Goal: Task Accomplishment & Management: Complete application form

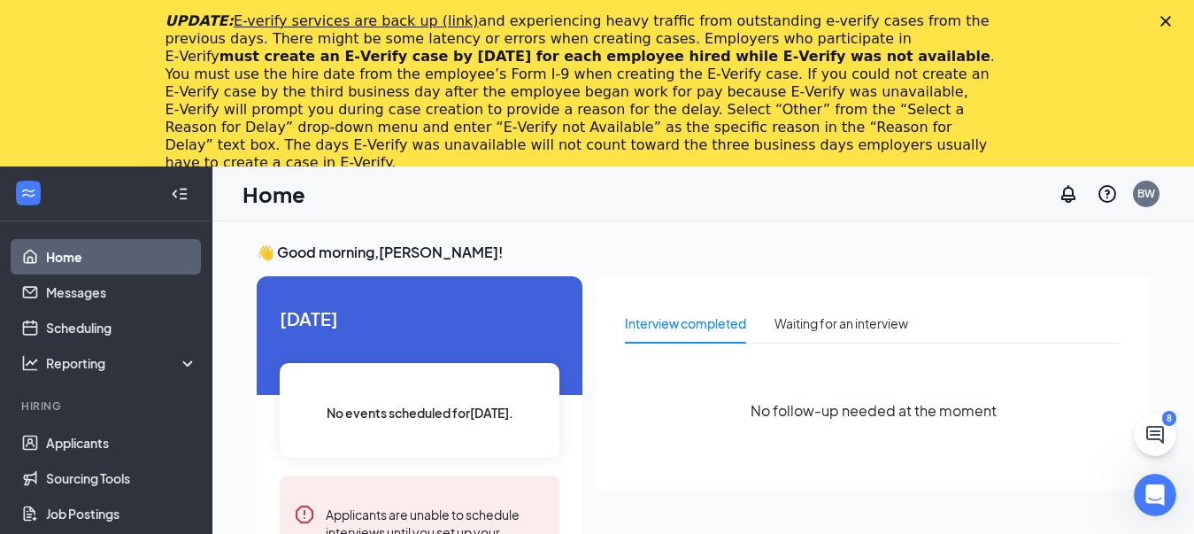
click at [1171, 22] on polygon "Close" at bounding box center [1166, 21] width 11 height 11
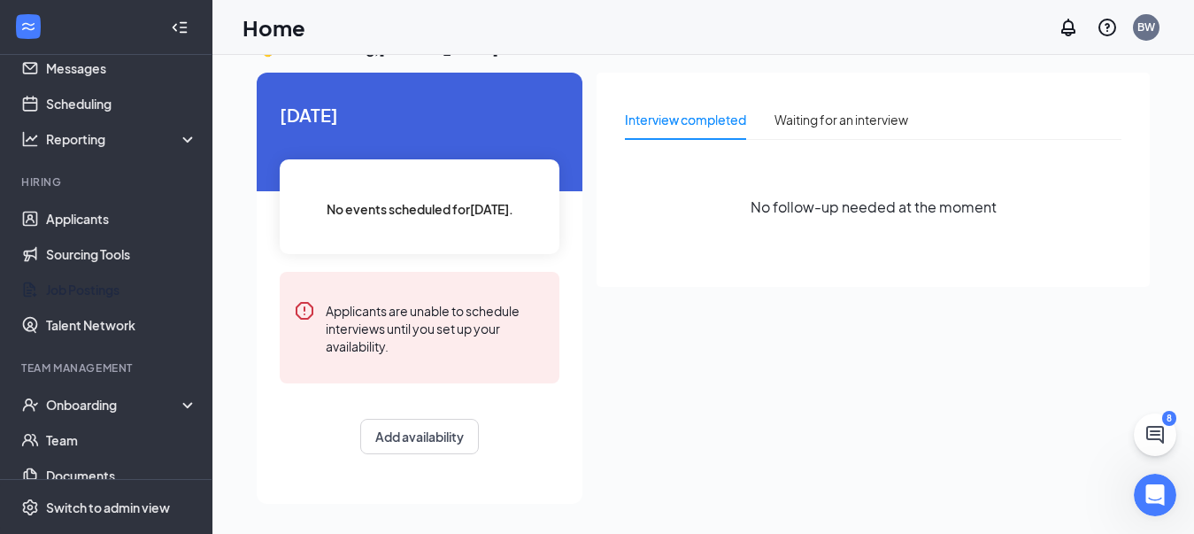
scroll to position [89, 0]
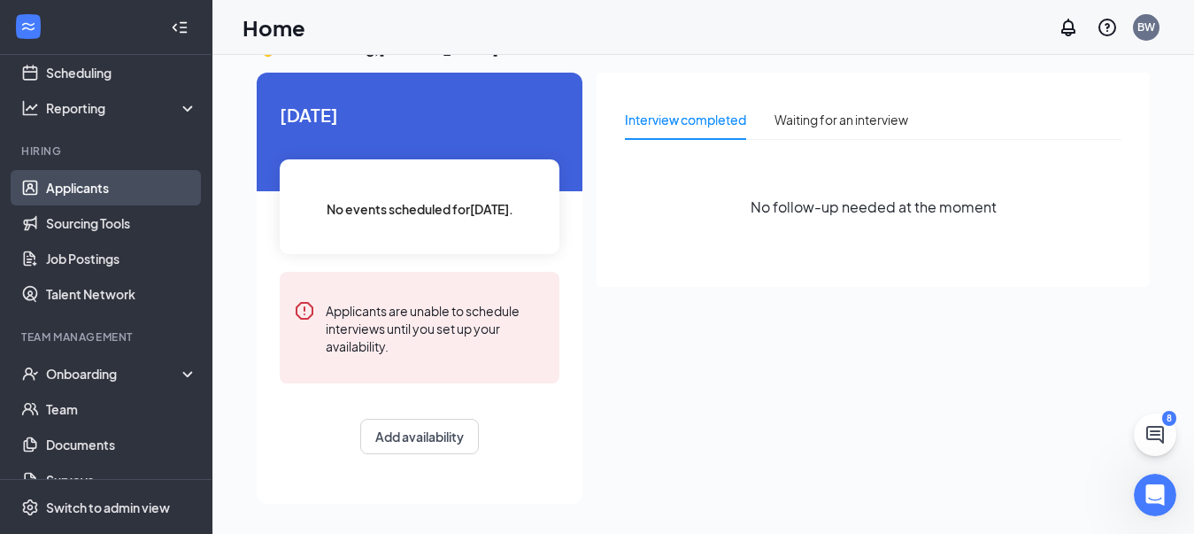
click at [89, 203] on link "Applicants" at bounding box center [121, 187] width 151 height 35
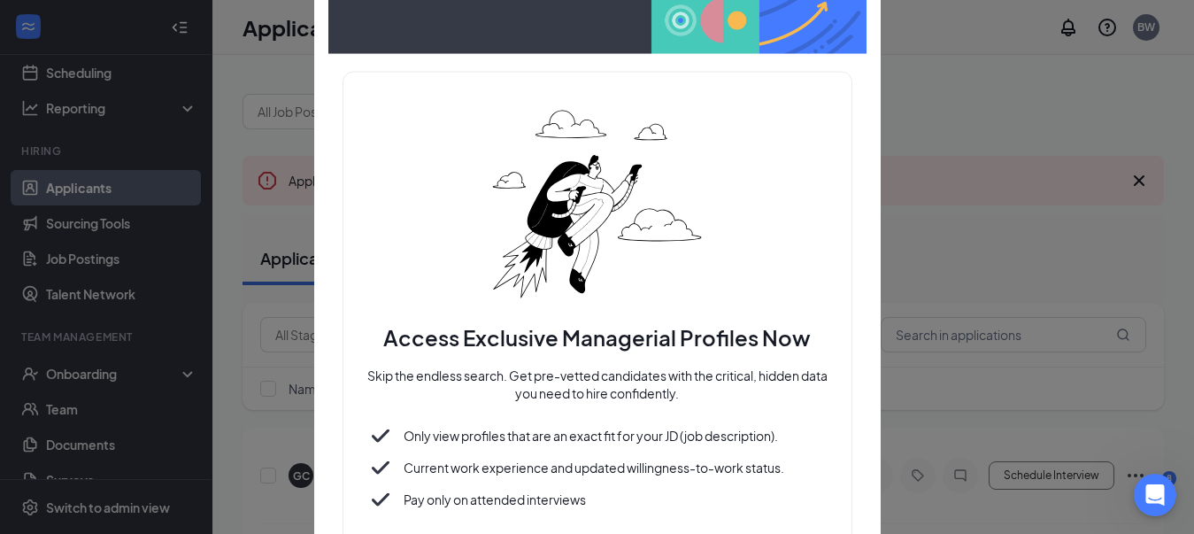
click at [869, 16] on div "Access Exclusive Managerial Profiles Now Skip the endless search. Get pre-vette…" at bounding box center [597, 266] width 567 height 723
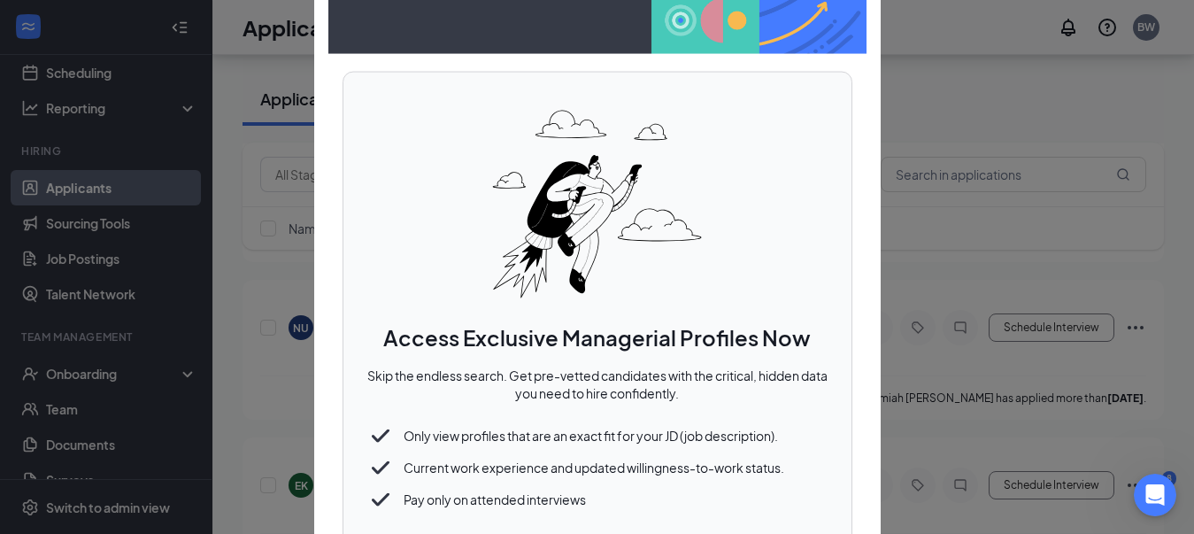
scroll to position [1328, 0]
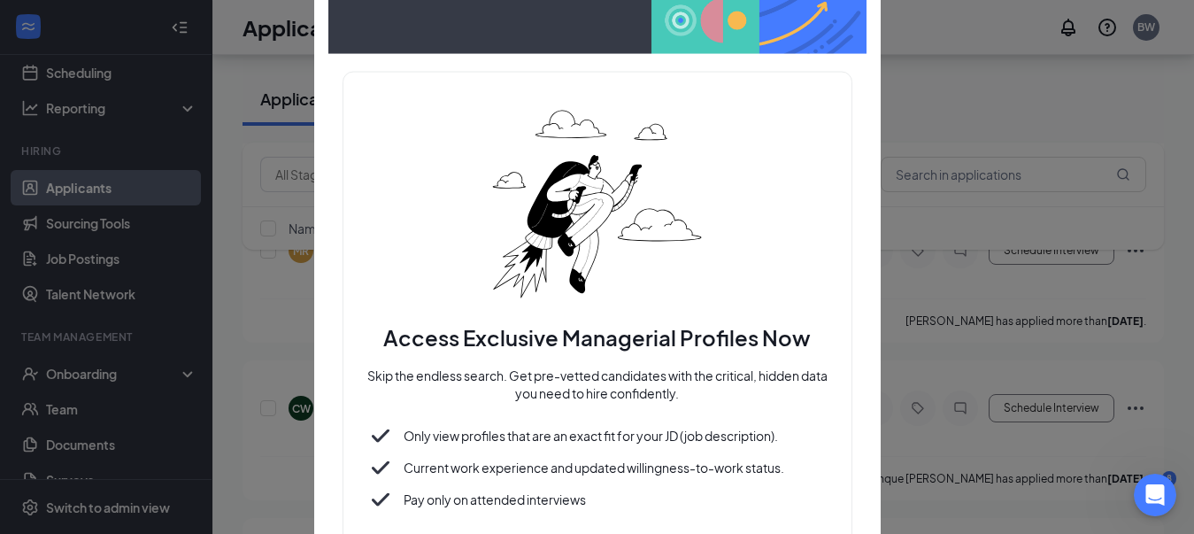
click at [876, 265] on div "Access Exclusive Managerial Profiles Now Skip the endless search. Get pre-vette…" at bounding box center [597, 266] width 567 height 723
click at [649, 395] on p "Skip the endless search. Get pre-vetted candidates with the critical, hidden da…" at bounding box center [598, 386] width 466 height 39
click at [316, 204] on div "Access Exclusive Managerial Profiles Now Skip the endless search. Get pre-vette…" at bounding box center [597, 266] width 567 height 723
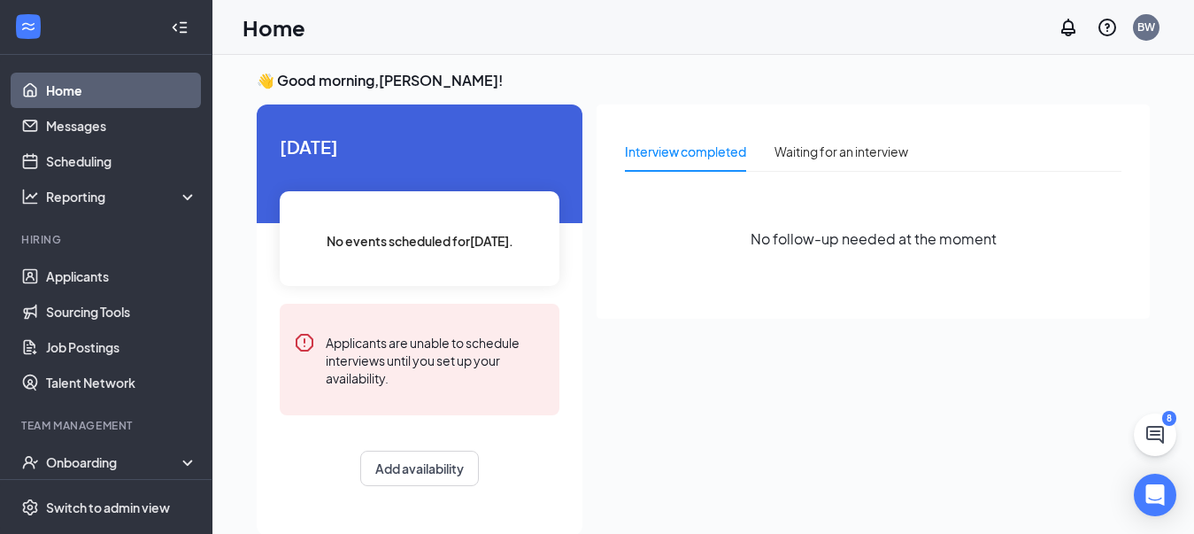
scroll to position [37, 0]
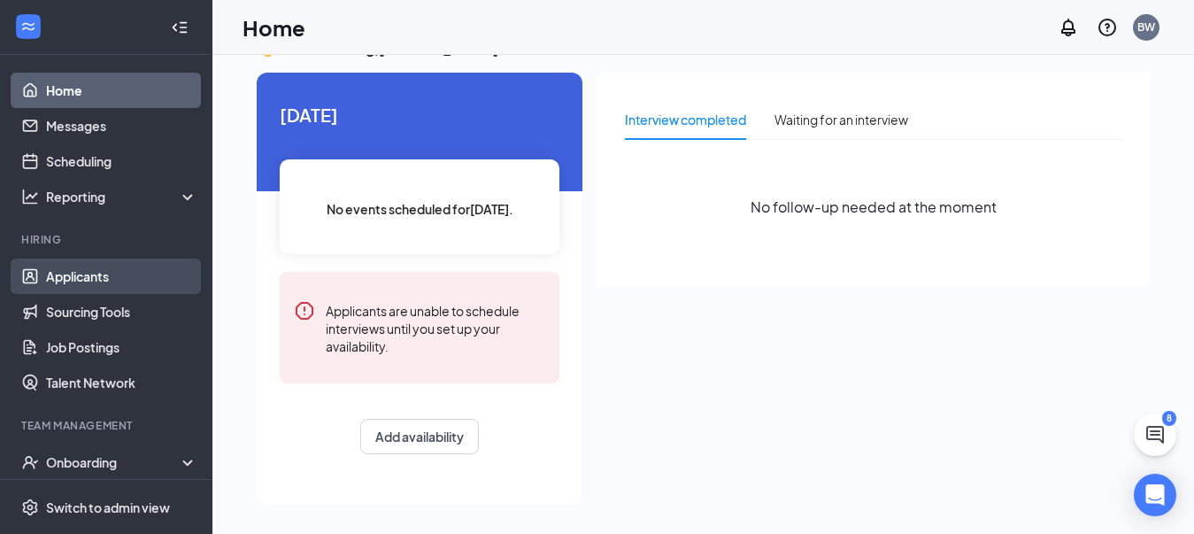
click at [92, 279] on link "Applicants" at bounding box center [121, 276] width 151 height 35
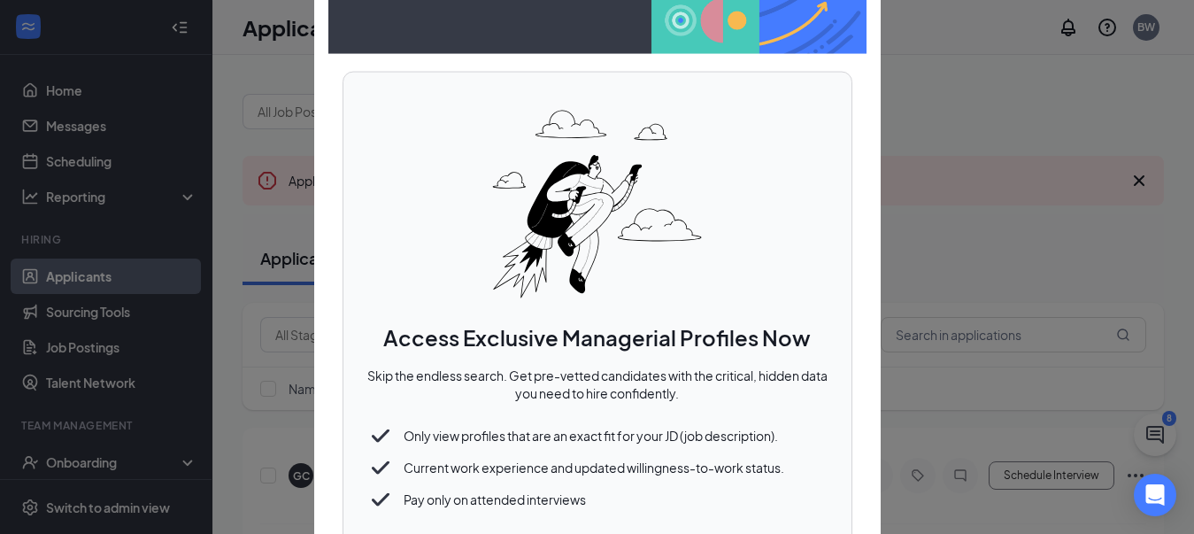
click at [548, 460] on p "Current work experience and updated willingness-to-work status." at bounding box center [587, 468] width 395 height 18
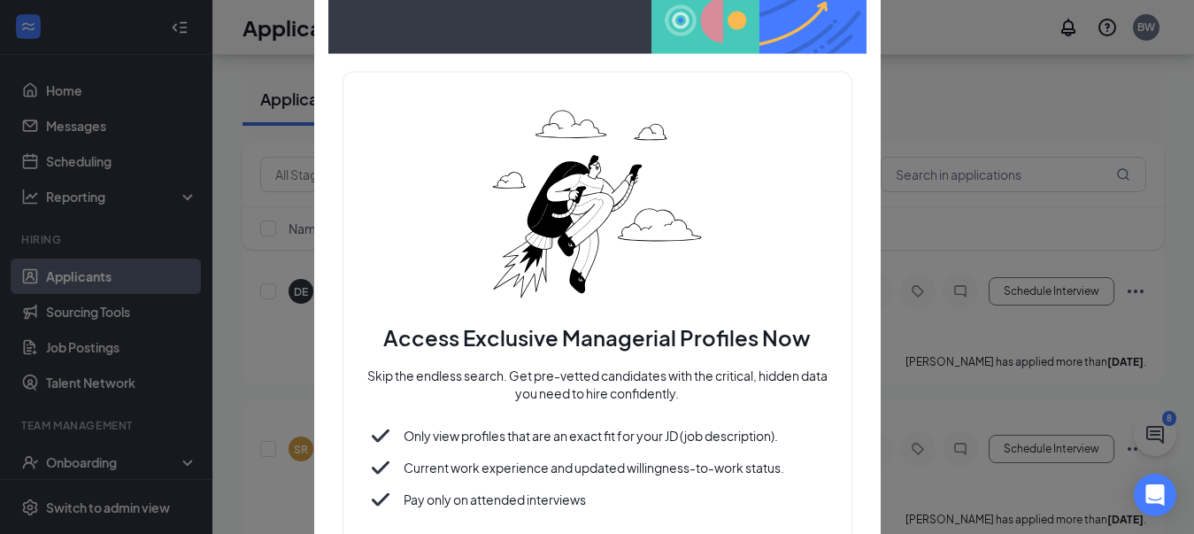
scroll to position [7600, 0]
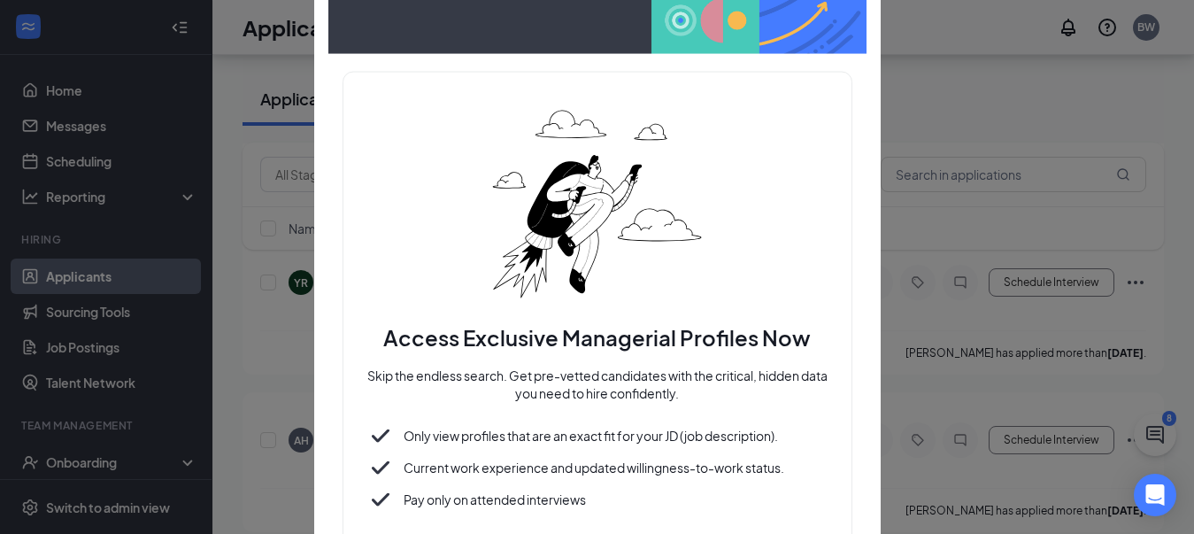
click at [960, 137] on div at bounding box center [597, 267] width 1194 height 534
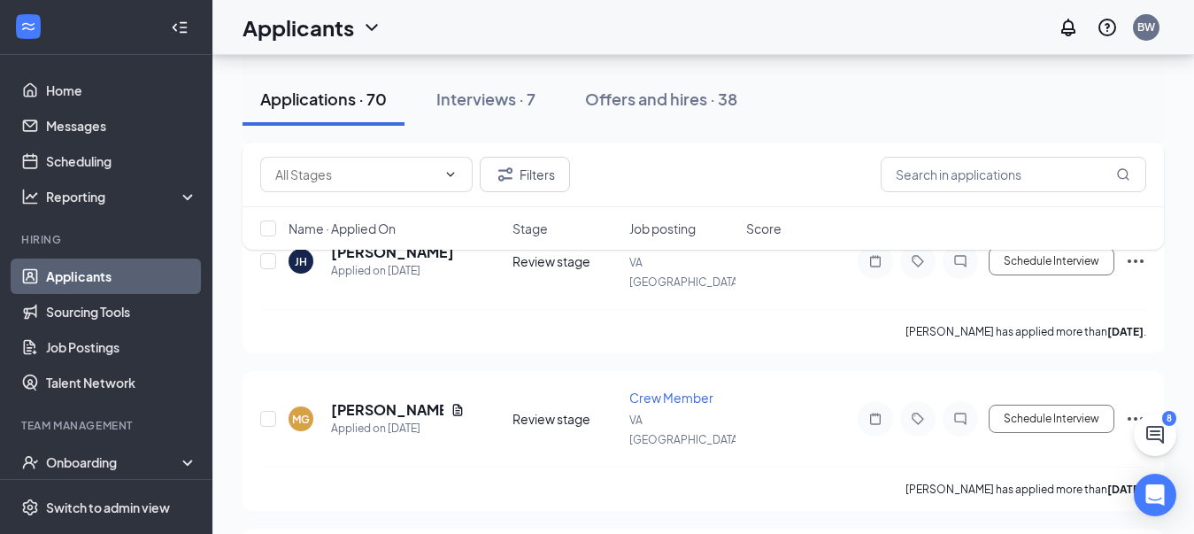
scroll to position [2125, 0]
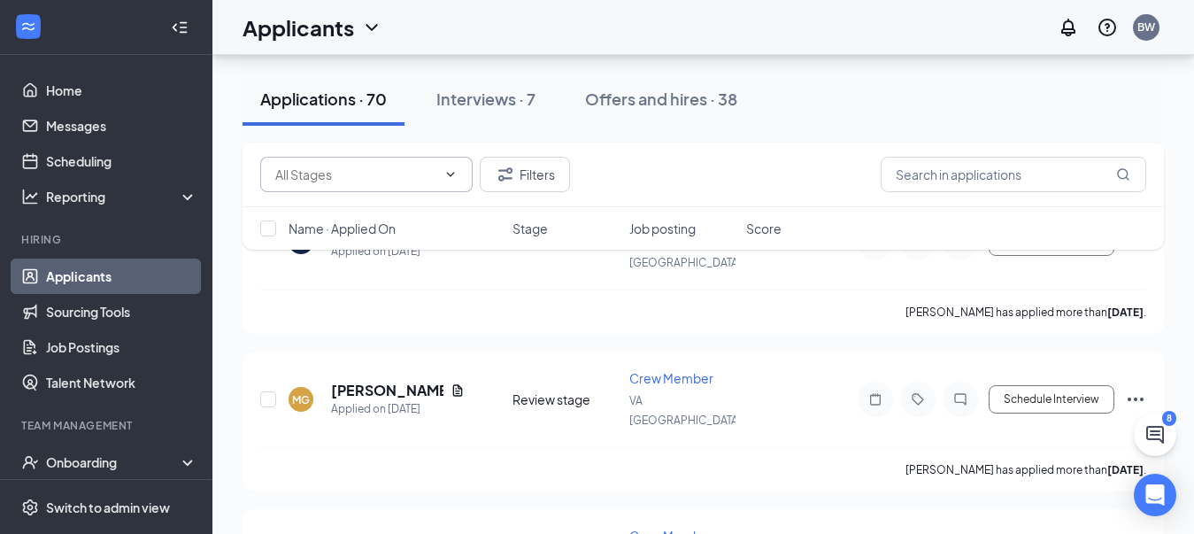
click at [364, 179] on input "text" at bounding box center [355, 174] width 161 height 19
click at [1053, 170] on input "text" at bounding box center [1014, 174] width 266 height 35
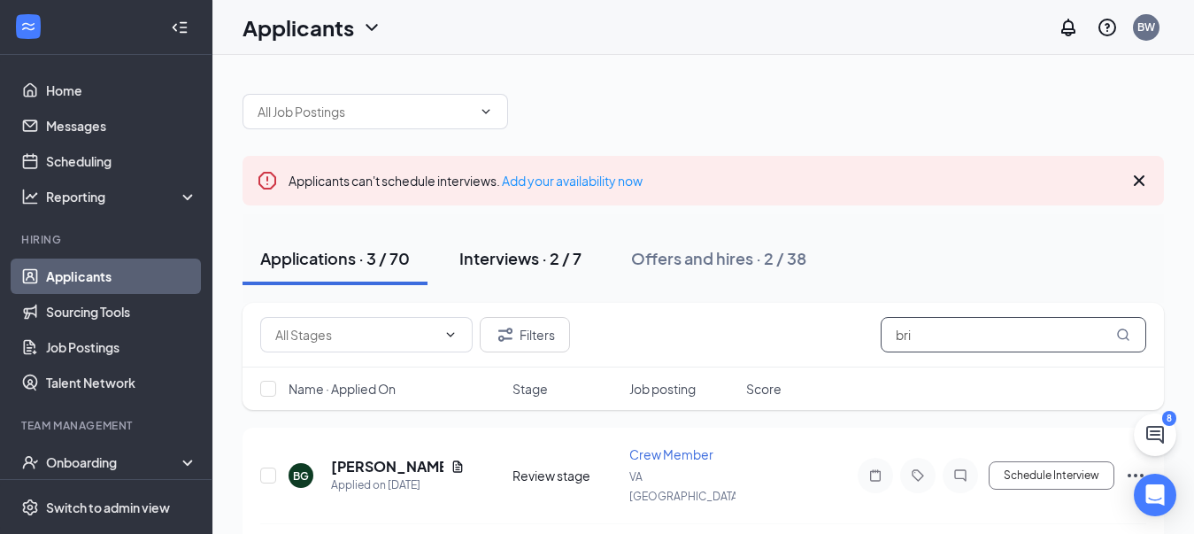
type input "bri"
click at [555, 256] on div "Interviews · 2 / 7" at bounding box center [521, 258] width 122 height 22
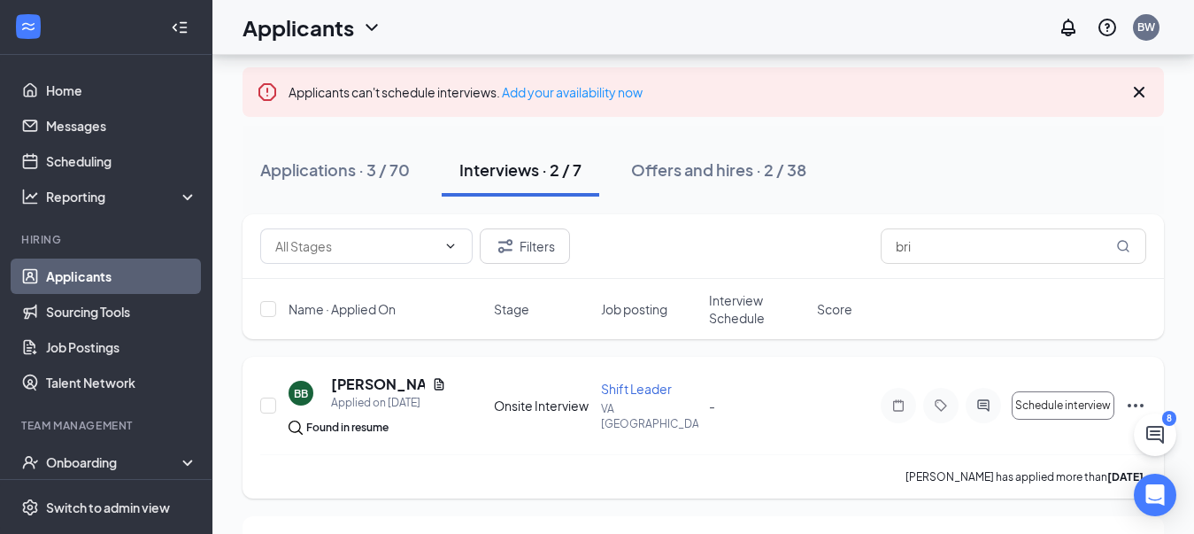
scroll to position [177, 0]
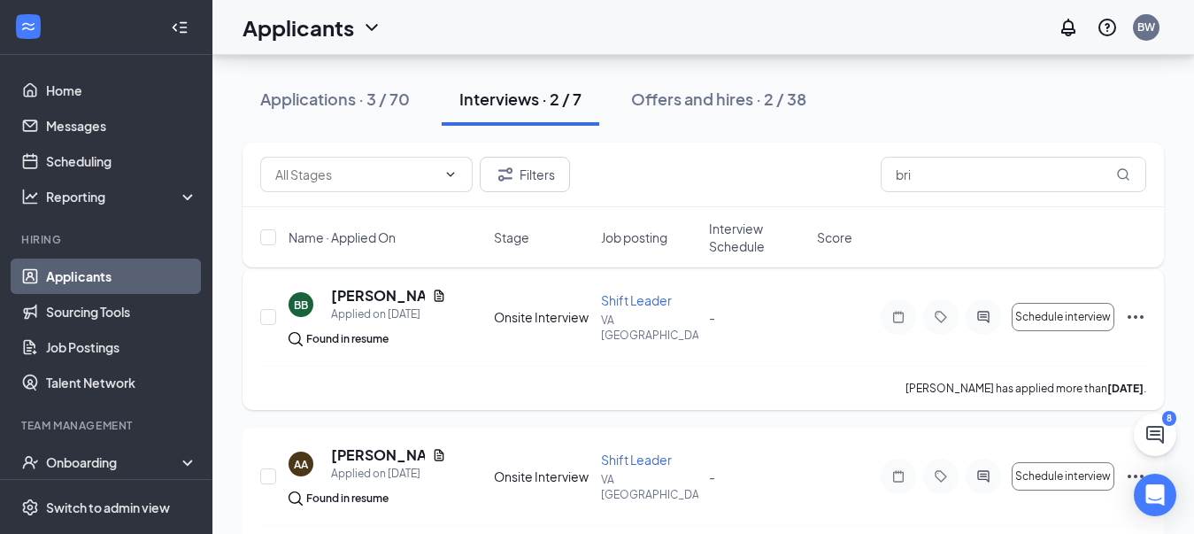
click at [1138, 316] on icon "Ellipses" at bounding box center [1135, 316] width 21 height 21
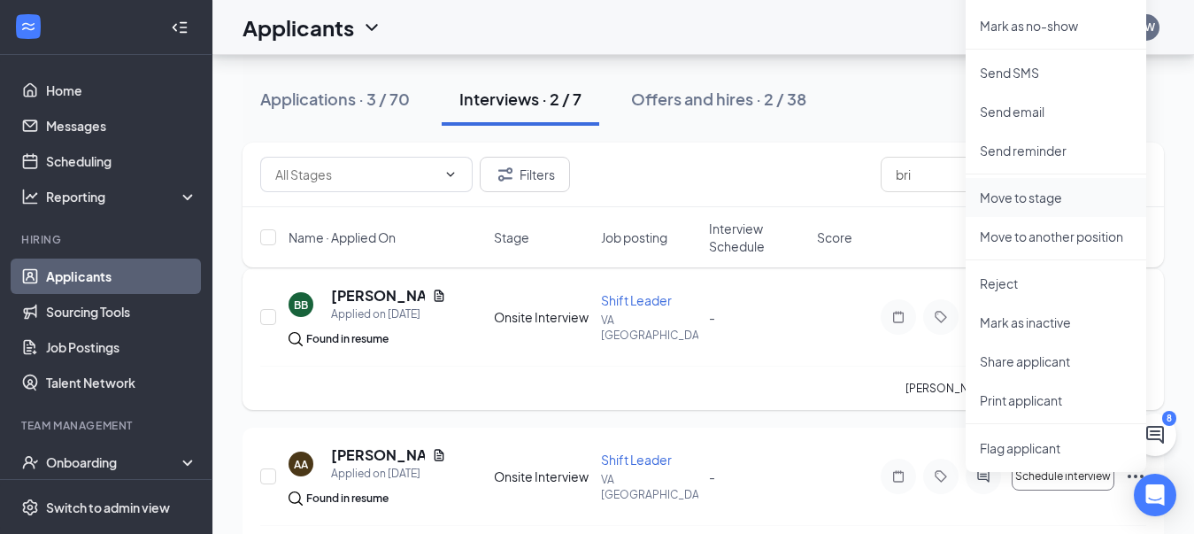
click at [1025, 193] on p "Move to stage" at bounding box center [1056, 198] width 152 height 18
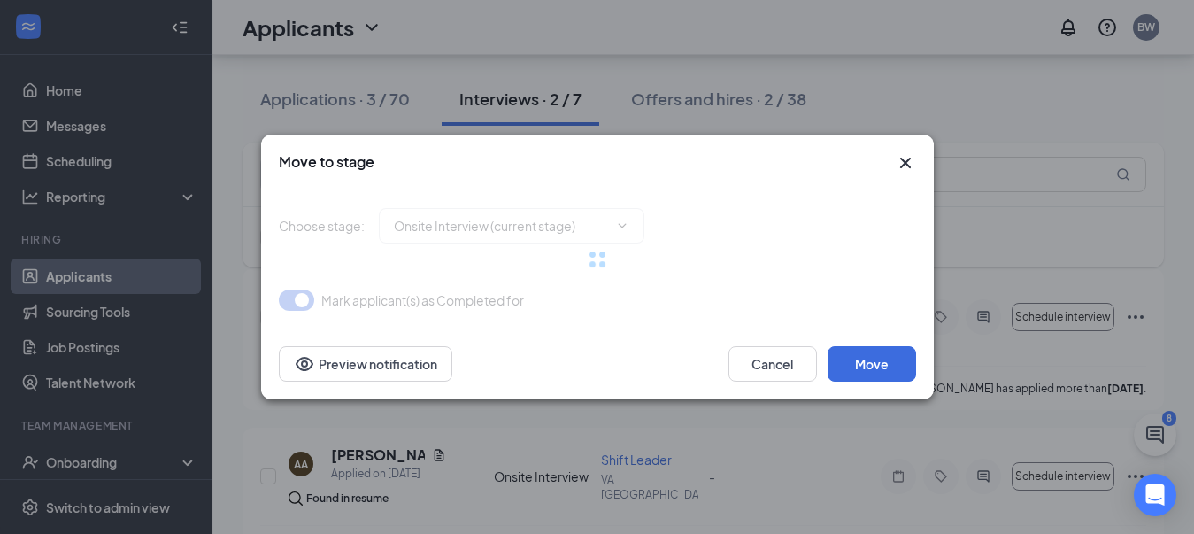
type input "Hiring Complete (final stage)"
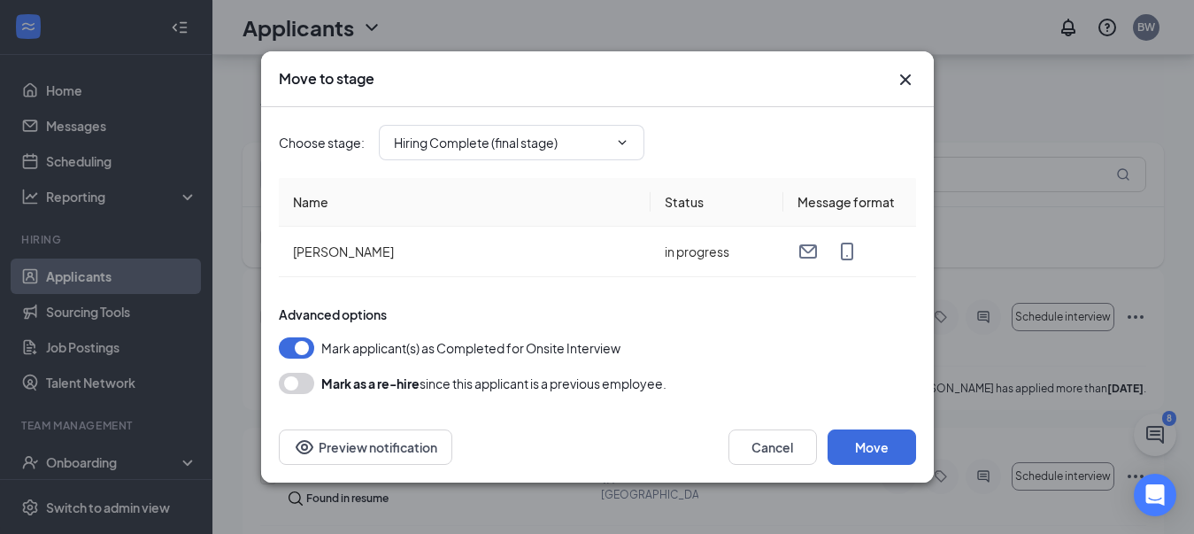
click at [289, 384] on button "button" at bounding box center [296, 383] width 35 height 21
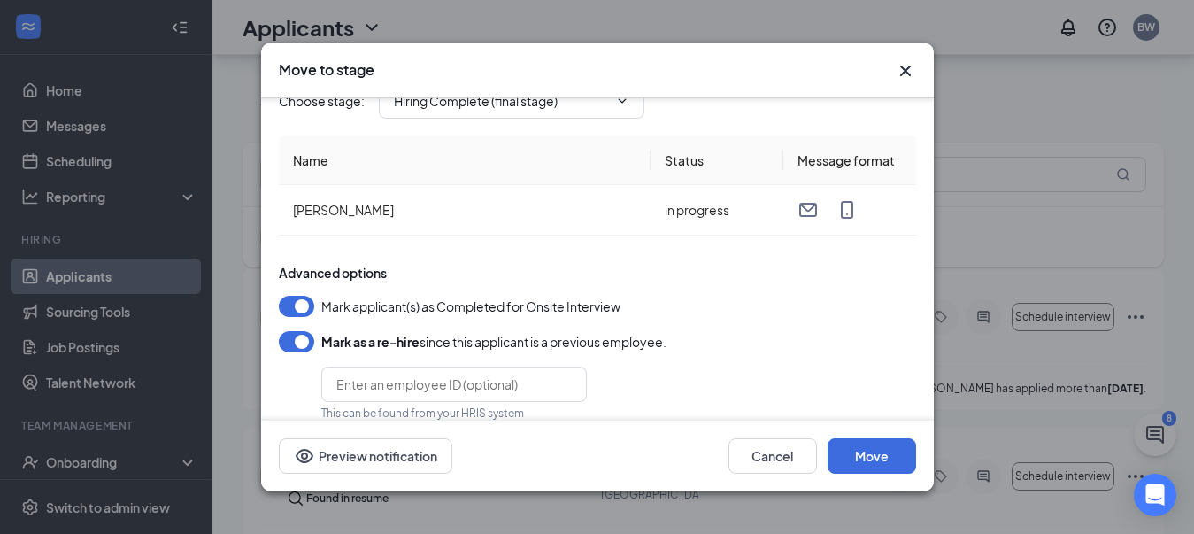
scroll to position [50, 0]
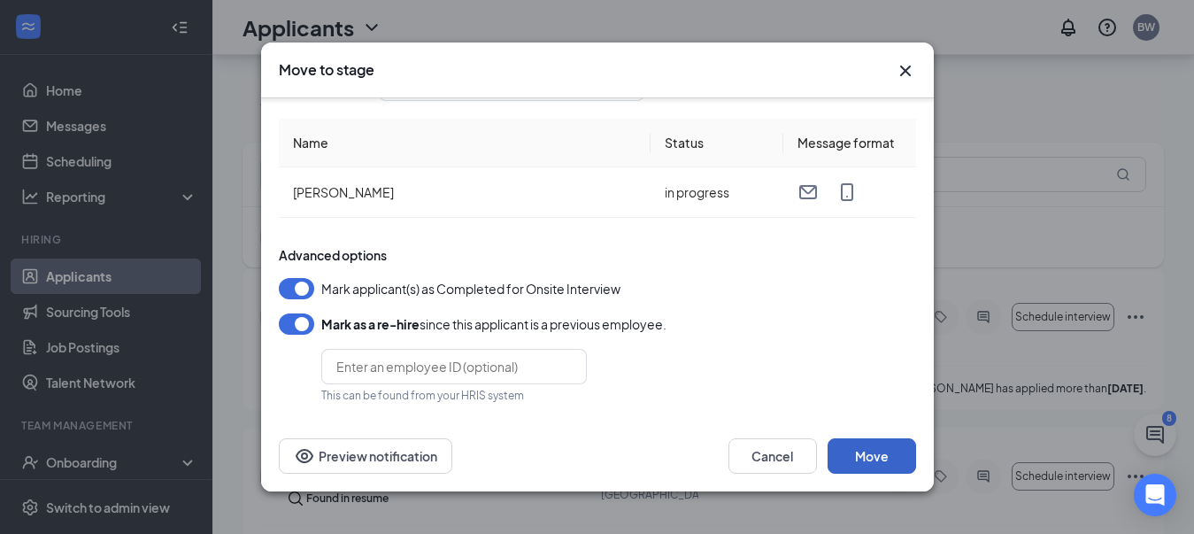
click at [871, 462] on button "Move" at bounding box center [872, 455] width 89 height 35
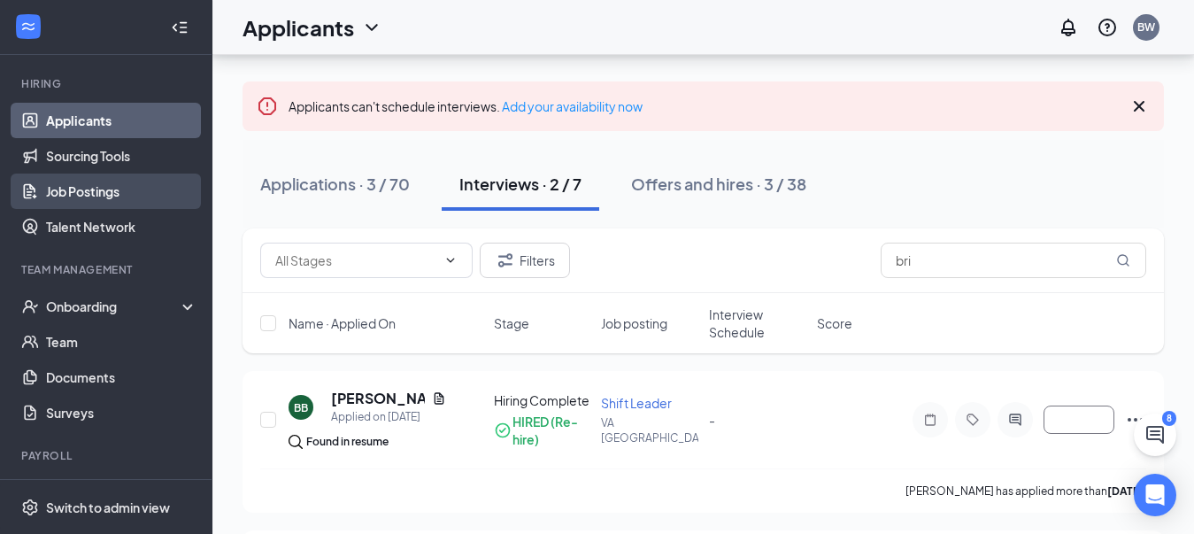
scroll to position [177, 0]
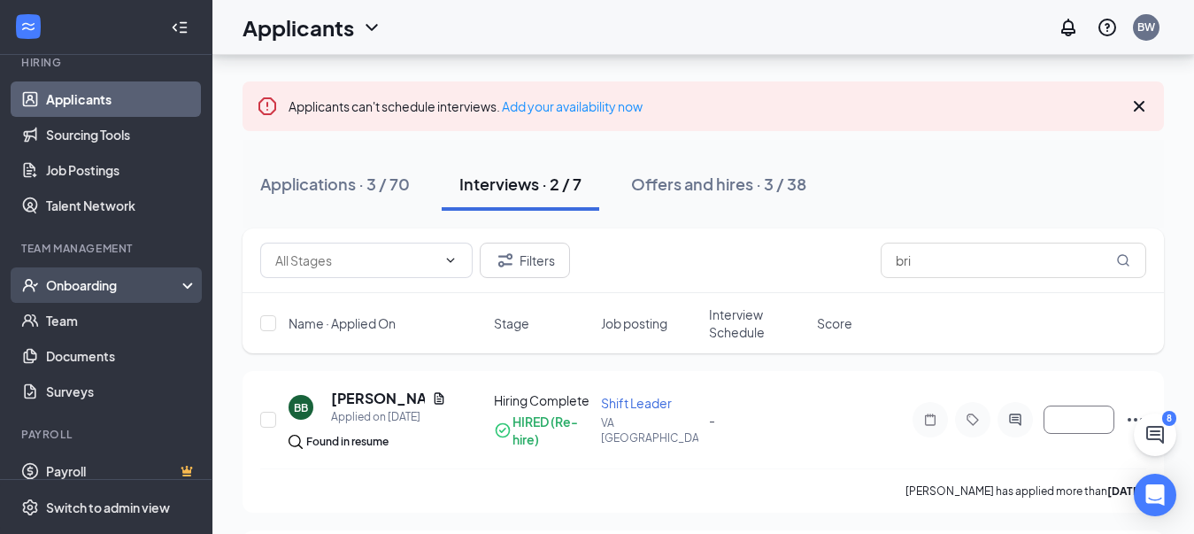
click at [112, 287] on div "Onboarding" at bounding box center [114, 285] width 136 height 18
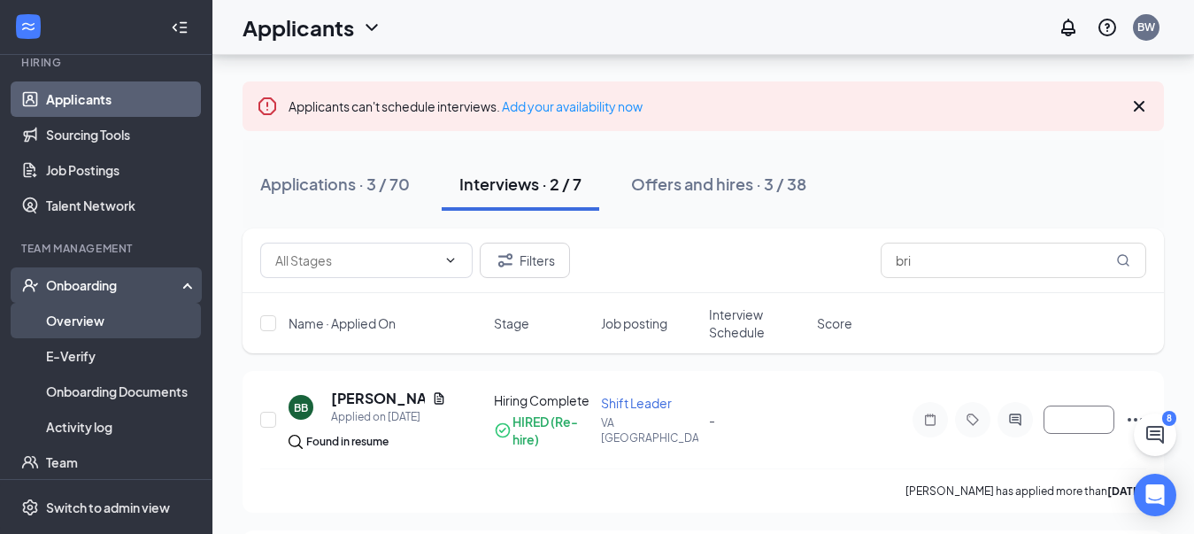
click at [93, 330] on link "Overview" at bounding box center [121, 320] width 151 height 35
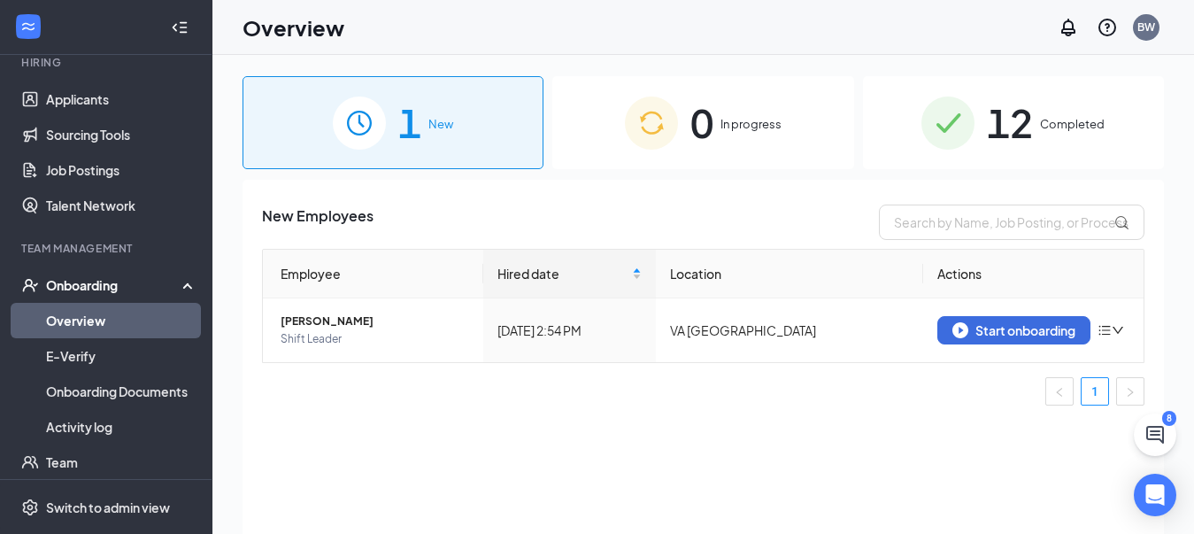
click at [356, 105] on img at bounding box center [359, 123] width 53 height 53
click at [1021, 329] on div "Start onboarding" at bounding box center [1014, 330] width 123 height 16
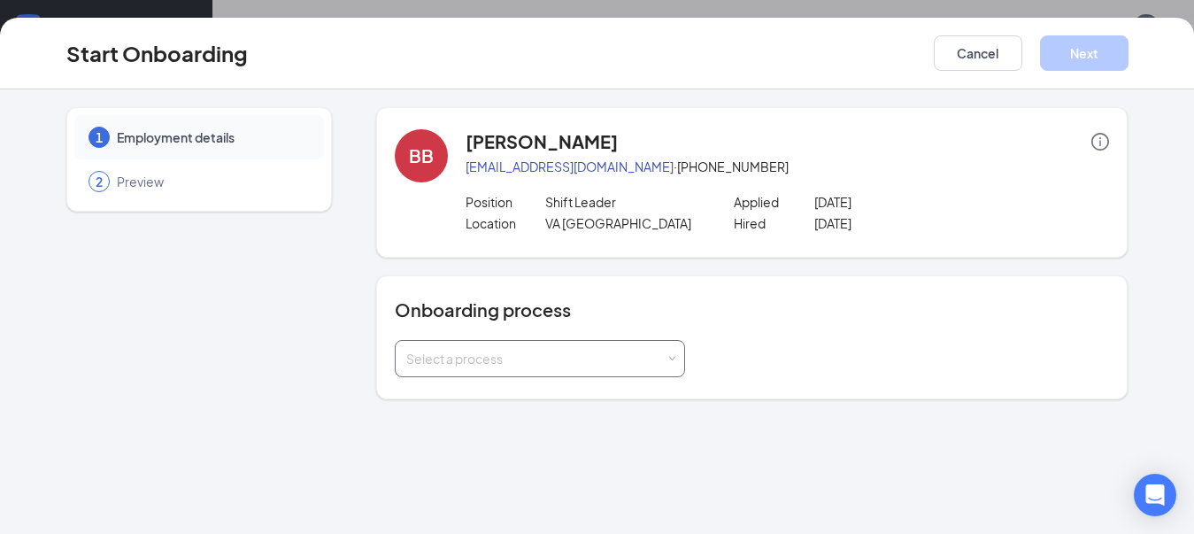
click at [591, 358] on div "Select a process" at bounding box center [535, 359] width 259 height 18
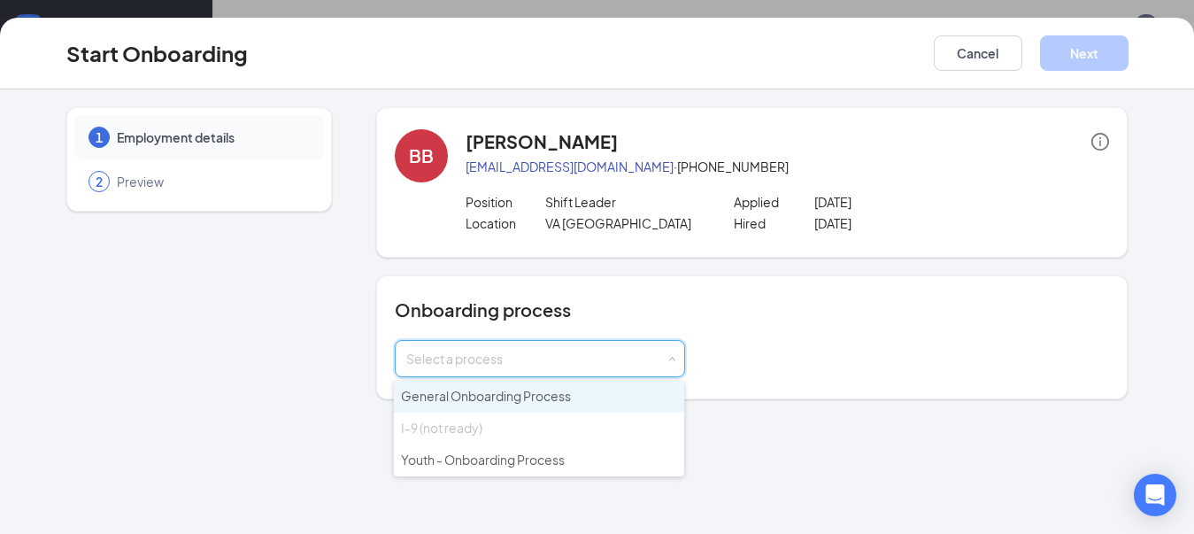
click at [527, 401] on span "General Onboarding Process" at bounding box center [486, 396] width 170 height 16
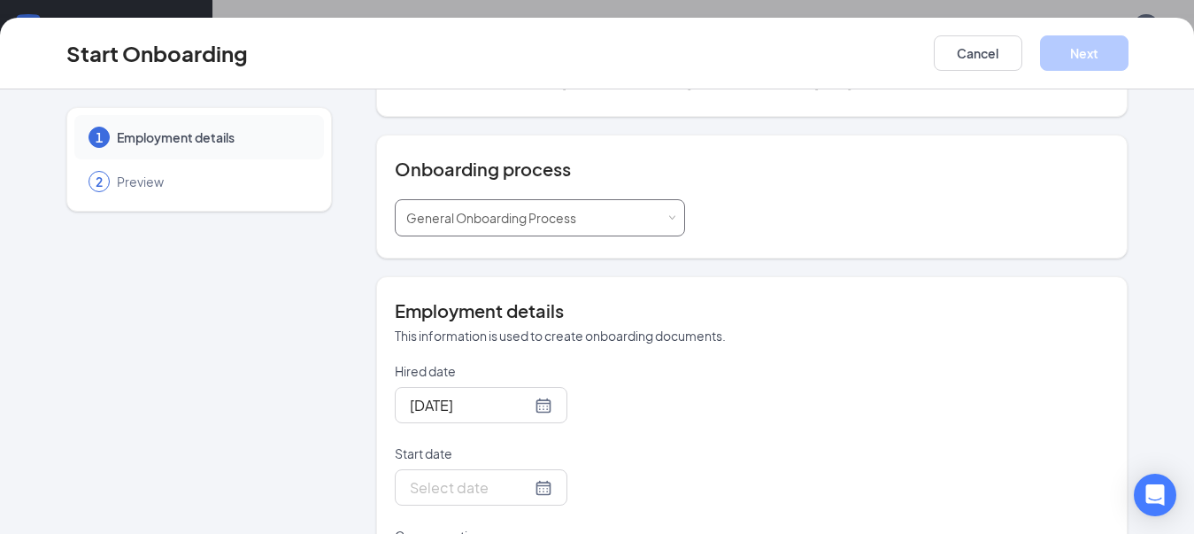
scroll to position [266, 0]
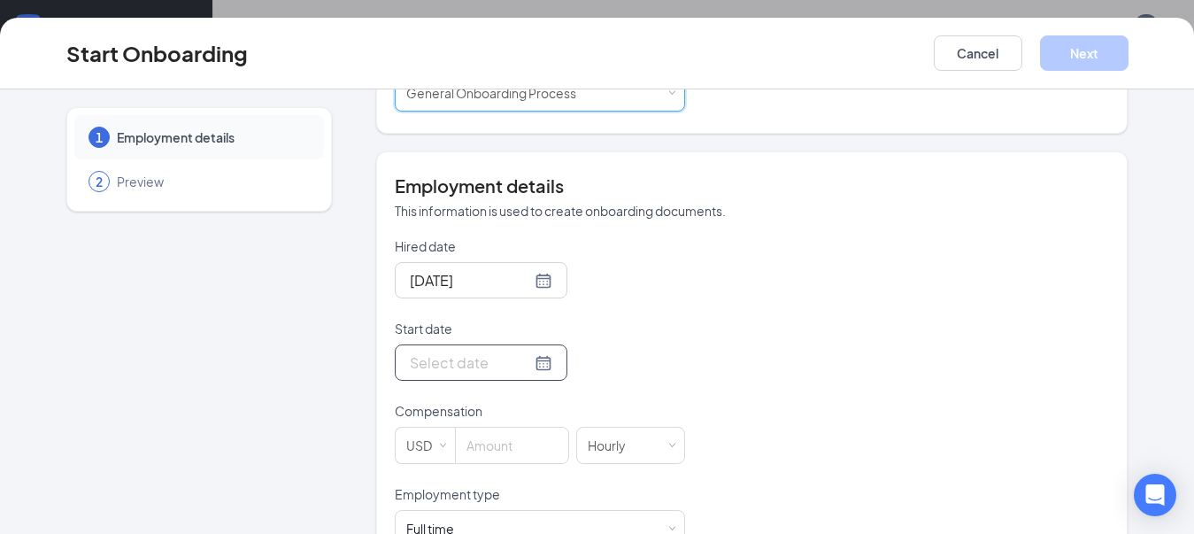
click at [517, 359] on div at bounding box center [481, 363] width 143 height 22
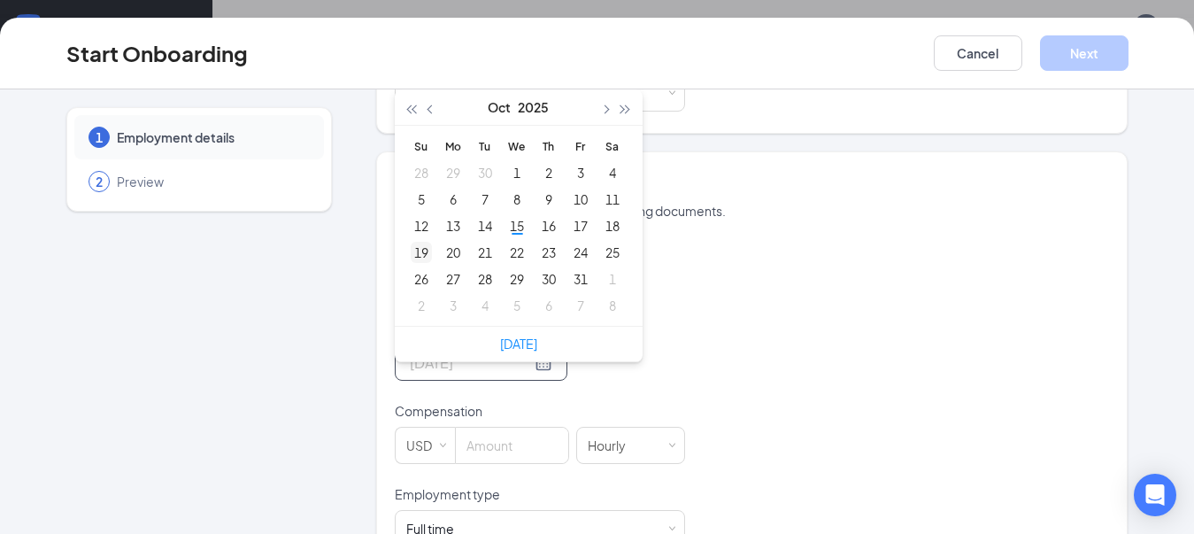
type input "Oct 19, 2025"
click at [413, 247] on div "19" at bounding box center [421, 252] width 21 height 21
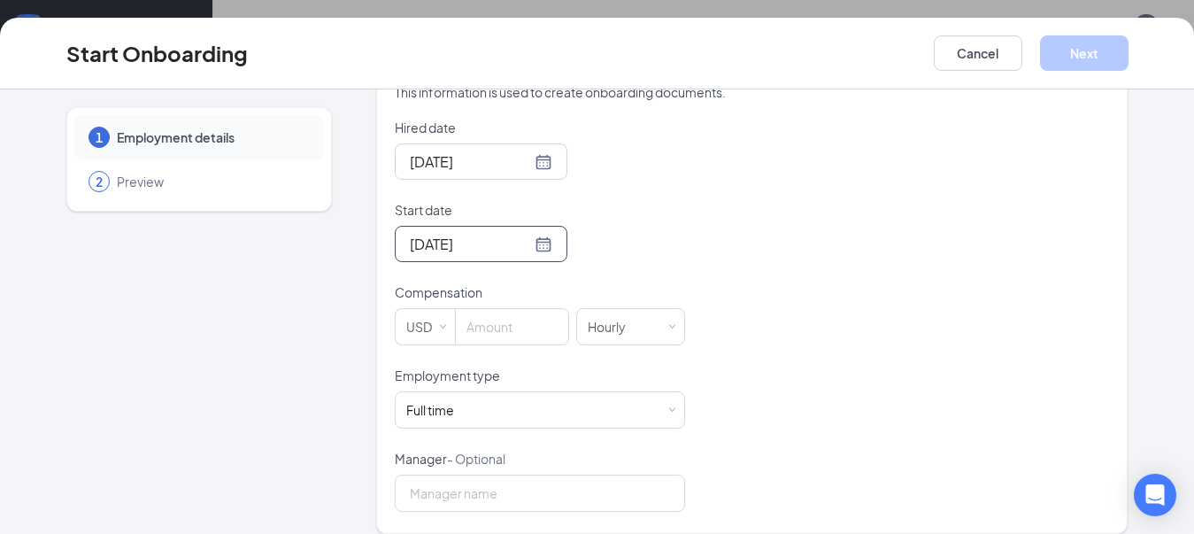
scroll to position [402, 0]
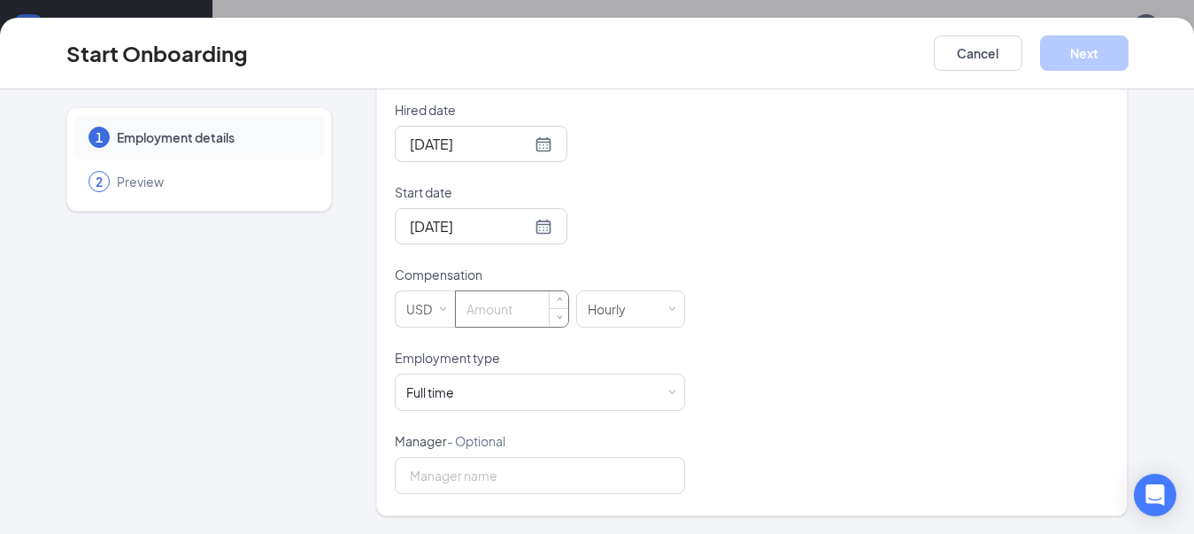
click at [489, 315] on input at bounding box center [512, 308] width 112 height 35
type input "14.5"
click at [512, 480] on input "Manager - Optional" at bounding box center [540, 475] width 290 height 37
type input "[PERSON_NAME]"
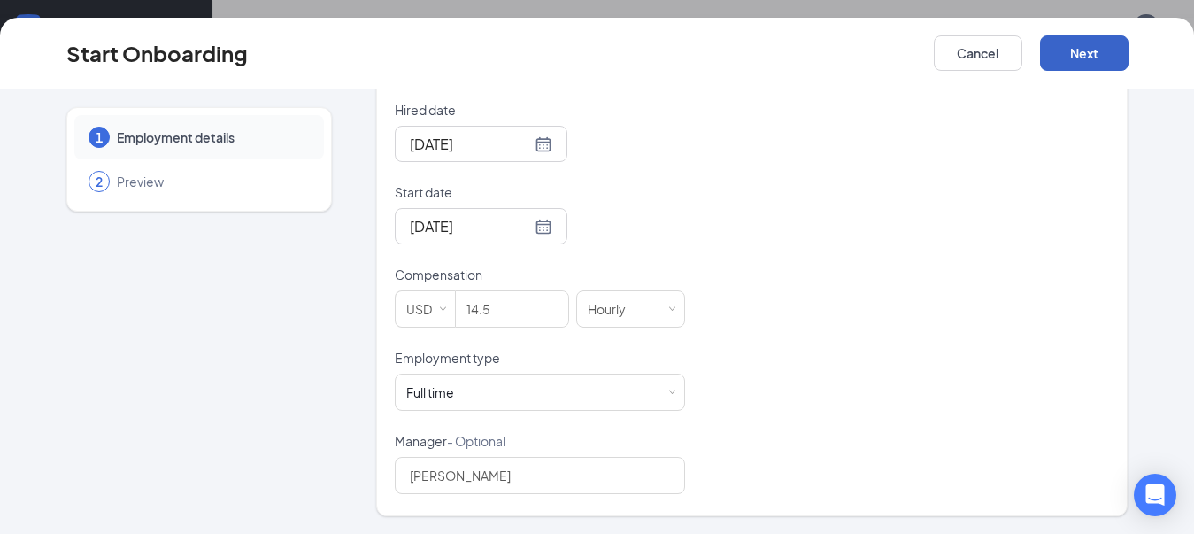
click at [1092, 60] on button "Next" at bounding box center [1084, 52] width 89 height 35
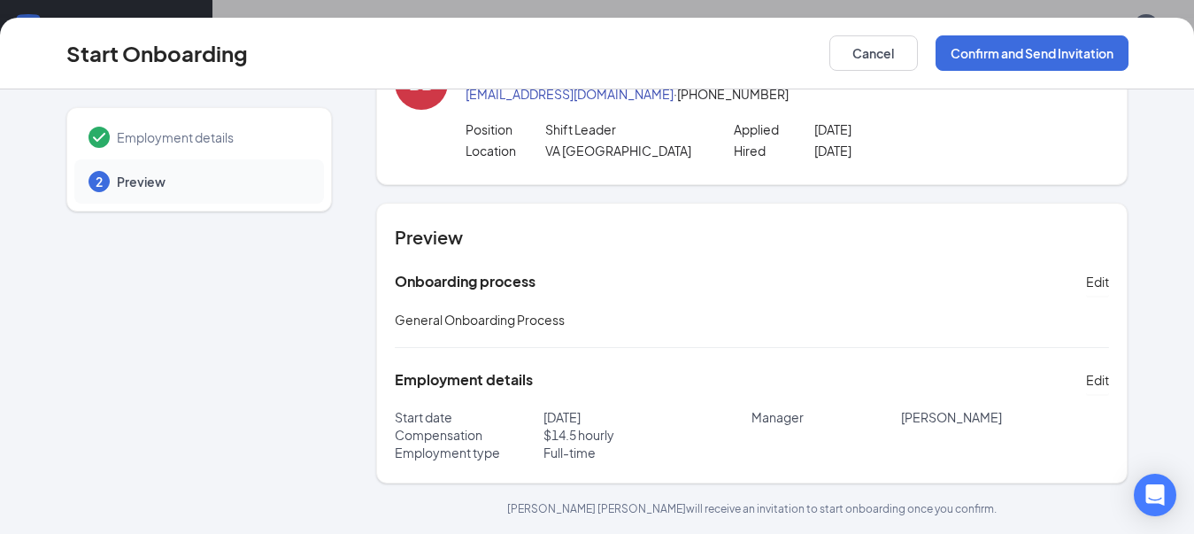
scroll to position [73, 0]
click at [1098, 64] on button "Confirm and Send Invitation" at bounding box center [1032, 52] width 193 height 35
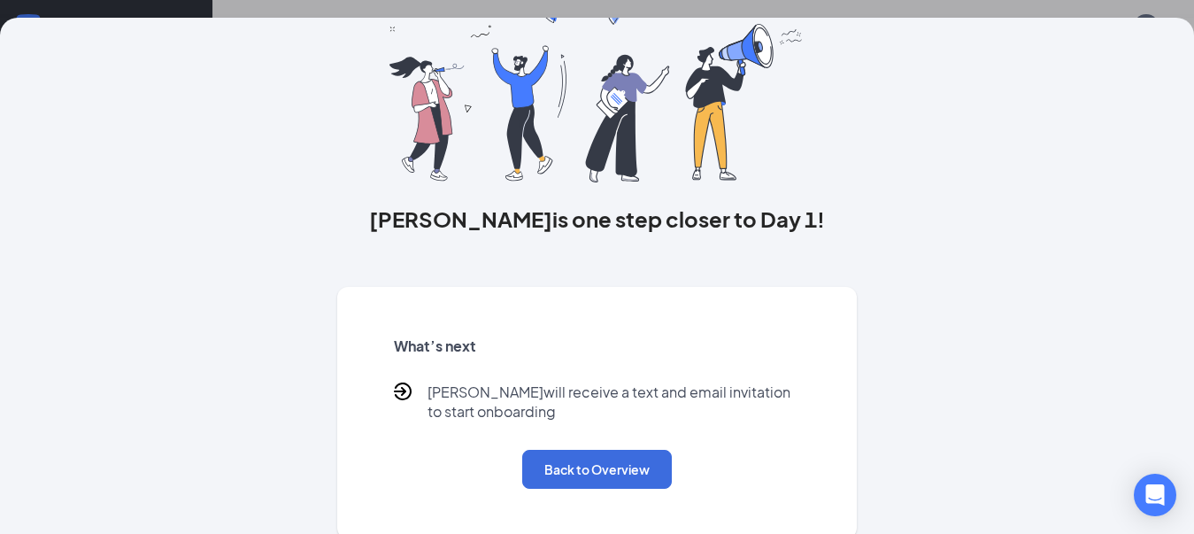
scroll to position [109, 0]
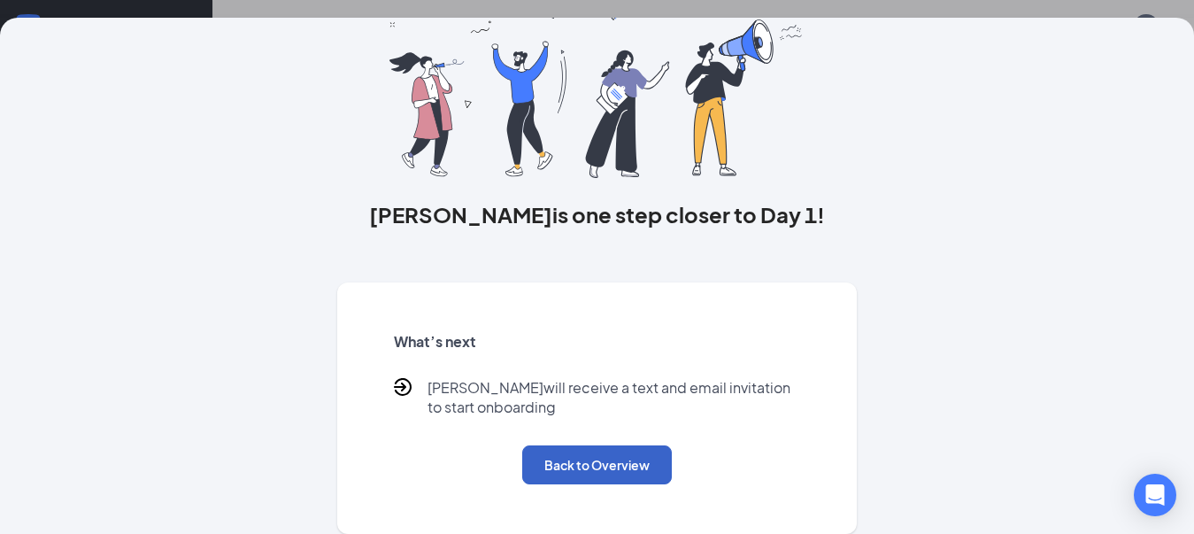
click at [568, 458] on button "Back to Overview" at bounding box center [597, 464] width 150 height 39
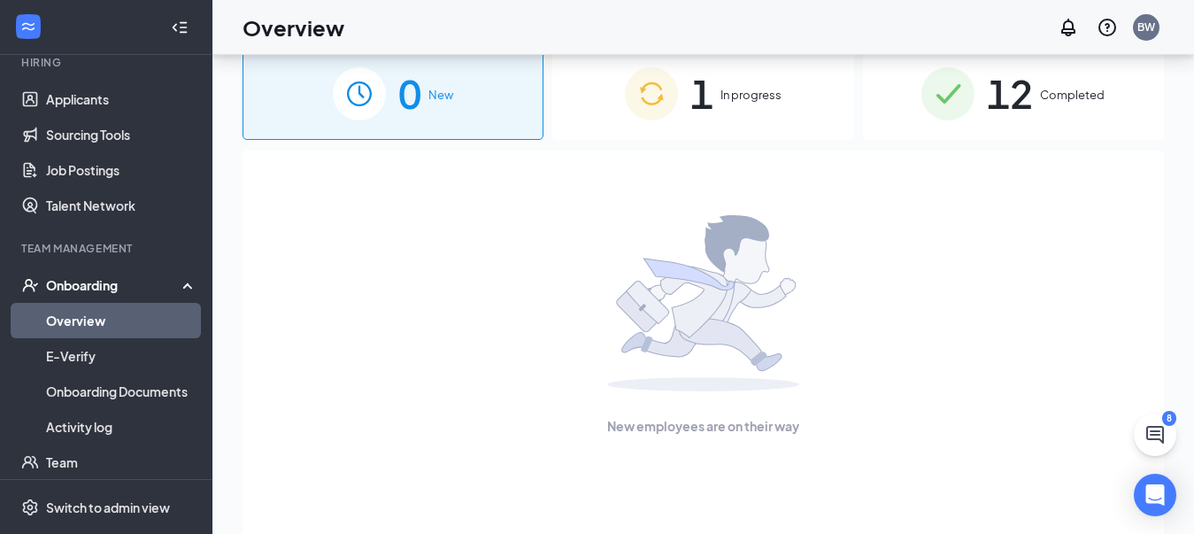
scroll to position [0, 0]
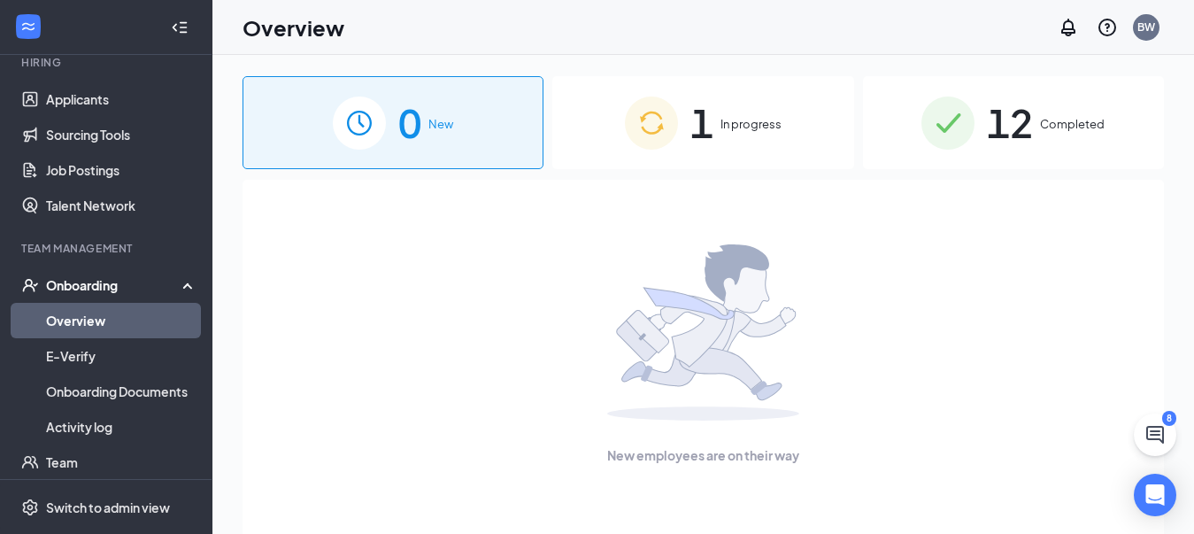
click at [750, 127] on span "In progress" at bounding box center [751, 124] width 61 height 18
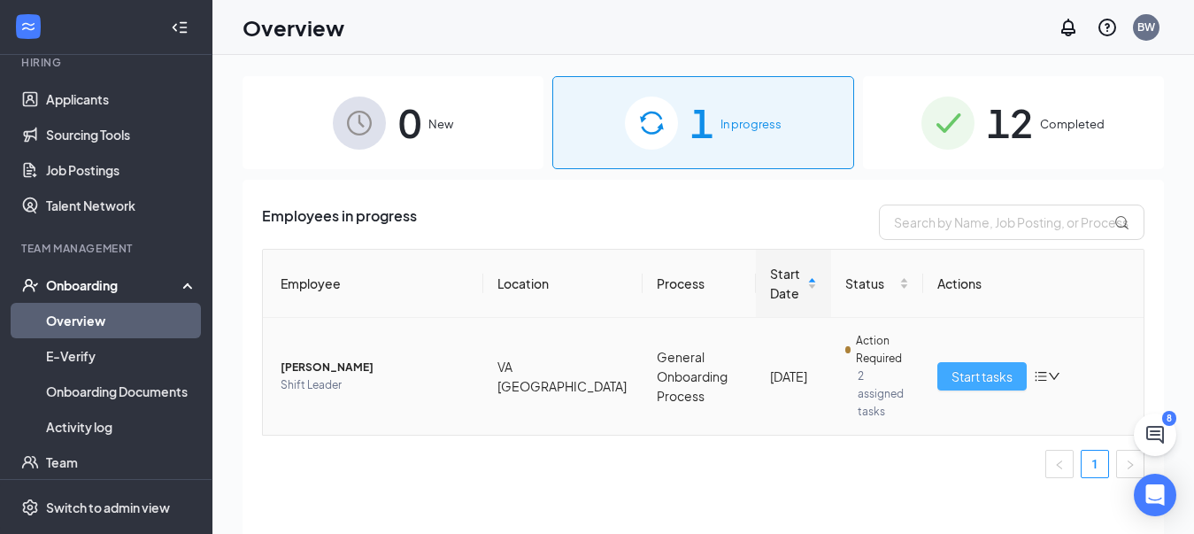
click at [955, 374] on span "Start tasks" at bounding box center [982, 376] width 61 height 19
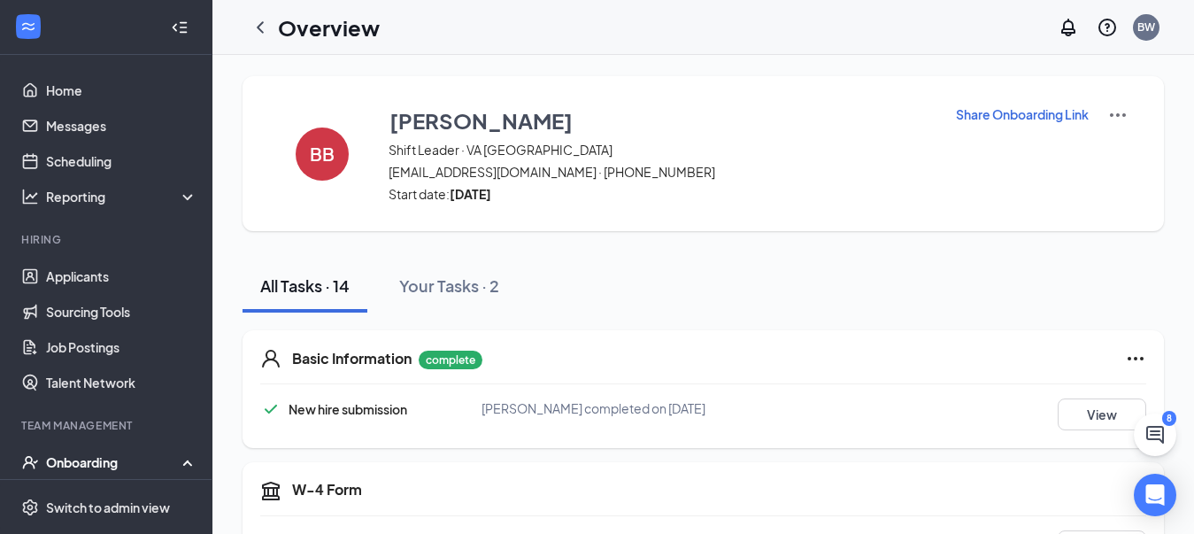
click at [668, 280] on div "All Tasks · 14 Your Tasks · 2" at bounding box center [704, 285] width 922 height 53
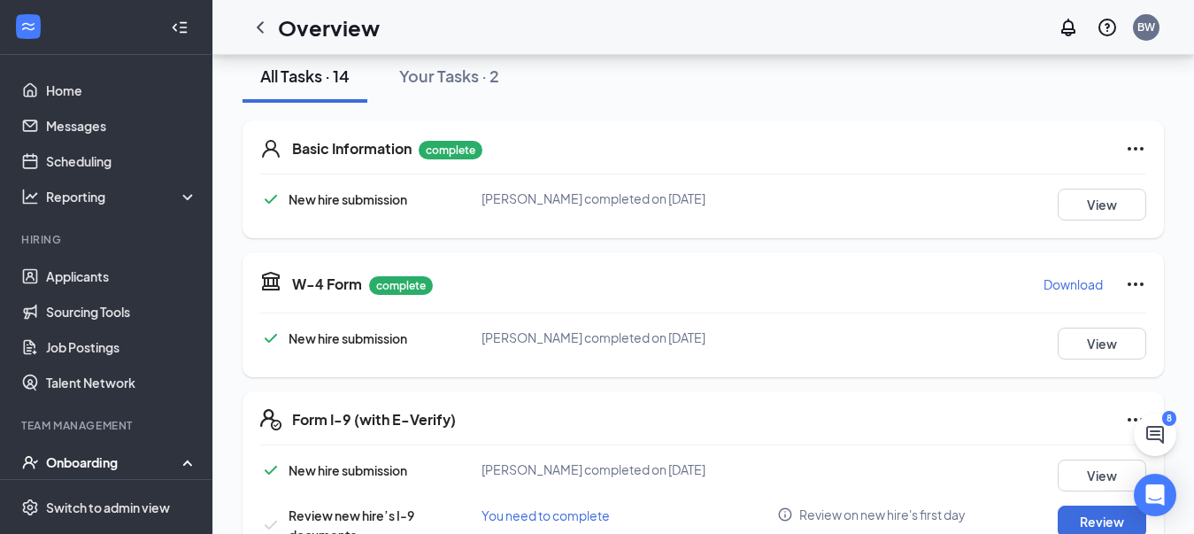
scroll to position [354, 0]
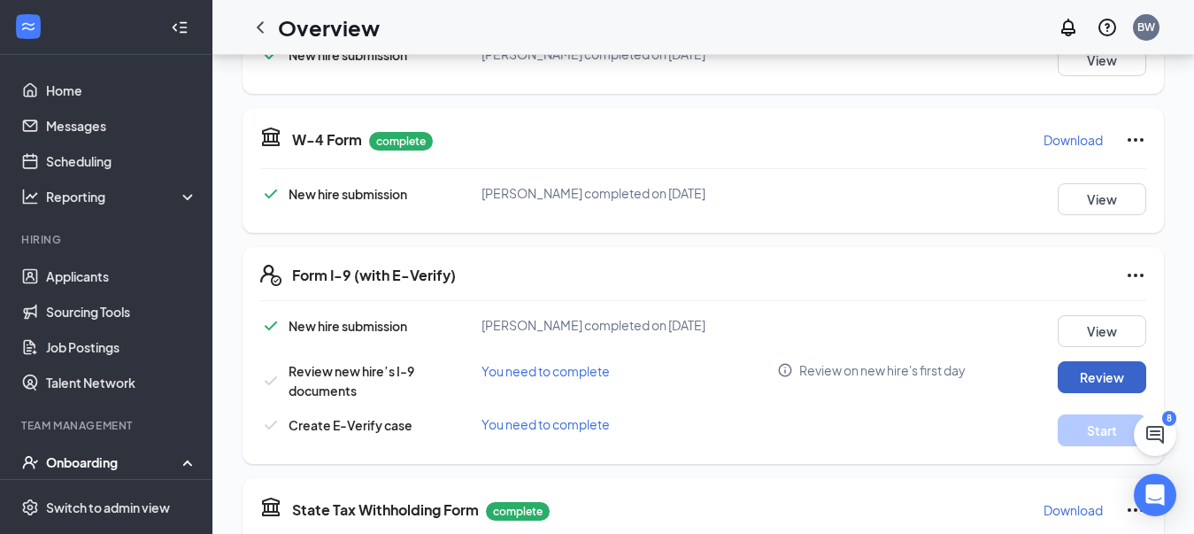
click at [1116, 370] on button "Review" at bounding box center [1102, 377] width 89 height 32
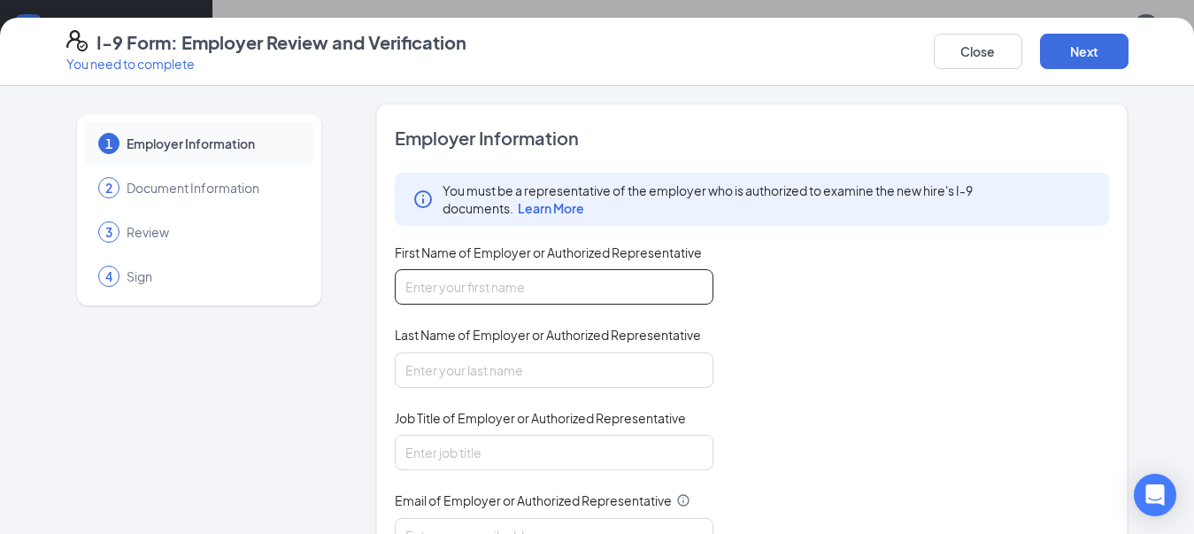
click at [503, 290] on input "First Name of Employer or Authorized Representative" at bounding box center [554, 286] width 319 height 35
type input "b"
type input "Brenda"
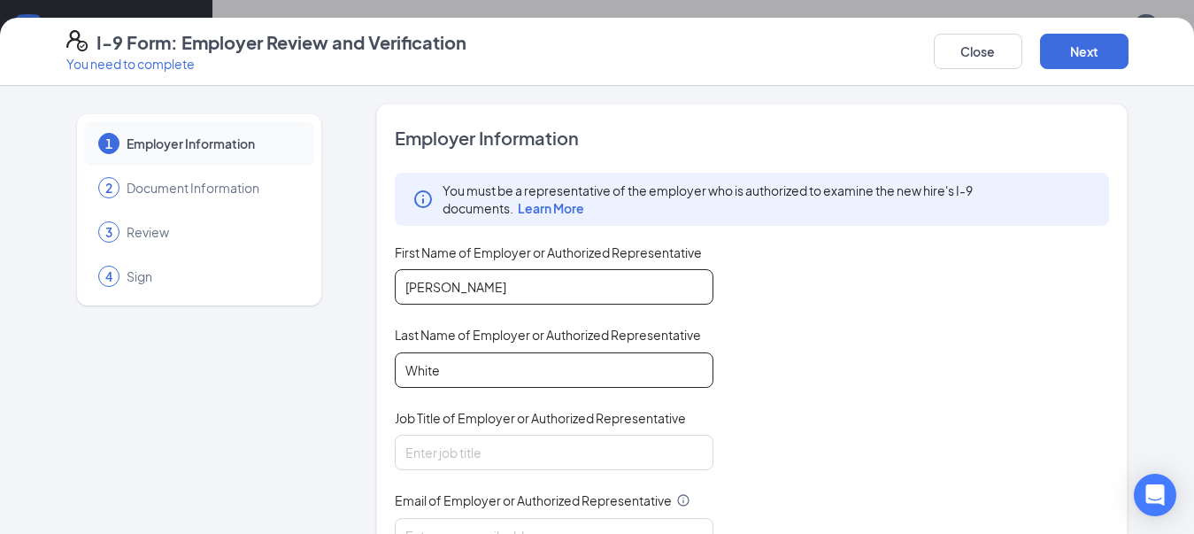
type input "White"
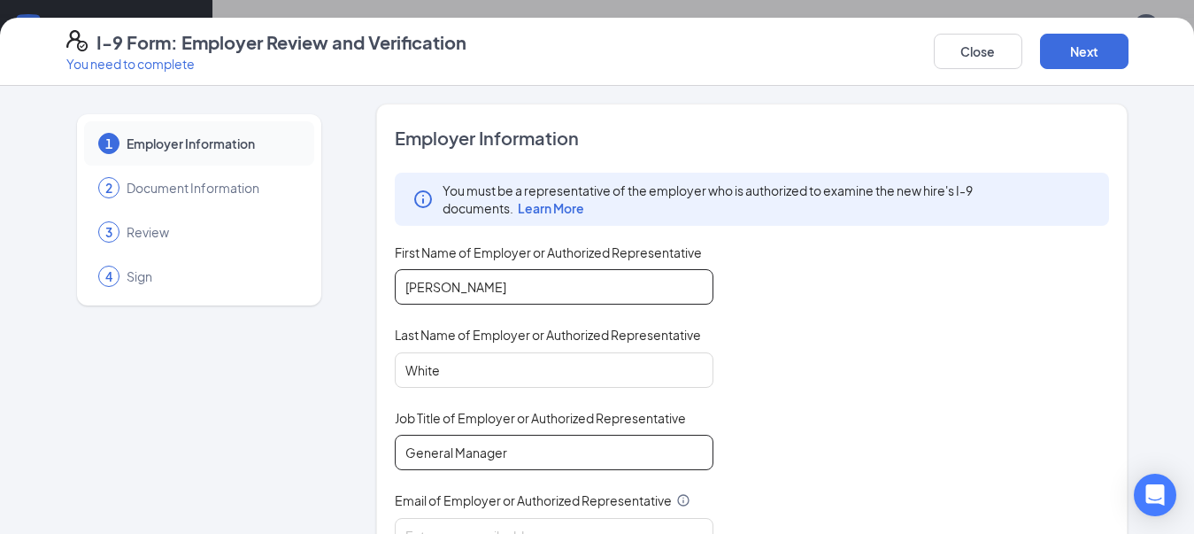
type input "General Manager"
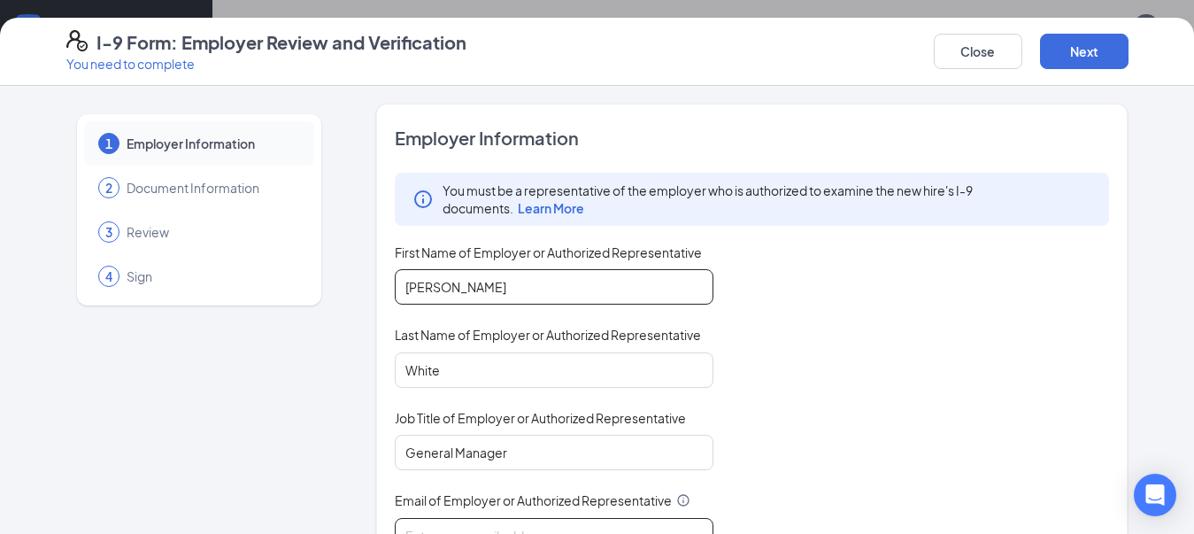
scroll to position [19, 0]
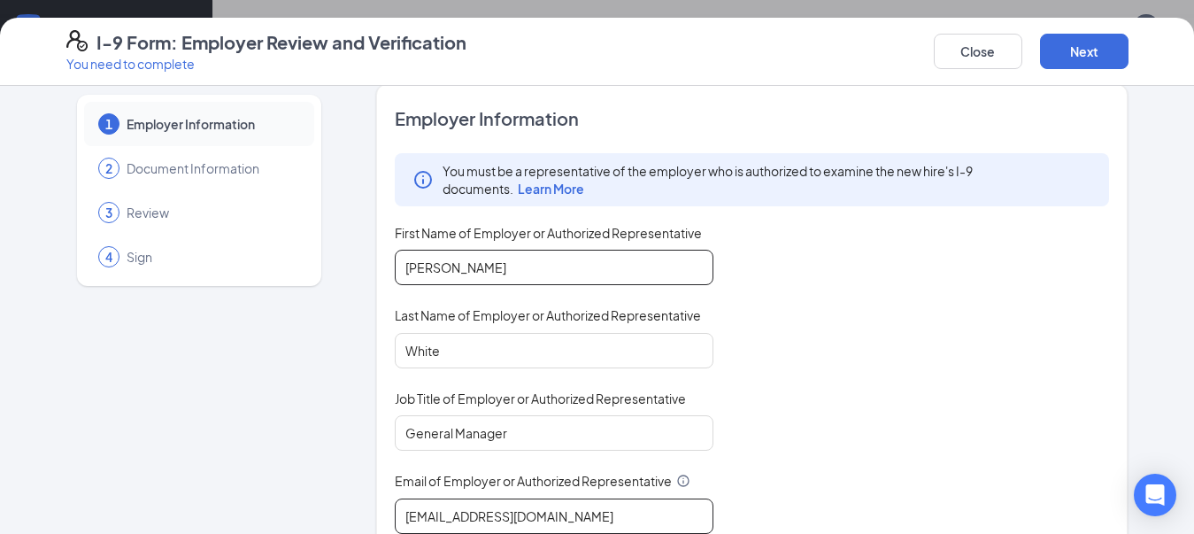
type input "bwhite@ddcoastal.com"
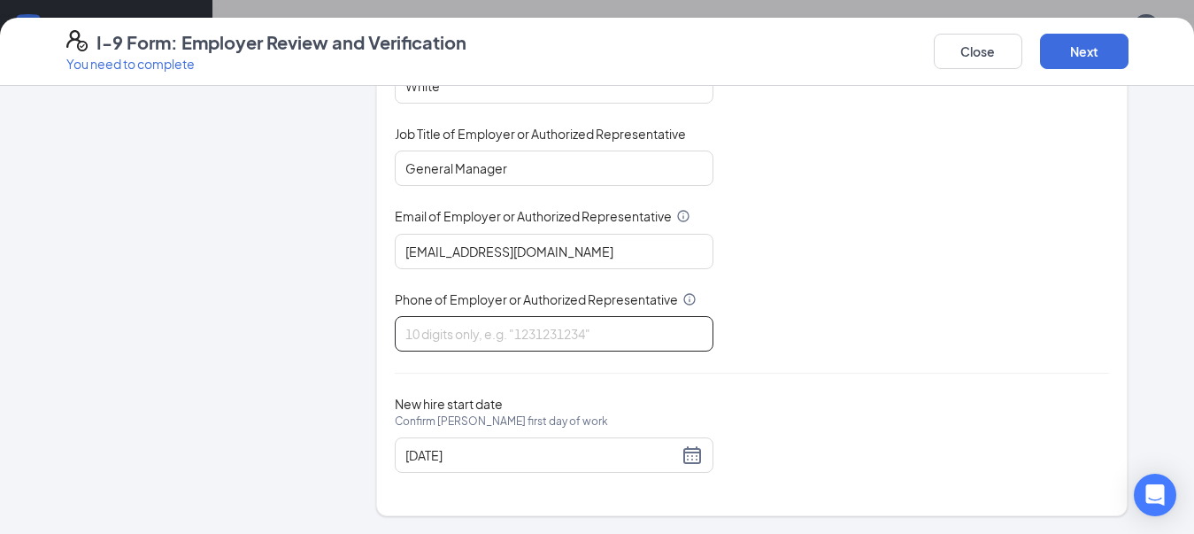
click at [513, 342] on input "Phone of Employer or Authorized Representative" at bounding box center [554, 333] width 319 height 35
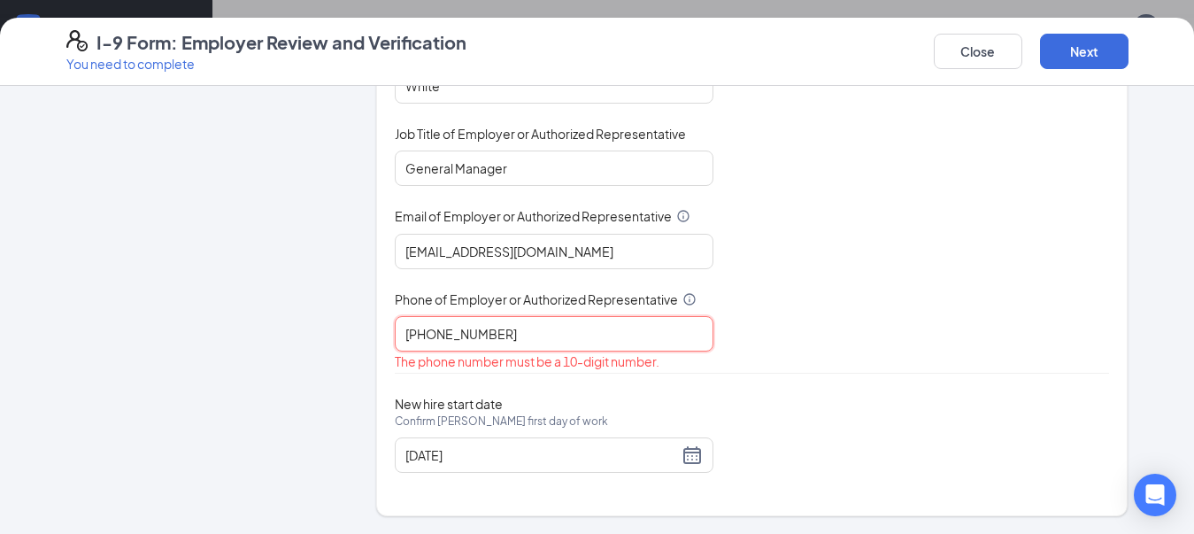
click at [460, 336] on input "540-682-0363" at bounding box center [554, 333] width 319 height 35
click at [453, 336] on input "540-682-0363" at bounding box center [554, 333] width 319 height 35
click at [450, 343] on input "540-682-0363" at bounding box center [554, 333] width 319 height 35
click at [421, 342] on input "540-682363" at bounding box center [554, 333] width 319 height 35
click at [429, 337] on input "540-682363" at bounding box center [554, 333] width 319 height 35
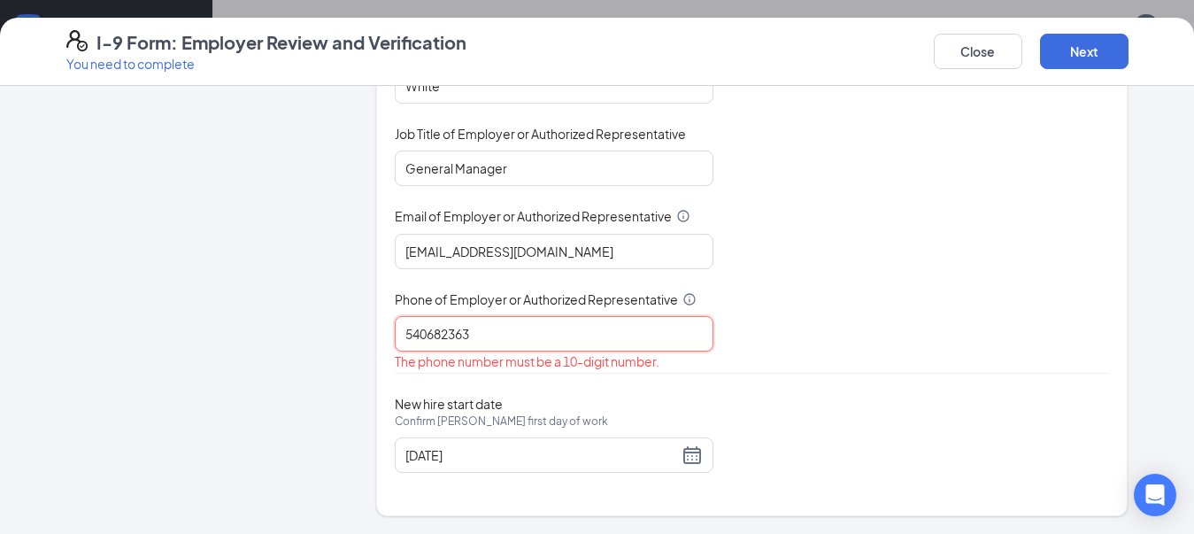
click at [440, 333] on input "540682363" at bounding box center [554, 333] width 319 height 35
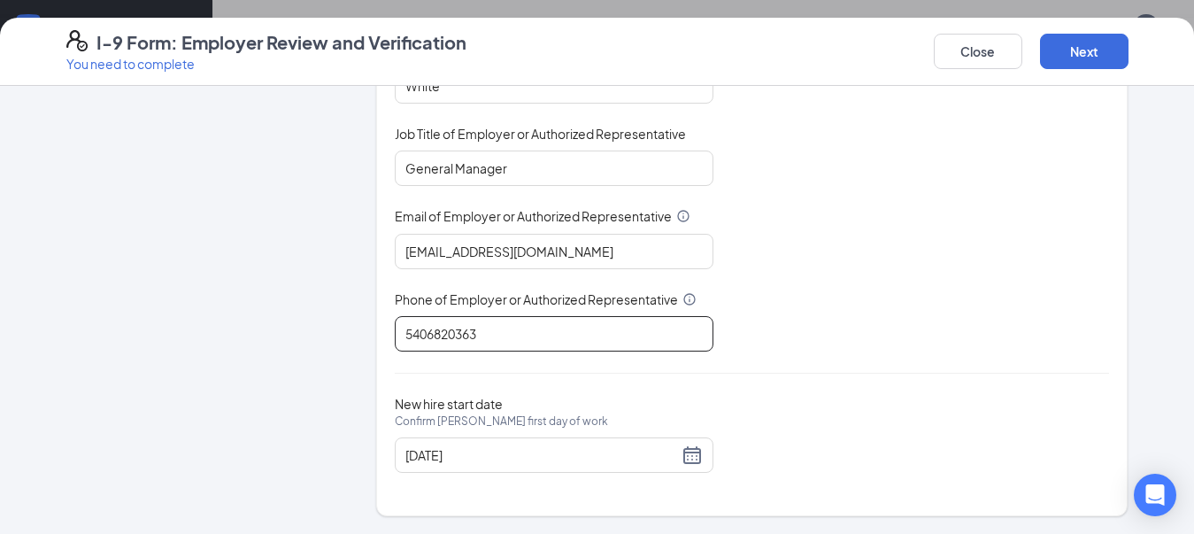
scroll to position [531, 0]
type input "5406820363"
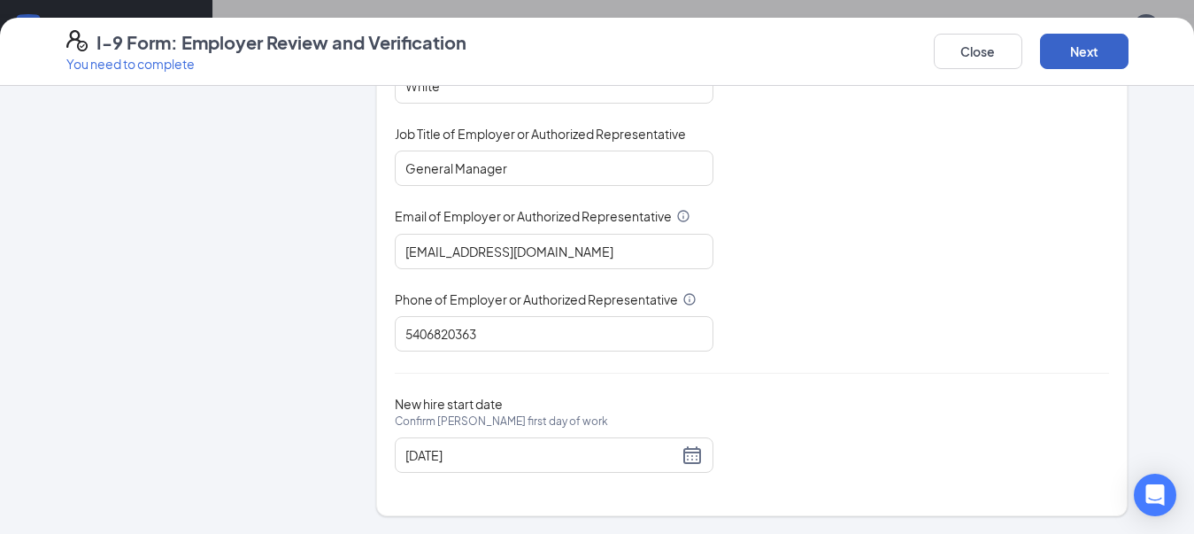
click at [1101, 48] on button "Next" at bounding box center [1084, 51] width 89 height 35
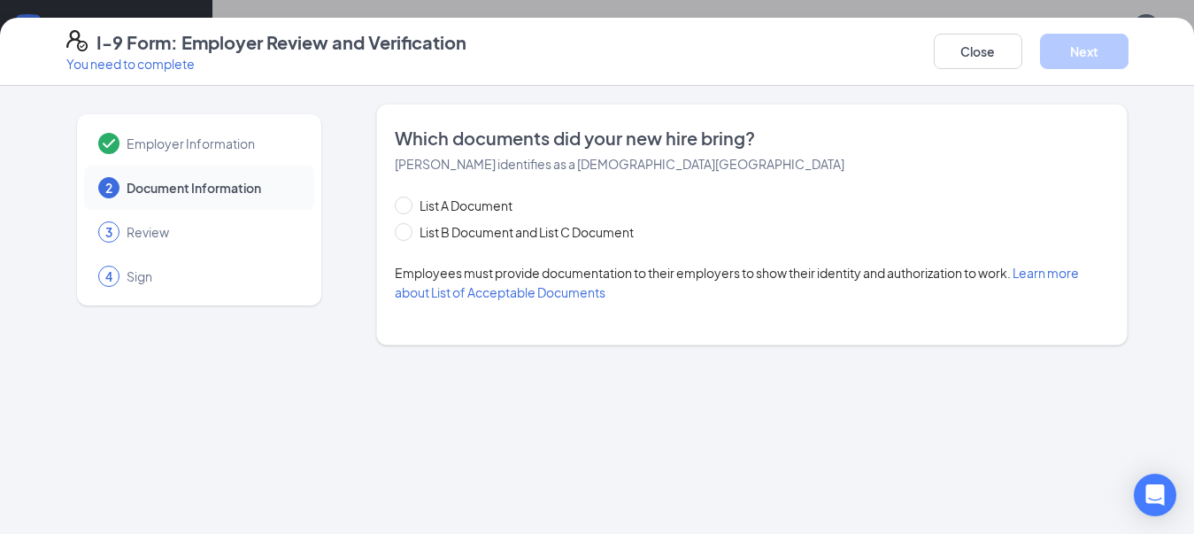
scroll to position [0, 0]
click at [421, 236] on span "List B Document and List C Document" at bounding box center [527, 231] width 228 height 19
click at [407, 236] on input "List B Document and List C Document" at bounding box center [401, 229] width 12 height 12
radio input "true"
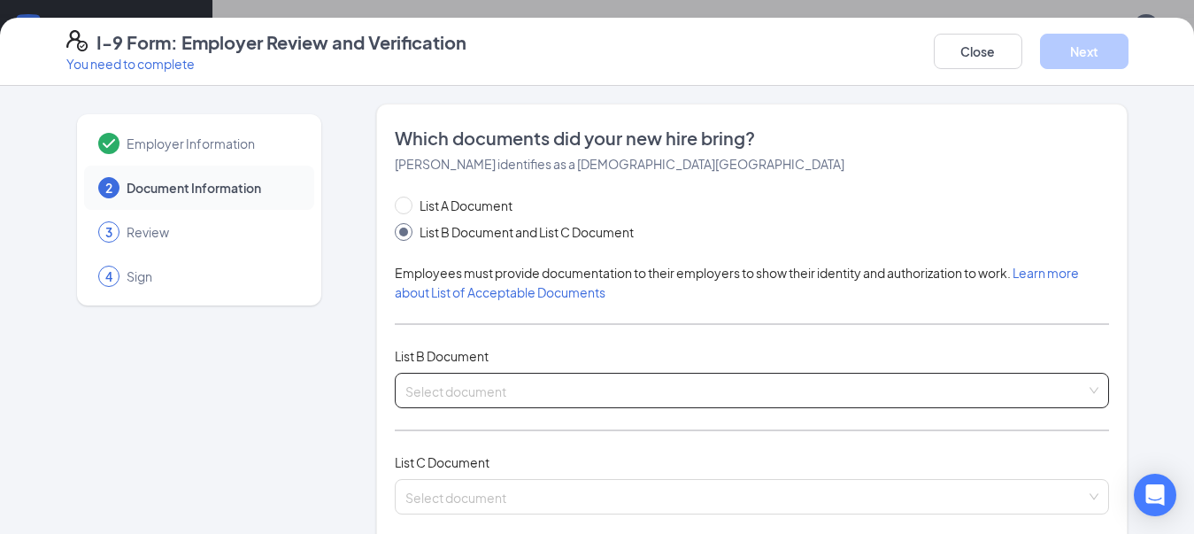
click at [501, 385] on input "search" at bounding box center [747, 387] width 682 height 27
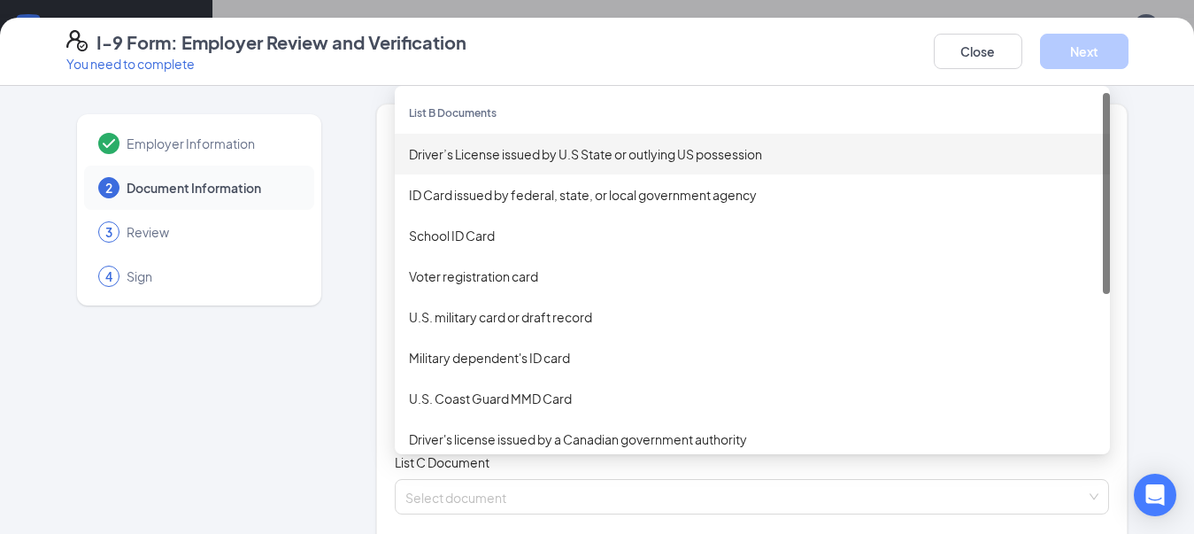
click at [555, 158] on div "Driver’s License issued by U.S State or outlying US possession" at bounding box center [752, 153] width 687 height 19
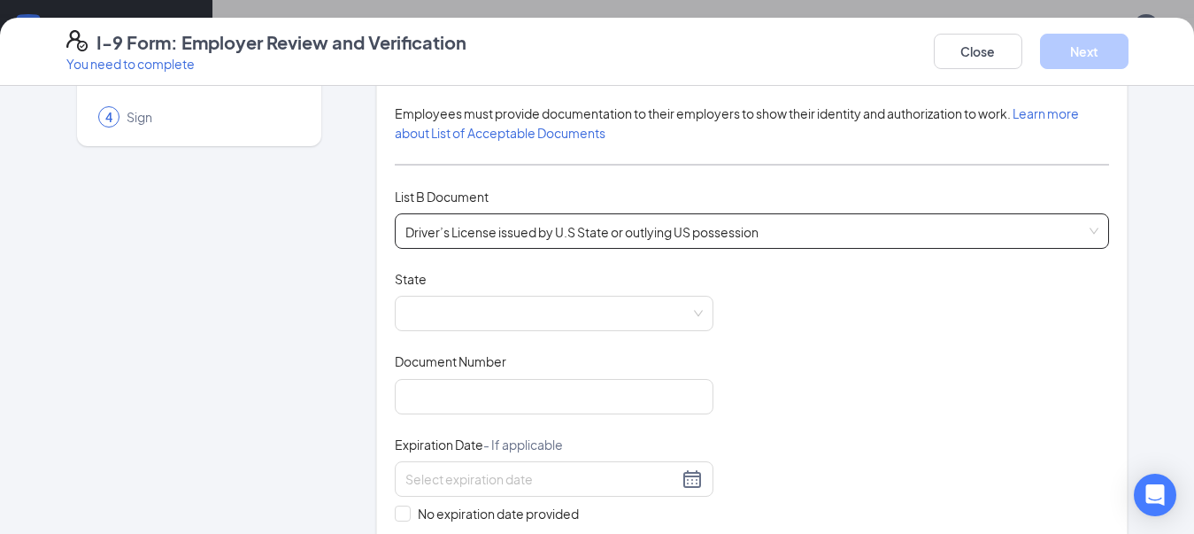
scroll to position [177, 0]
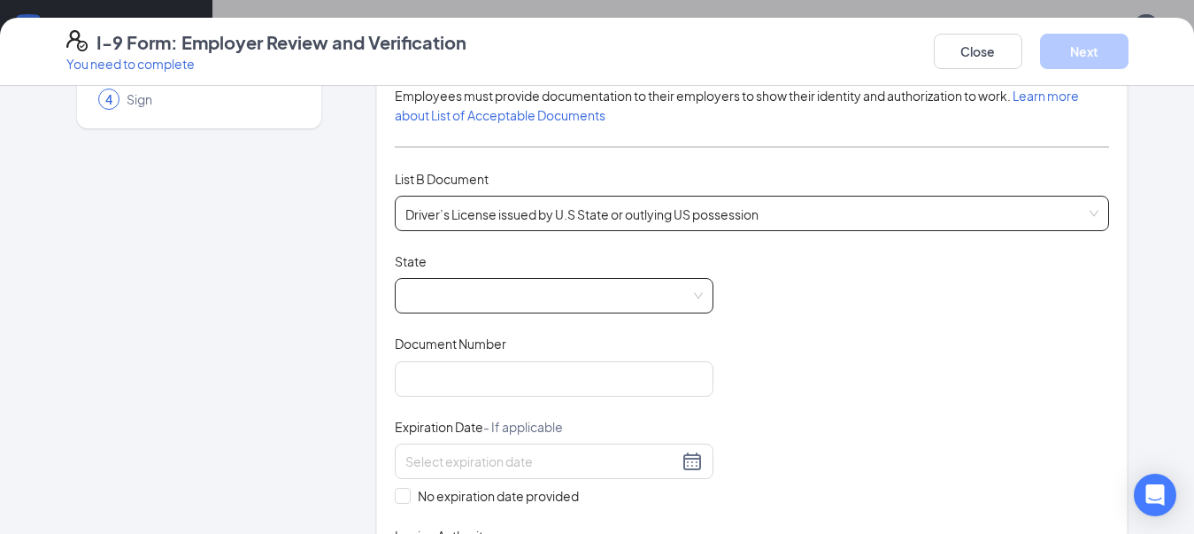
click at [464, 289] on span at bounding box center [555, 296] width 298 height 34
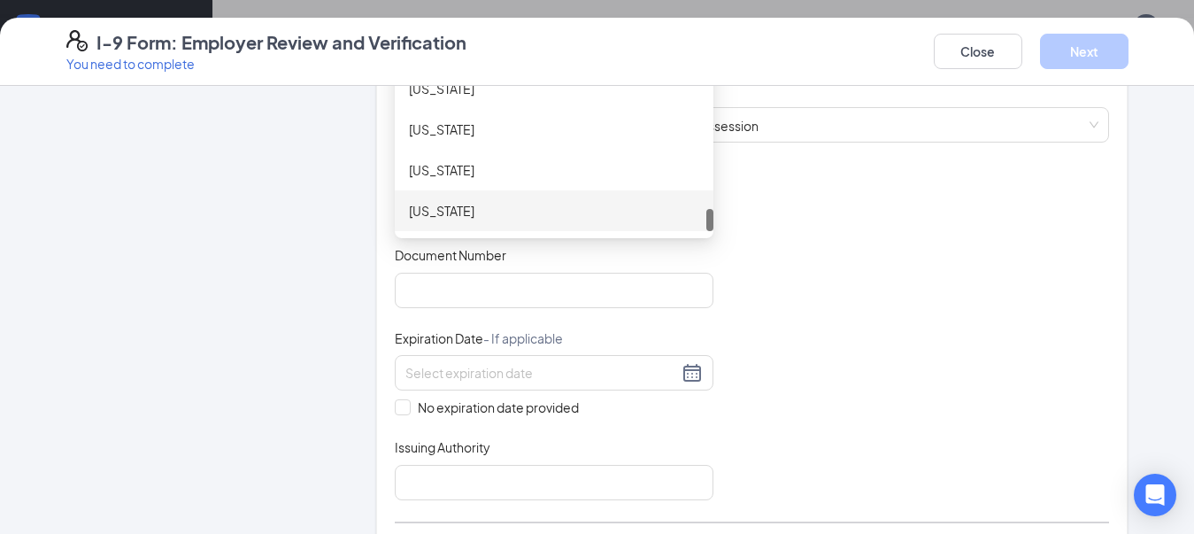
scroll to position [1877, 0]
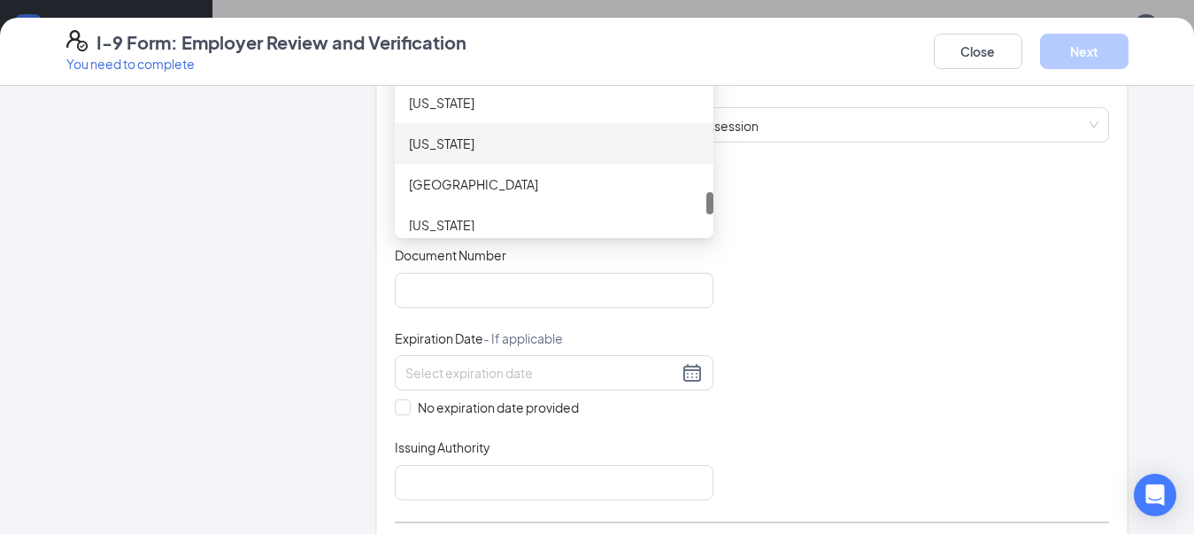
click at [414, 146] on div "Virginia" at bounding box center [554, 143] width 290 height 19
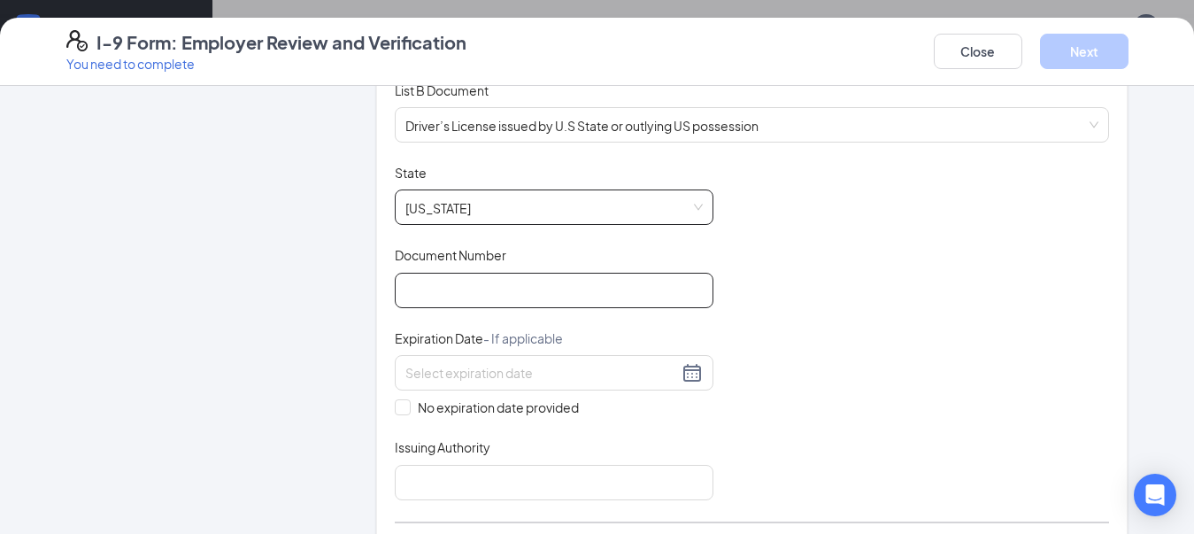
click at [476, 299] on input "Document Number" at bounding box center [554, 290] width 319 height 35
click at [442, 274] on input "Document Number" at bounding box center [554, 290] width 319 height 35
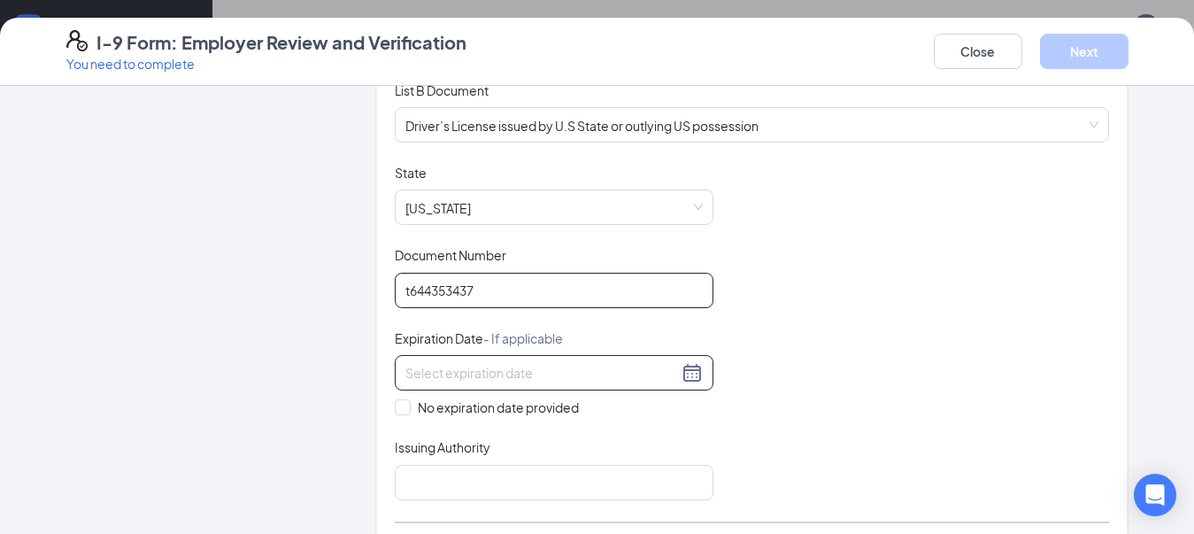
type input "t644353437"
click at [588, 360] on div at bounding box center [554, 372] width 319 height 35
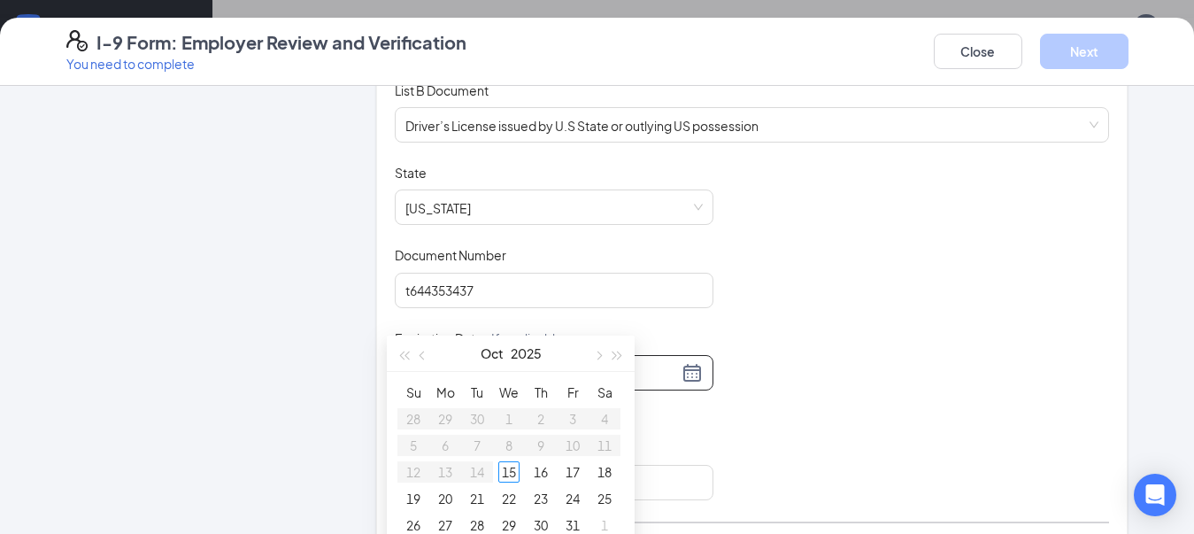
scroll to position [620, 0]
click at [514, 323] on button "2025" at bounding box center [526, 322] width 31 height 35
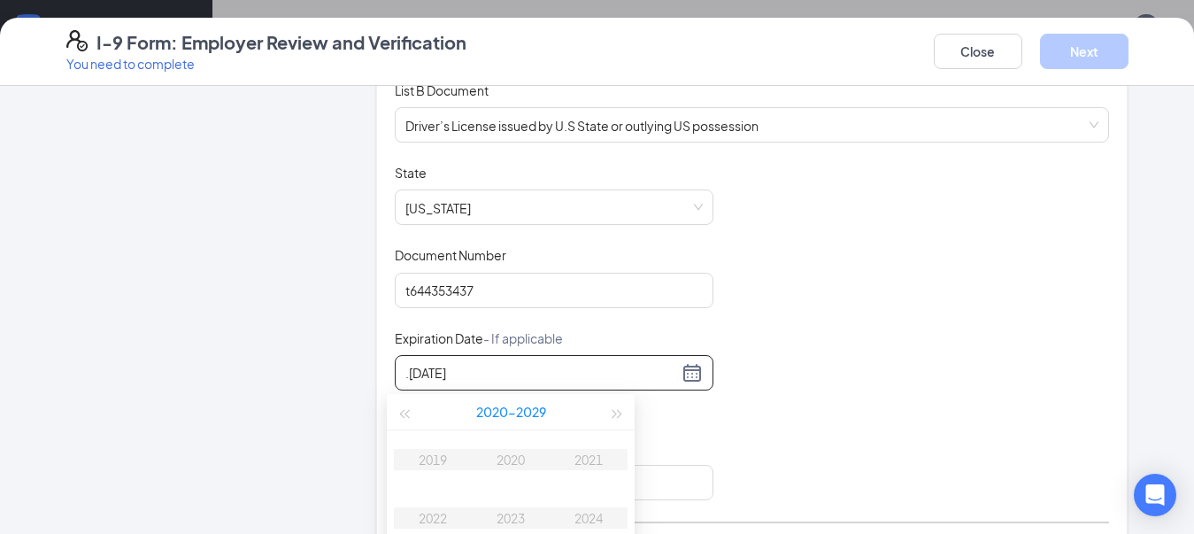
click at [498, 410] on button "2020 - 2029" at bounding box center [511, 411] width 70 height 35
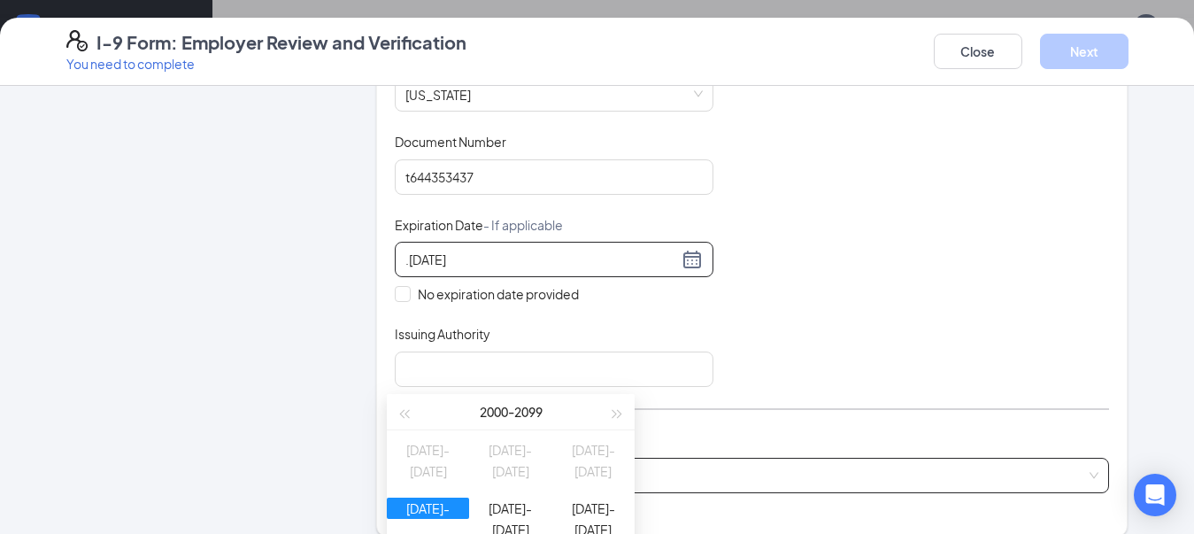
scroll to position [443, 0]
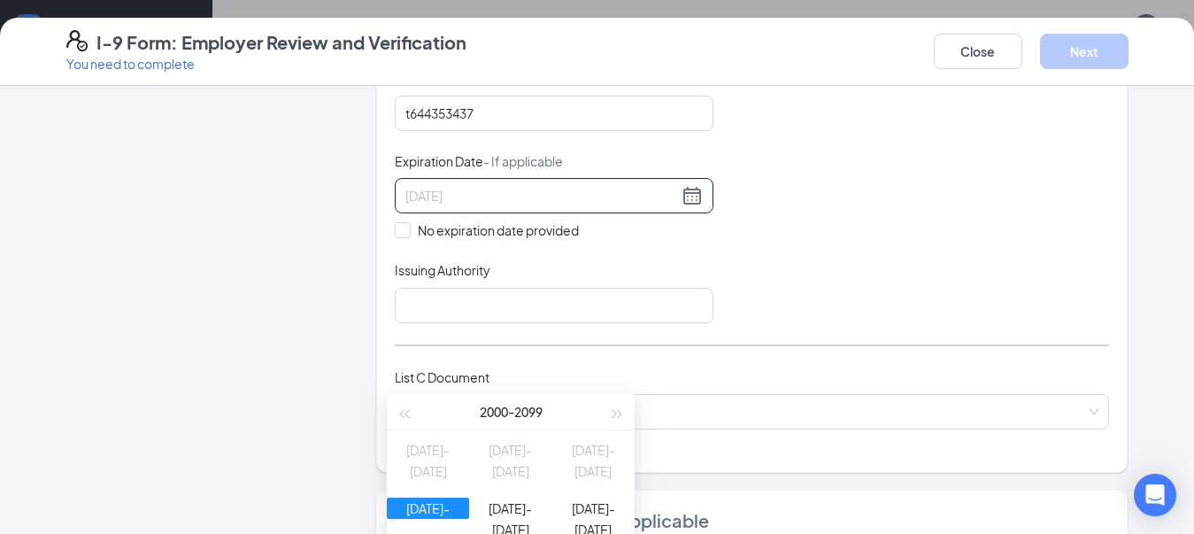
click at [452, 519] on div "2020-2029" at bounding box center [428, 508] width 82 height 21
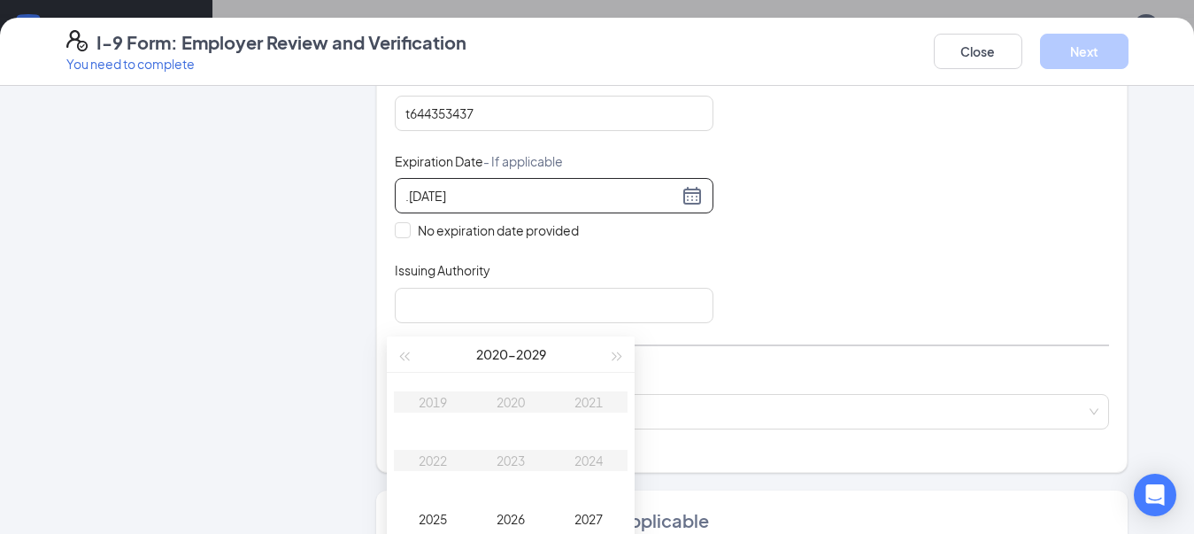
scroll to position [708, 0]
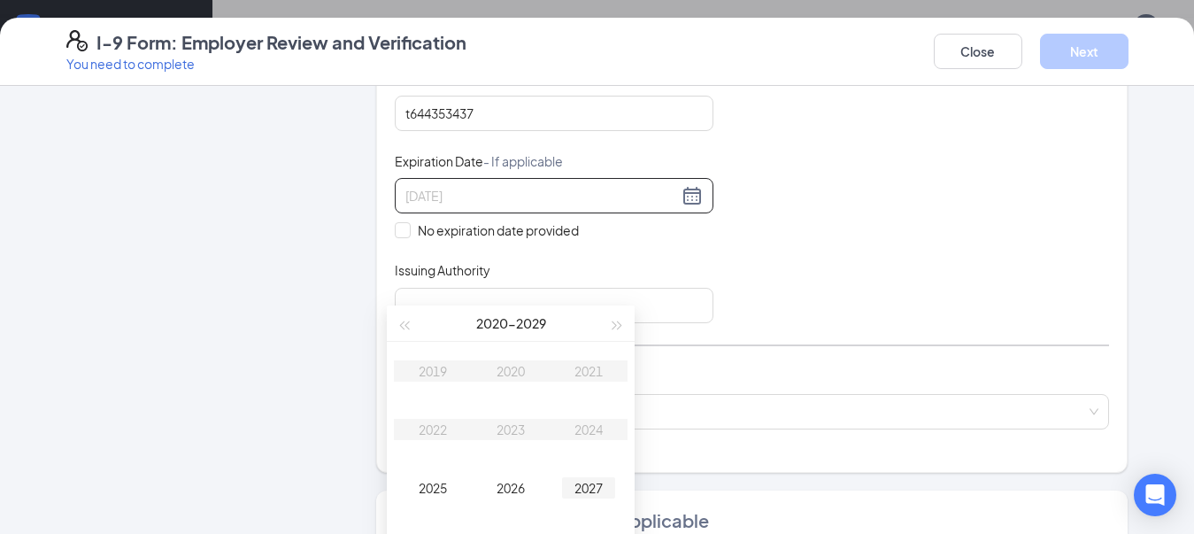
click at [595, 484] on div "2027" at bounding box center [588, 487] width 53 height 21
click at [434, 478] on div "Jul" at bounding box center [432, 487] width 53 height 21
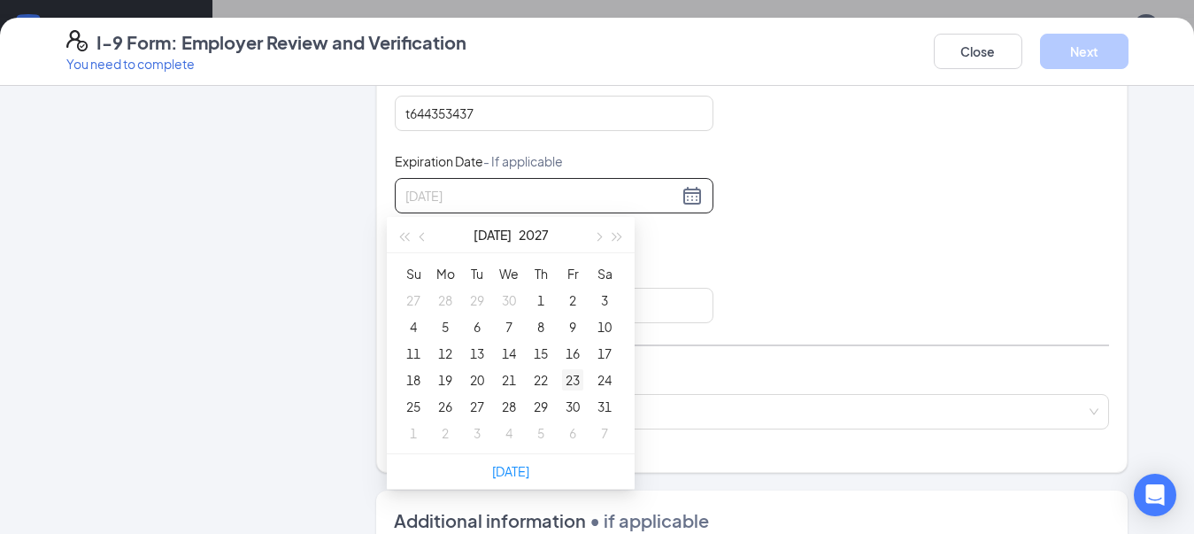
click at [577, 382] on div "23" at bounding box center [572, 379] width 21 height 21
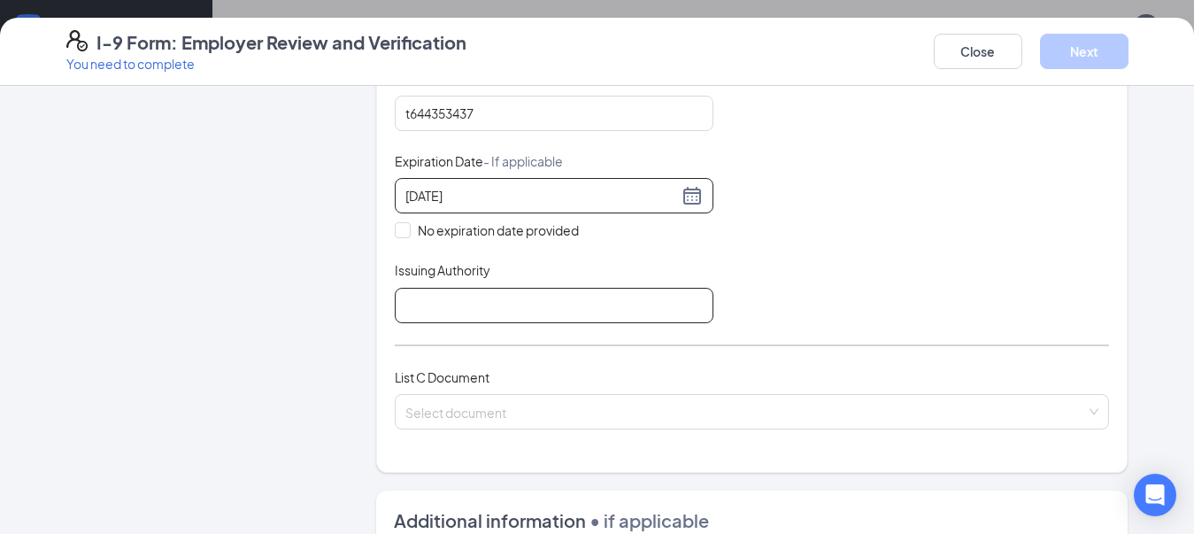
type input "07/23/2027"
click at [425, 310] on input "Issuing Authority" at bounding box center [554, 305] width 319 height 35
type input "d"
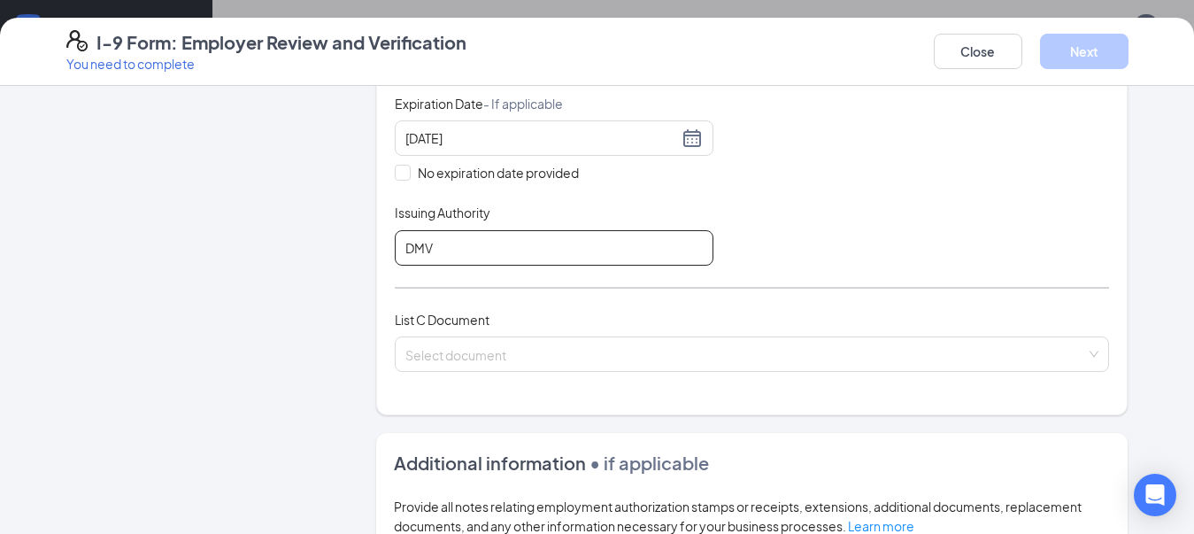
scroll to position [620, 0]
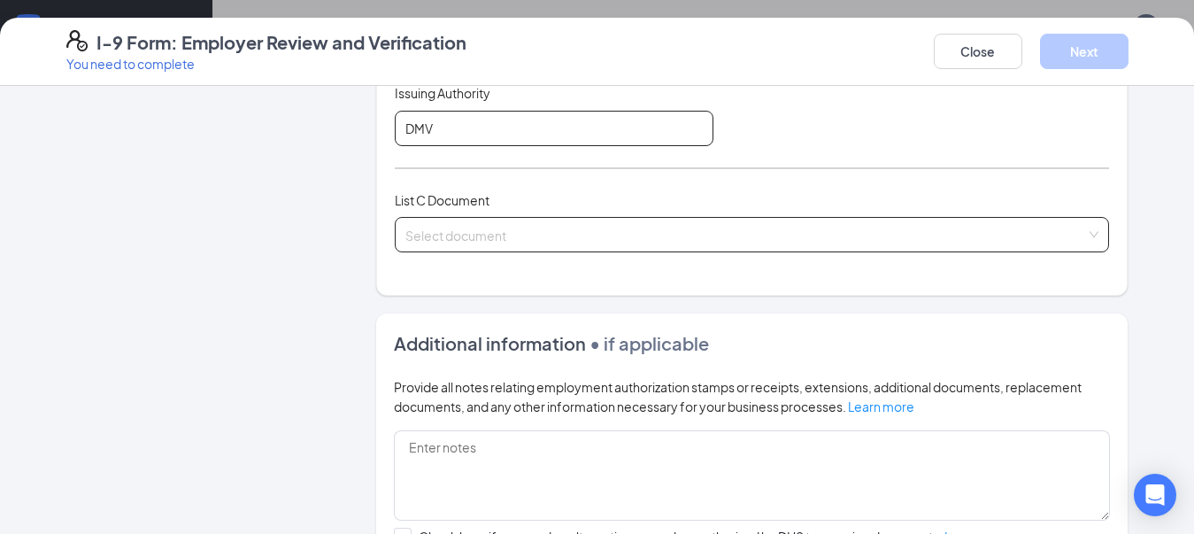
type input "DMV"
click at [484, 235] on input "search" at bounding box center [747, 231] width 682 height 27
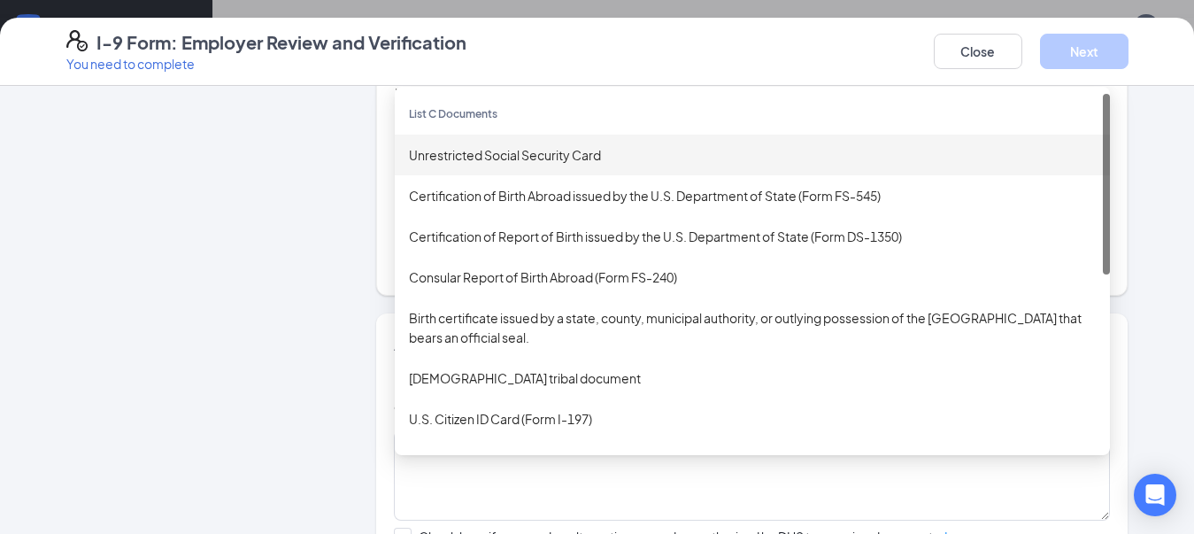
click at [516, 162] on div "Unrestricted Social Security Card" at bounding box center [752, 154] width 687 height 19
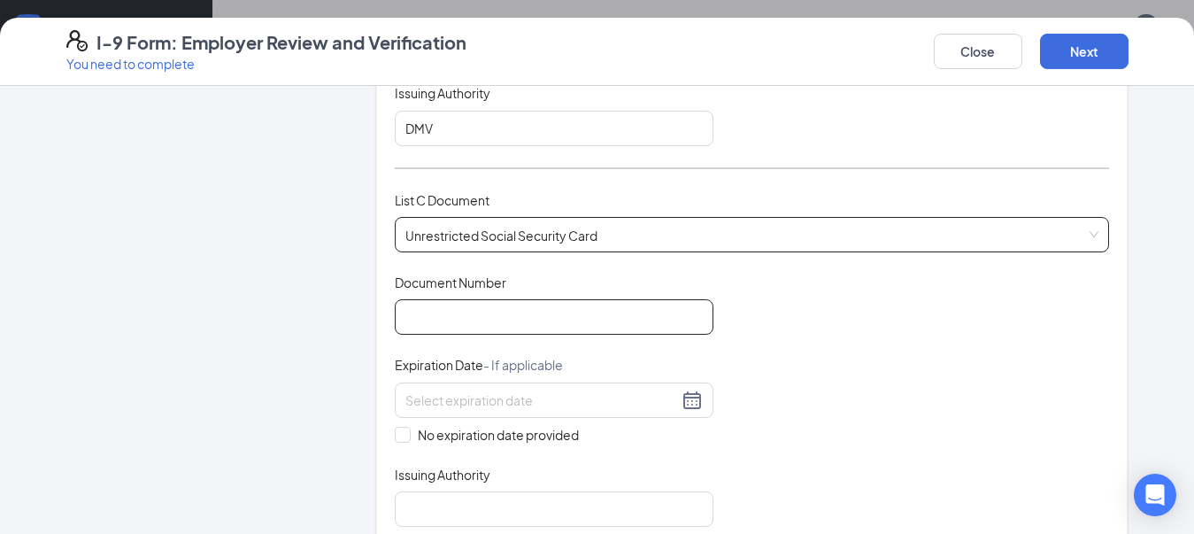
click at [474, 328] on input "Document Number" at bounding box center [554, 316] width 319 height 35
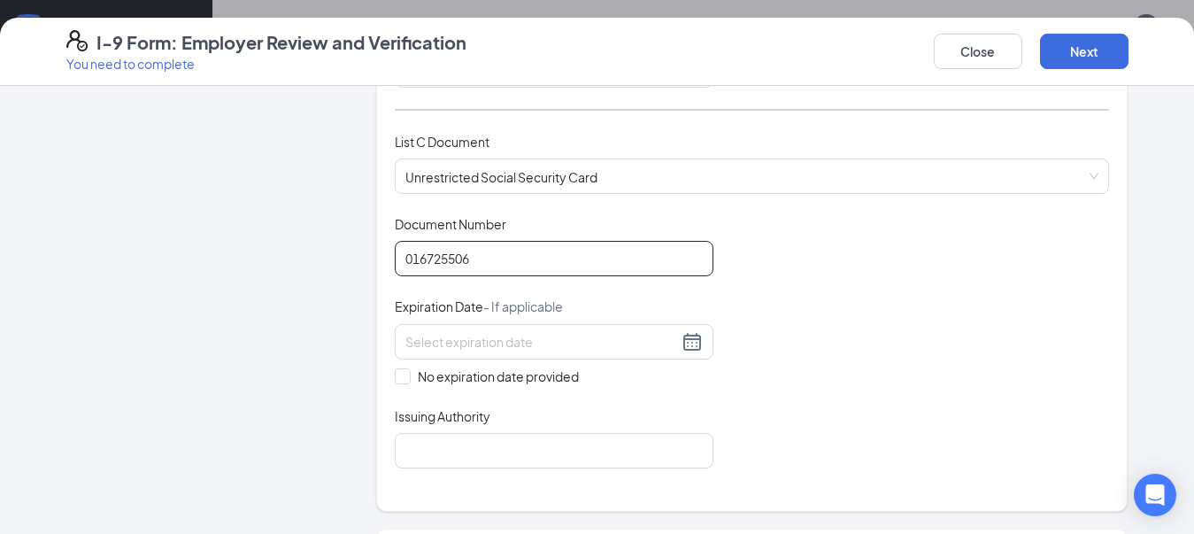
scroll to position [708, 0]
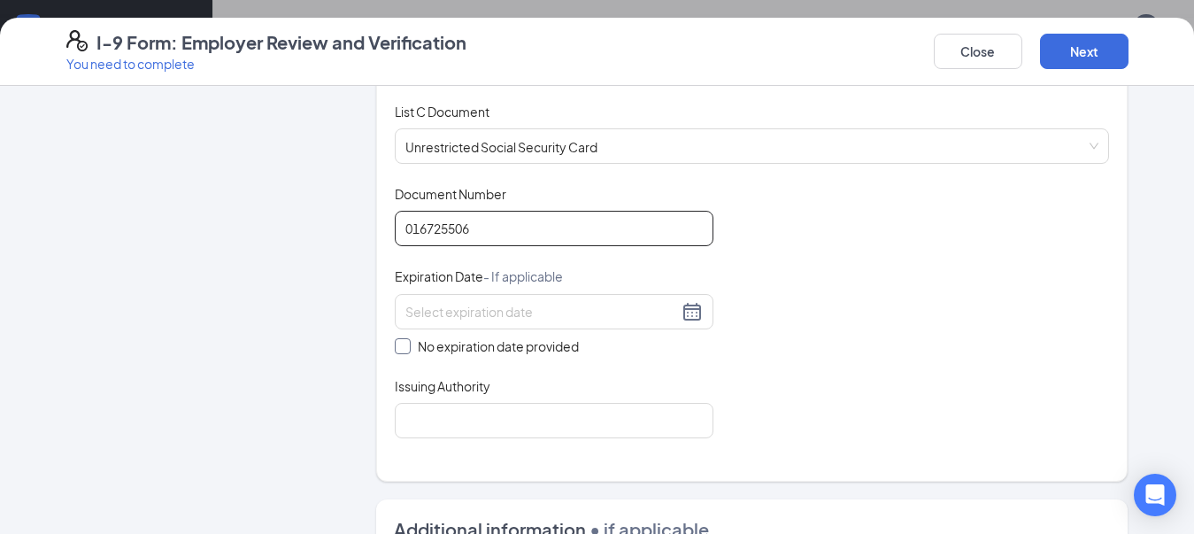
type input "016725506"
click at [395, 344] on input "No expiration date provided" at bounding box center [401, 344] width 12 height 12
checkbox input "true"
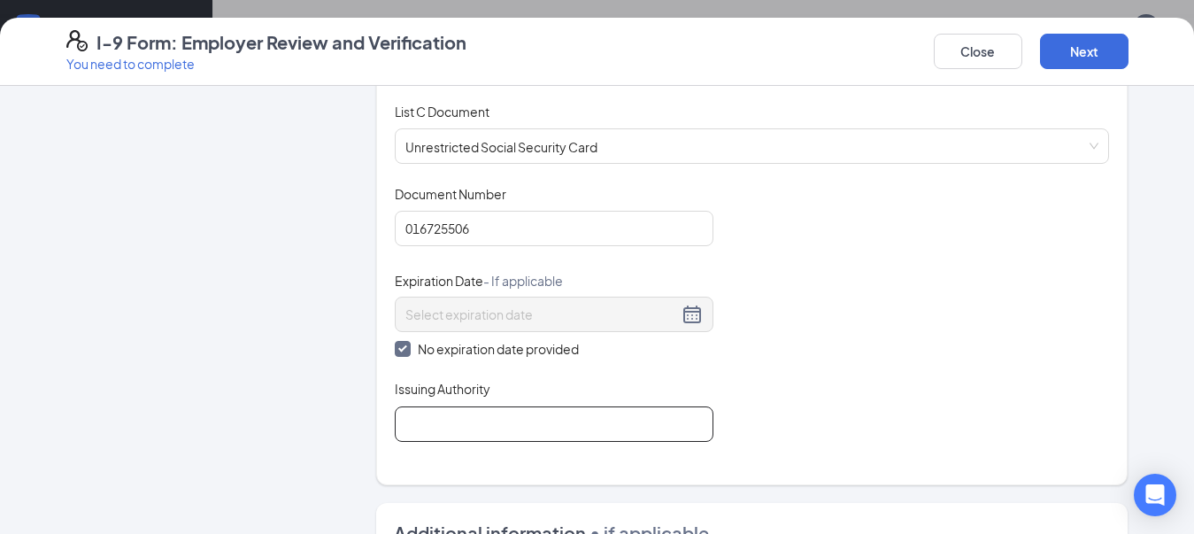
click at [455, 430] on input "Issuing Authority" at bounding box center [554, 423] width 319 height 35
type input "Social Security Adminstration"
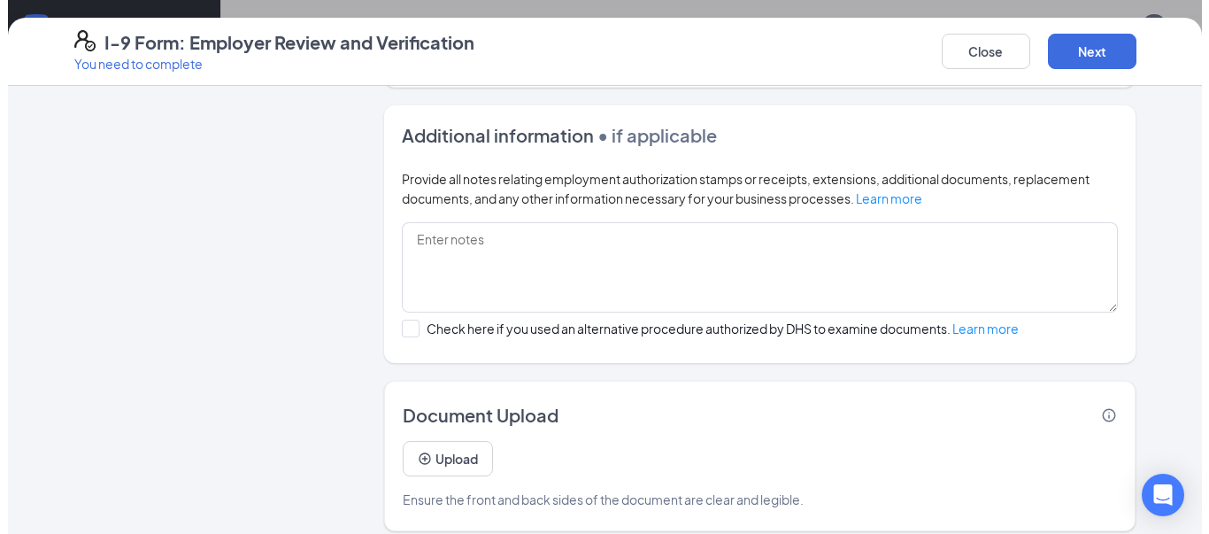
scroll to position [1121, 0]
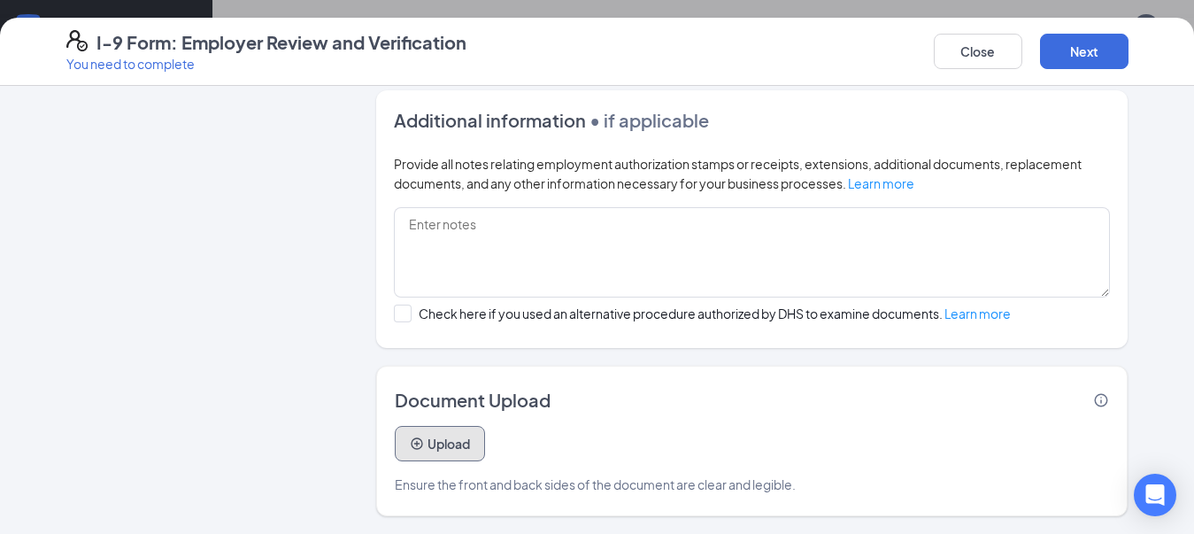
click at [447, 448] on button "Upload" at bounding box center [440, 443] width 90 height 35
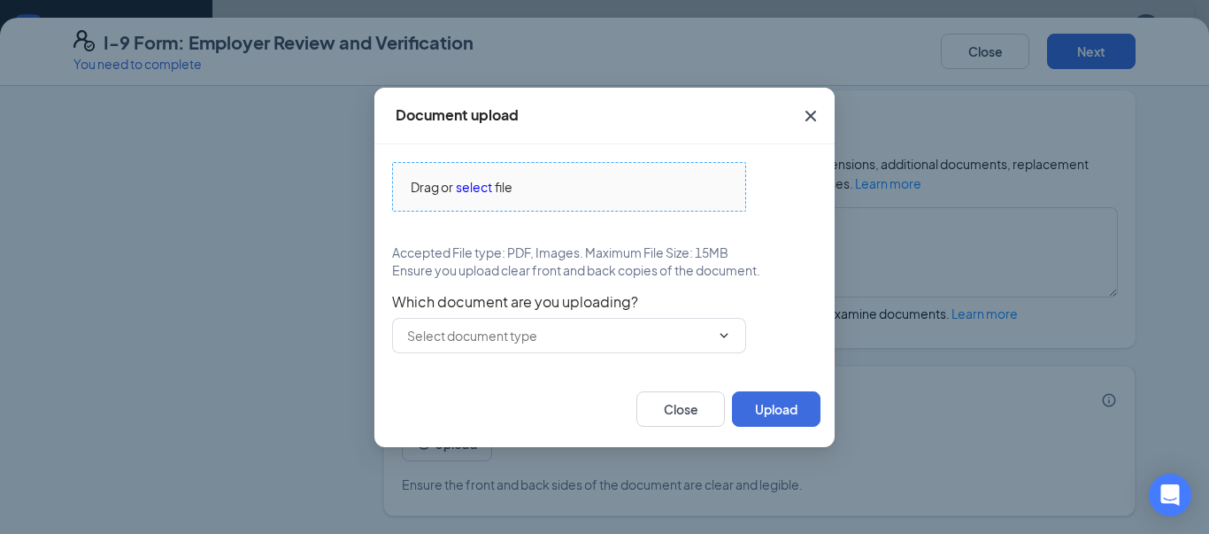
click at [468, 192] on span "select" at bounding box center [474, 186] width 36 height 19
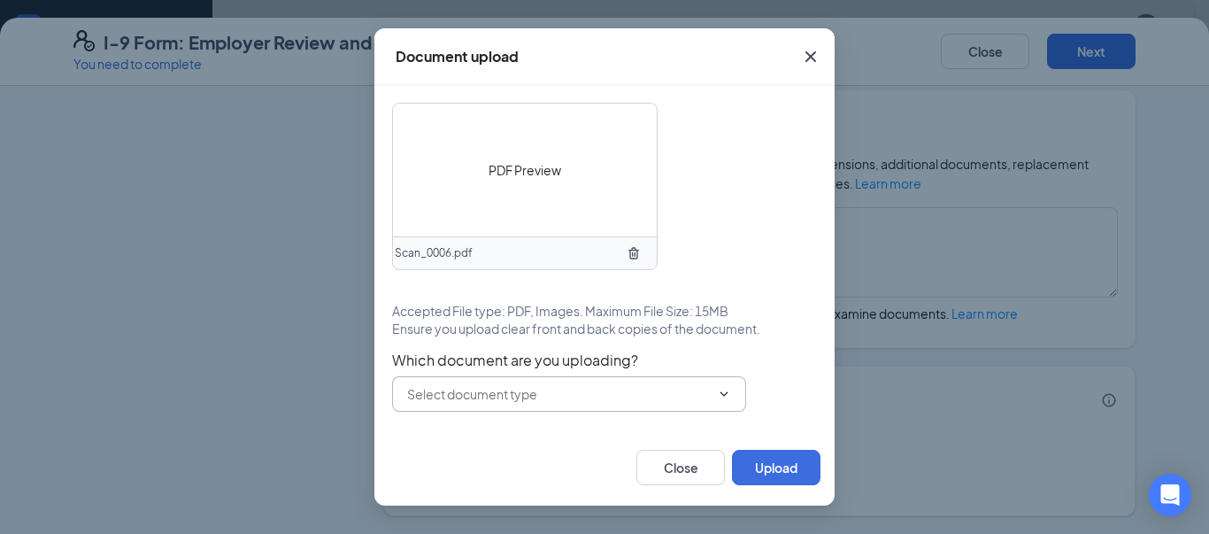
click at [529, 396] on input "text" at bounding box center [558, 393] width 303 height 19
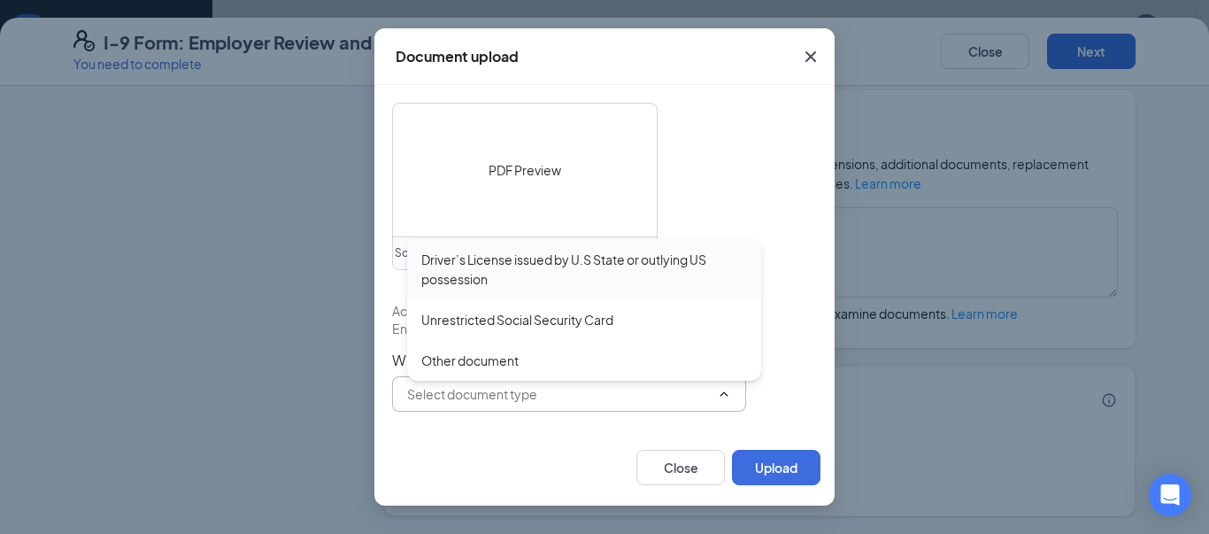
click at [498, 259] on div "Driver’s License issued by U.S State or outlying US possession" at bounding box center [584, 269] width 326 height 39
type input "Driver’s License issued by U.S State or outlying US possession"
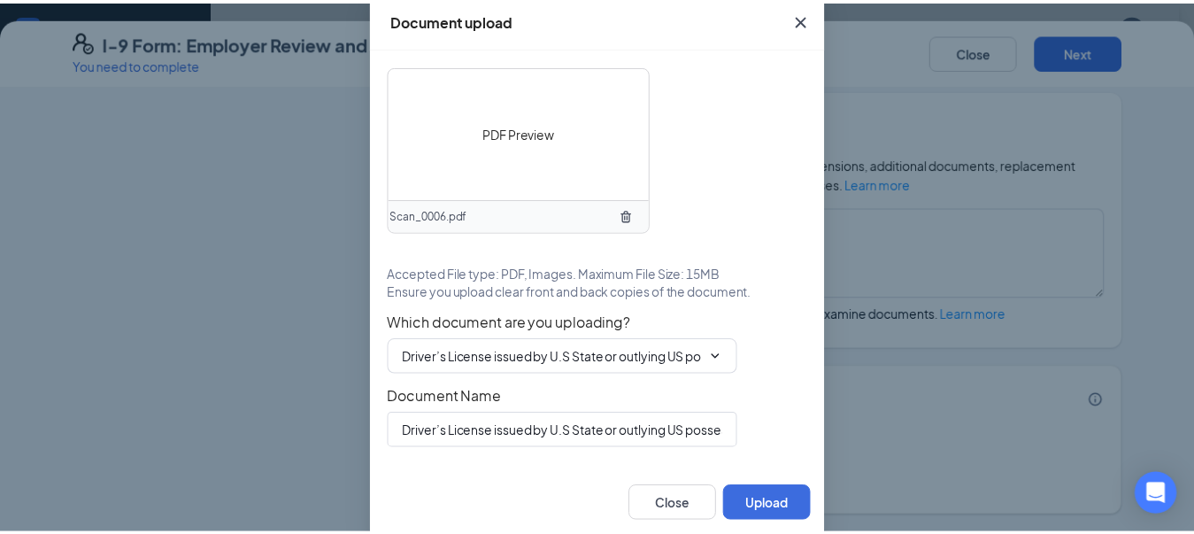
scroll to position [18, 0]
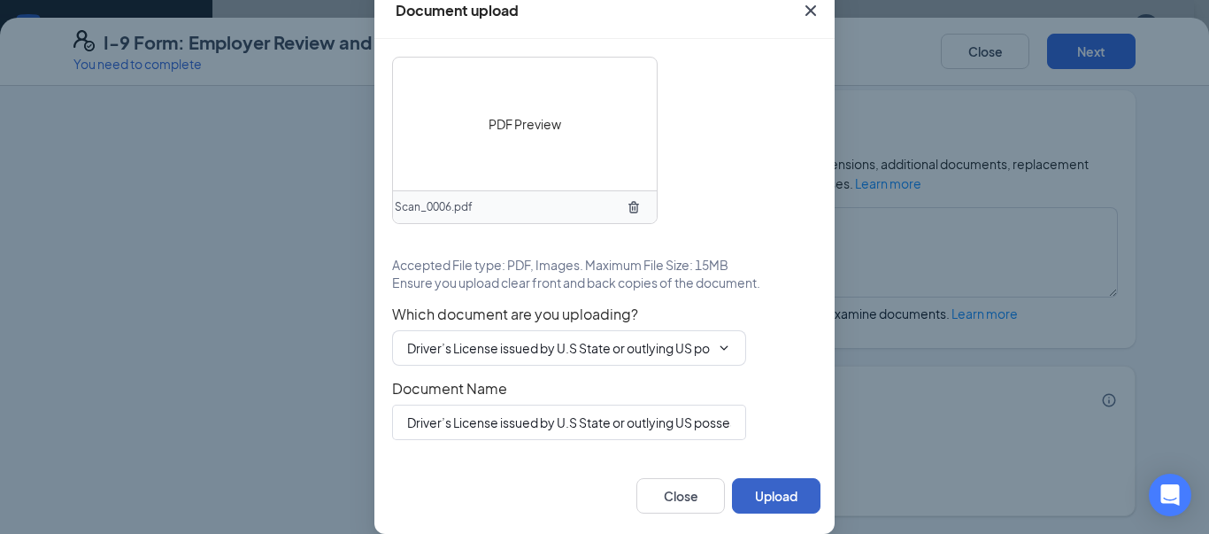
click at [766, 511] on button "Upload" at bounding box center [776, 495] width 89 height 35
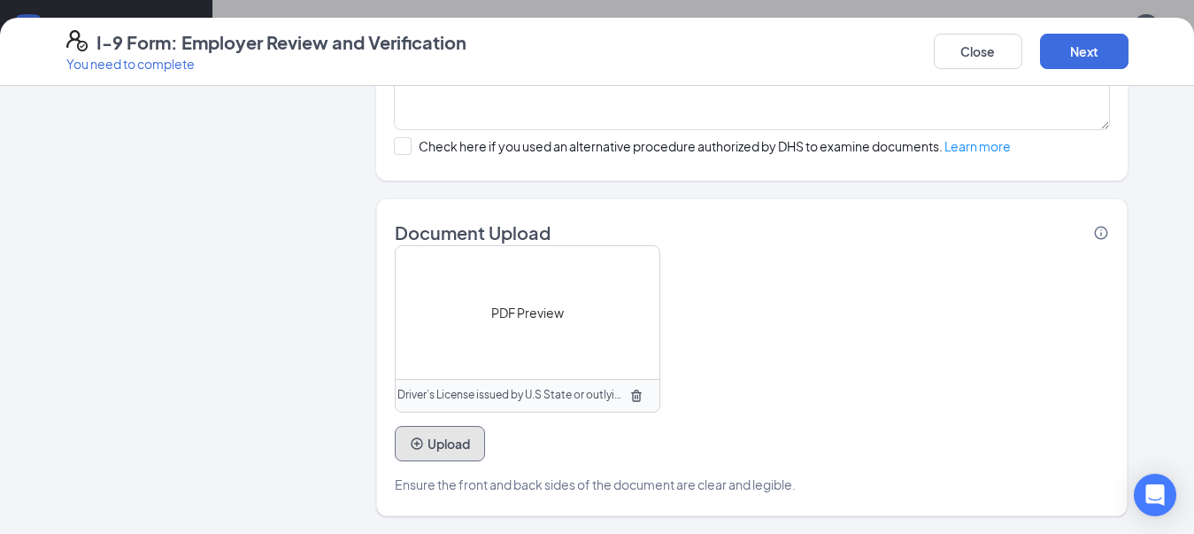
scroll to position [885, 0]
click at [1084, 57] on button "Next" at bounding box center [1084, 51] width 89 height 35
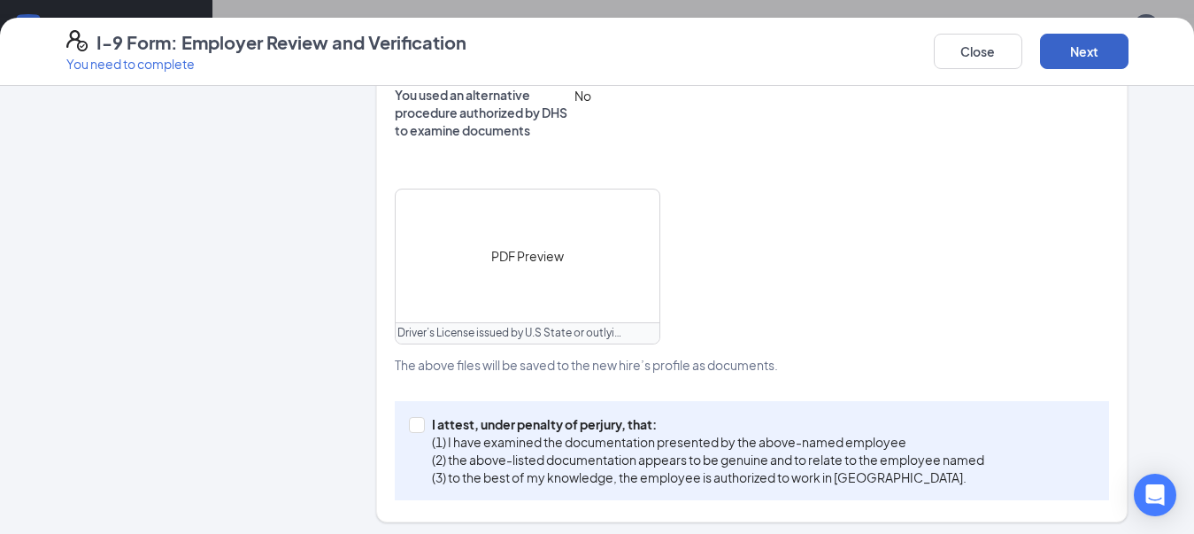
scroll to position [755, 0]
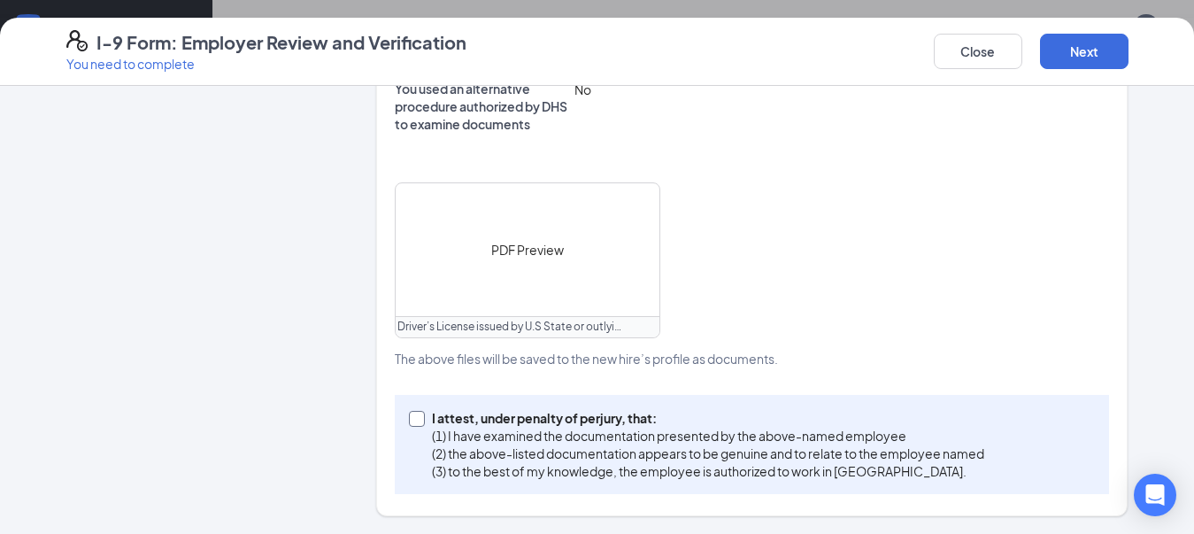
click at [409, 421] on input "I attest, under penalty of perjury, that: (1) I have examined the documentation…" at bounding box center [415, 417] width 12 height 12
checkbox input "true"
click at [1110, 61] on button "Next" at bounding box center [1084, 51] width 89 height 35
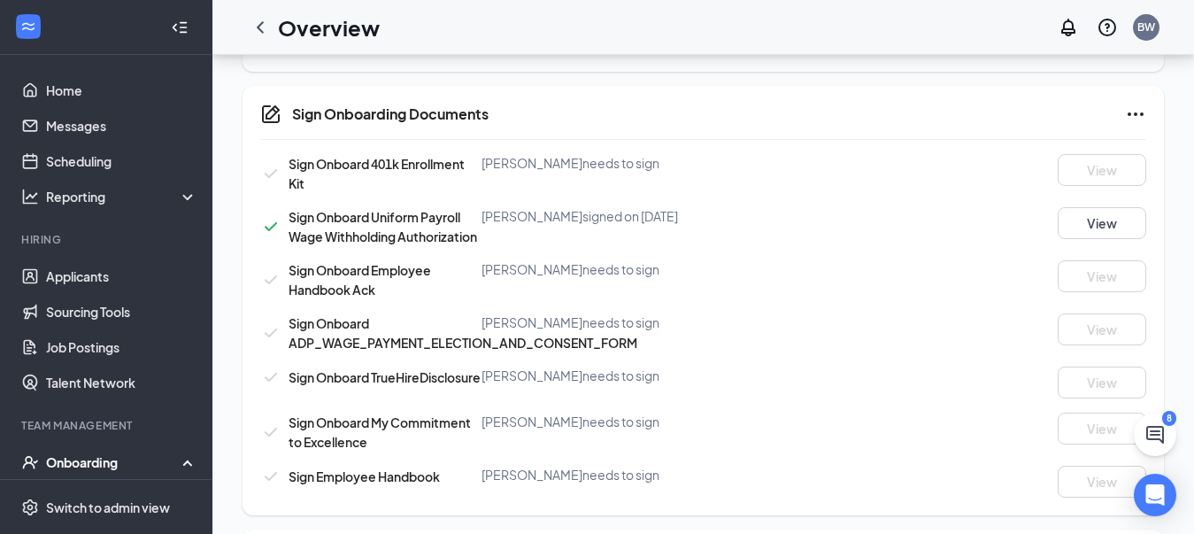
scroll to position [464, 0]
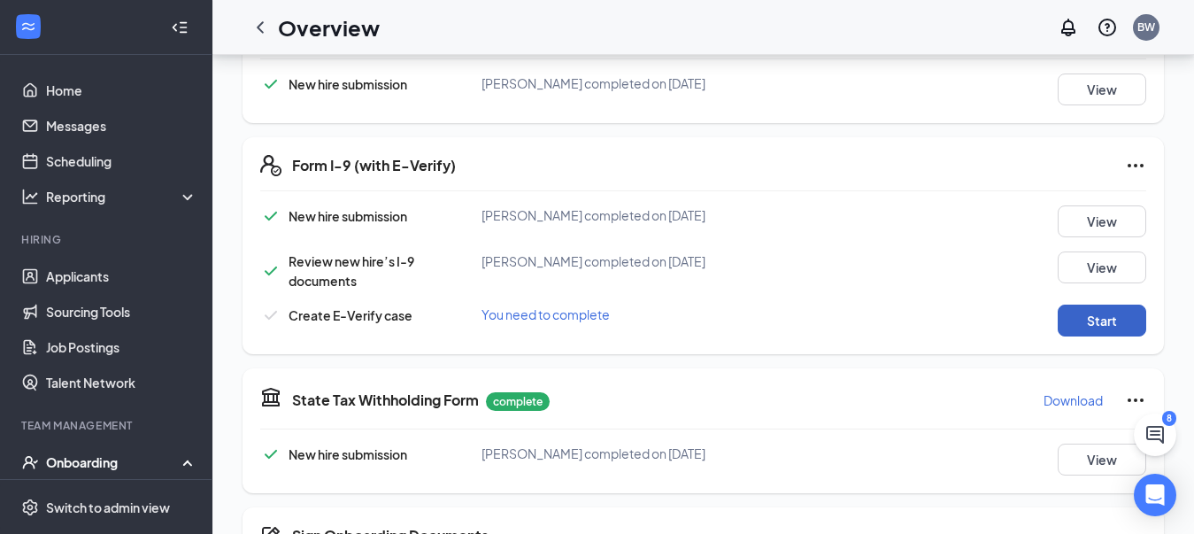
click at [1092, 327] on button "Start" at bounding box center [1102, 321] width 89 height 32
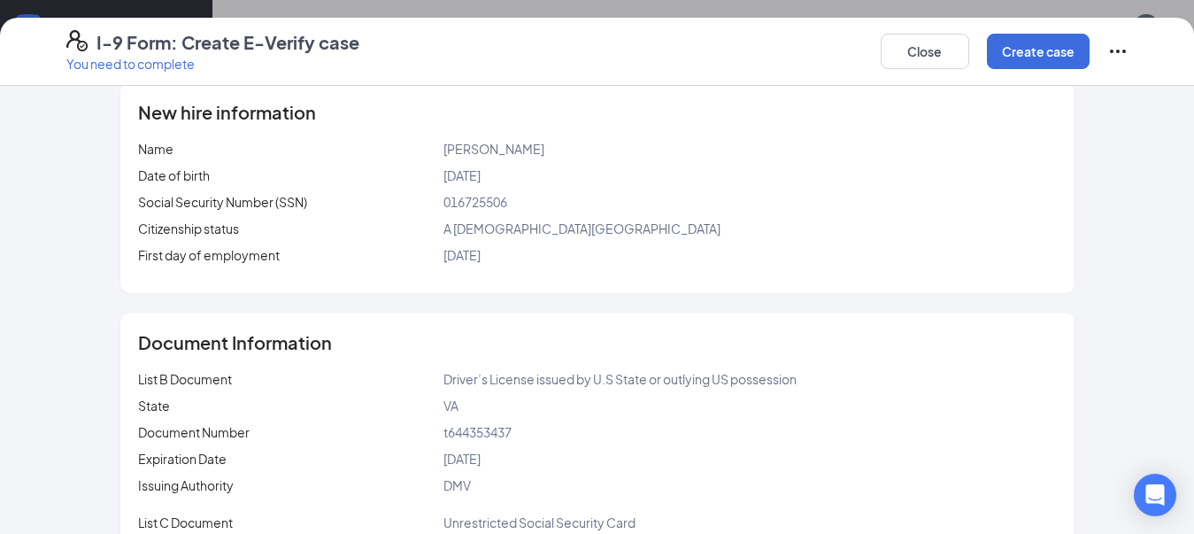
scroll to position [342, 0]
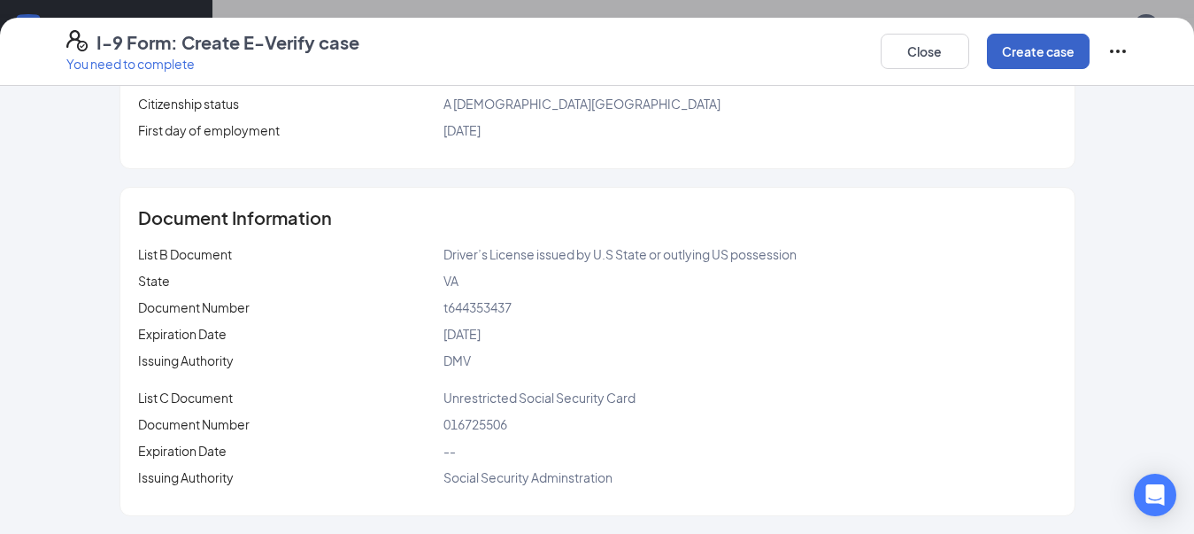
click at [1036, 64] on button "Create case" at bounding box center [1038, 51] width 103 height 35
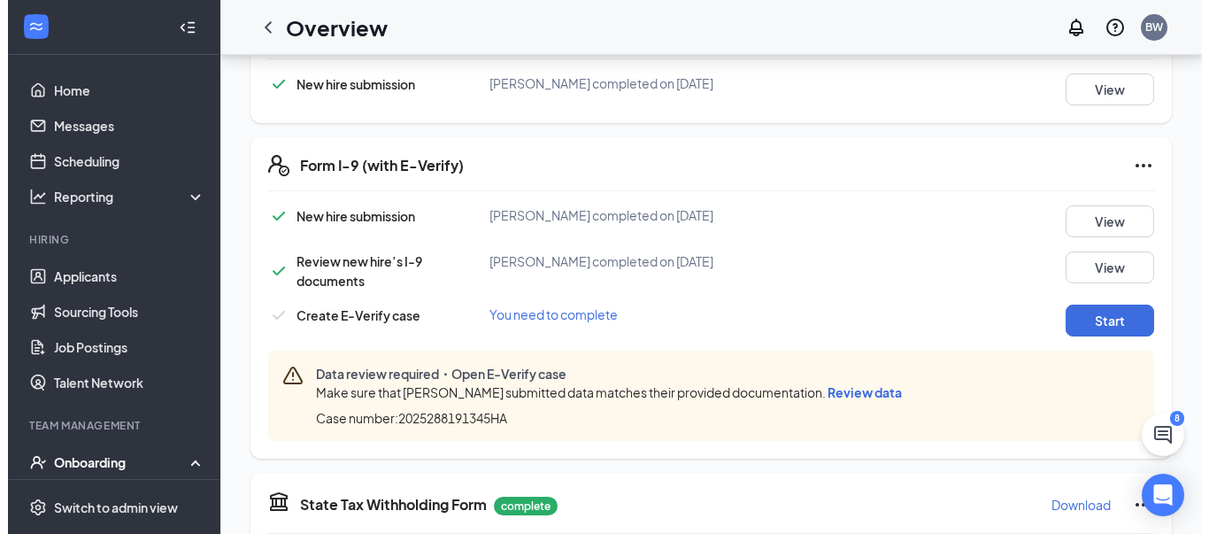
scroll to position [560, 0]
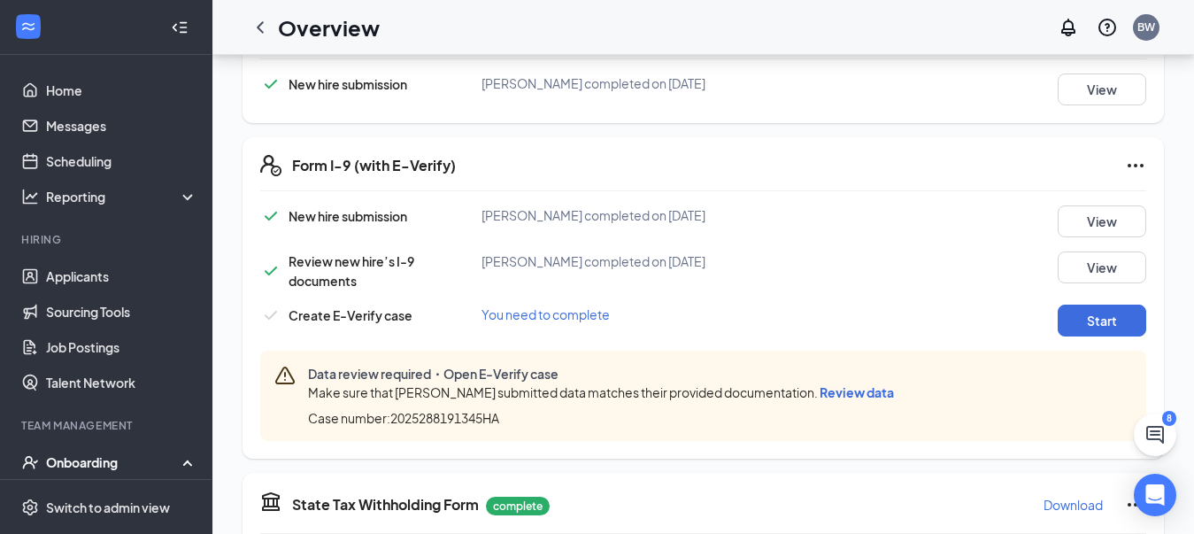
click at [873, 397] on span "Review data" at bounding box center [857, 392] width 74 height 16
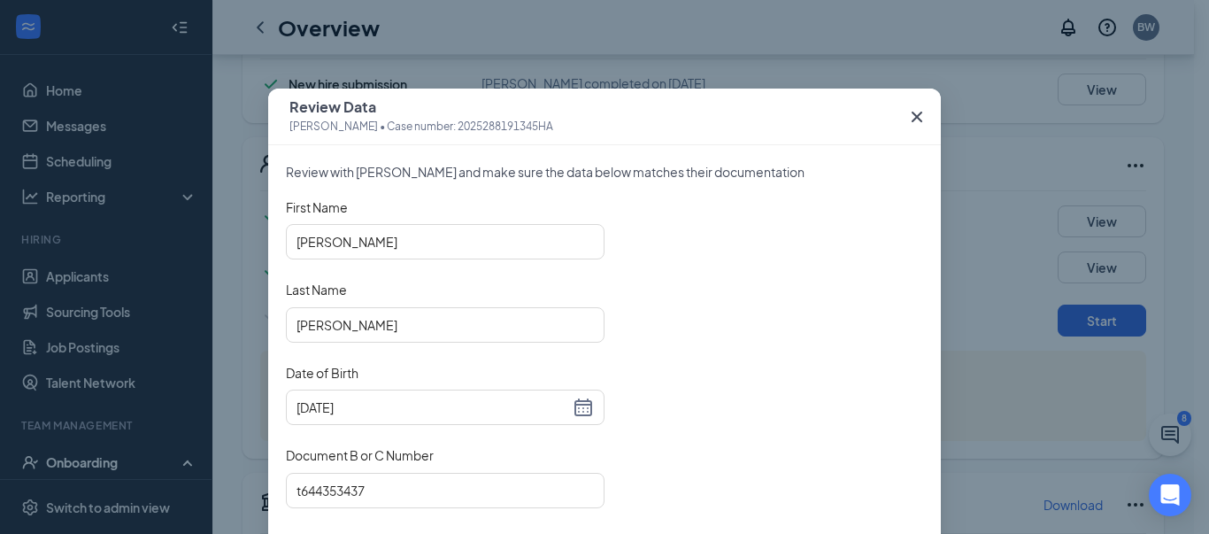
scroll to position [89, 0]
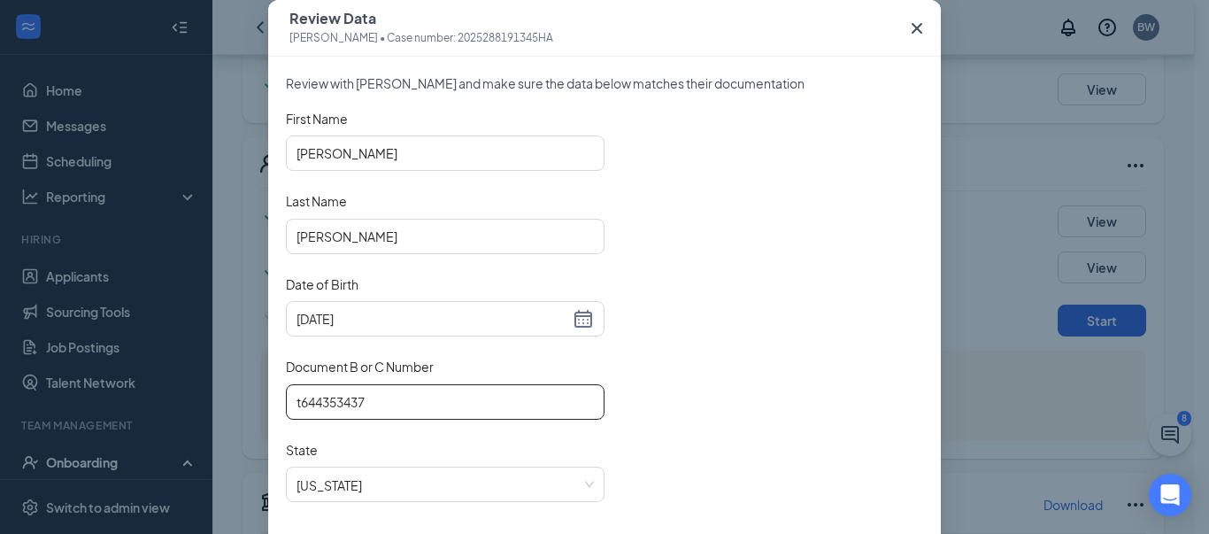
drag, startPoint x: 313, startPoint y: 399, endPoint x: 333, endPoint y: 407, distance: 21.9
click at [333, 407] on input "t644353437" at bounding box center [445, 401] width 319 height 35
click at [323, 398] on input "t644353437" at bounding box center [445, 401] width 319 height 35
click at [317, 400] on input "t644353437" at bounding box center [445, 401] width 319 height 35
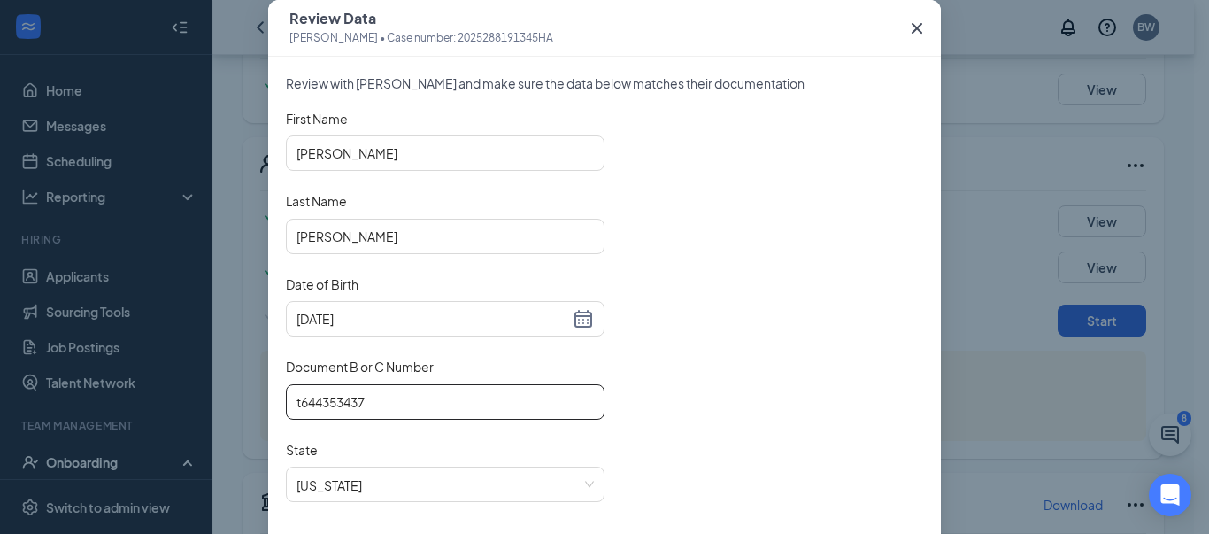
drag, startPoint x: 309, startPoint y: 402, endPoint x: 372, endPoint y: 418, distance: 64.9
click at [372, 418] on input "t644353437" at bounding box center [445, 401] width 319 height 35
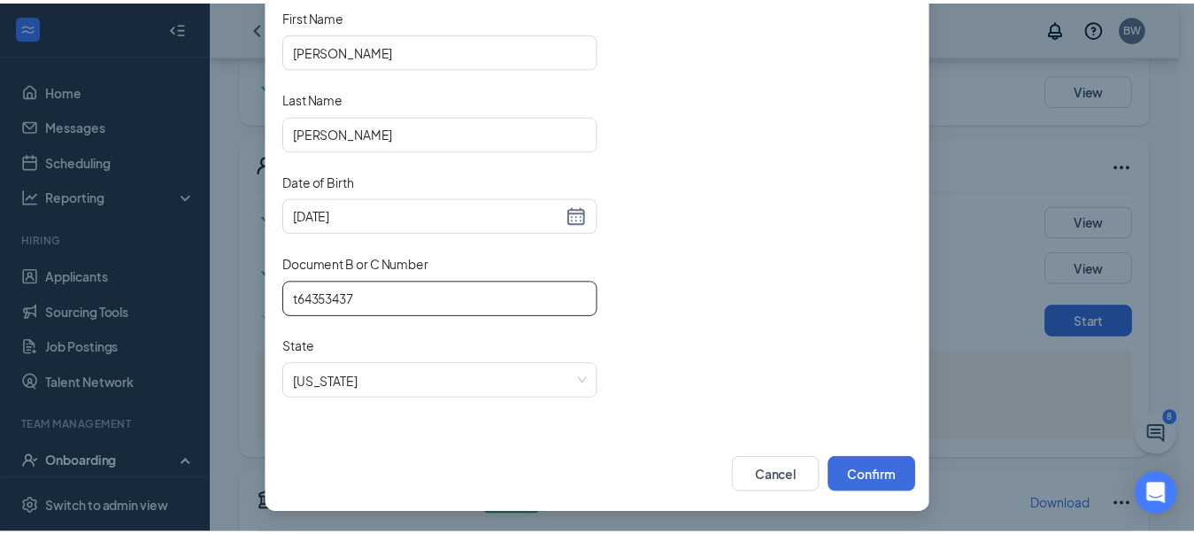
scroll to position [193, 0]
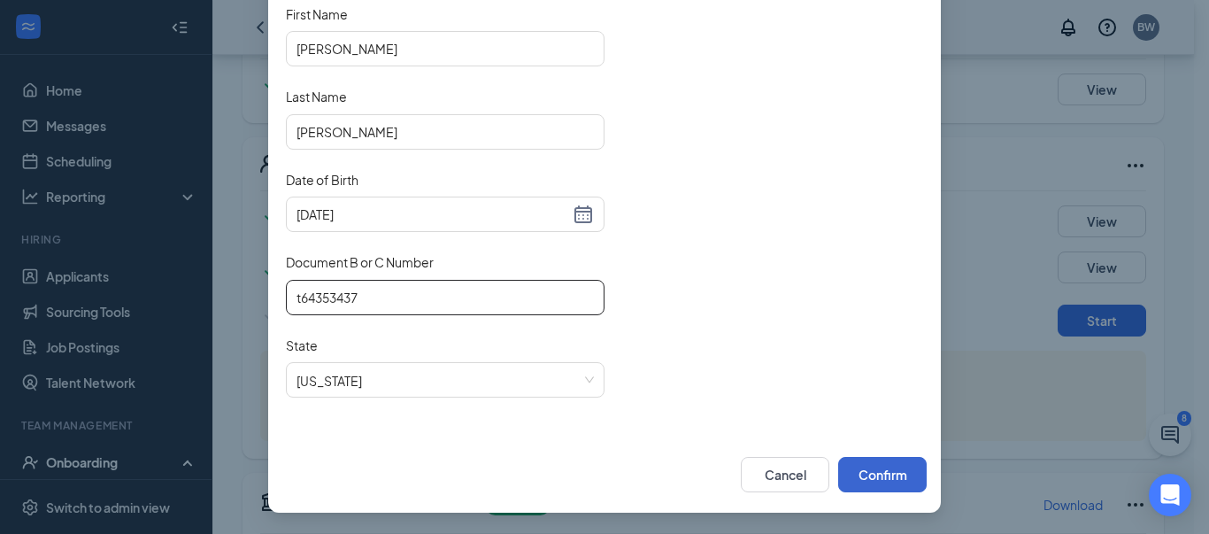
type input "t64353437"
click at [888, 468] on button "Confirm" at bounding box center [882, 474] width 89 height 35
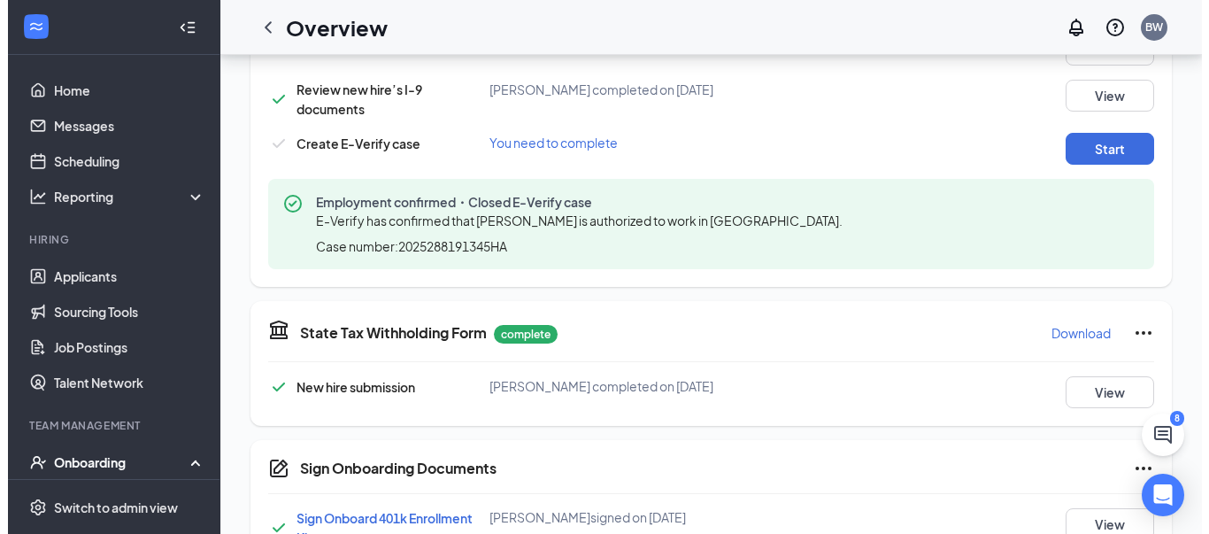
scroll to position [641, 0]
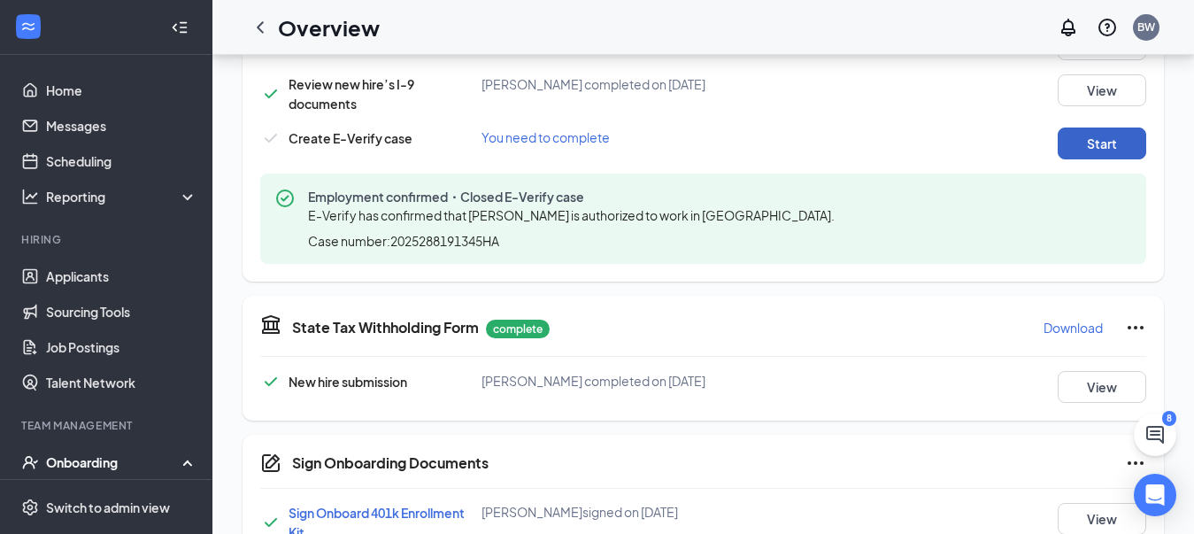
click at [1093, 150] on button "Start" at bounding box center [1102, 144] width 89 height 32
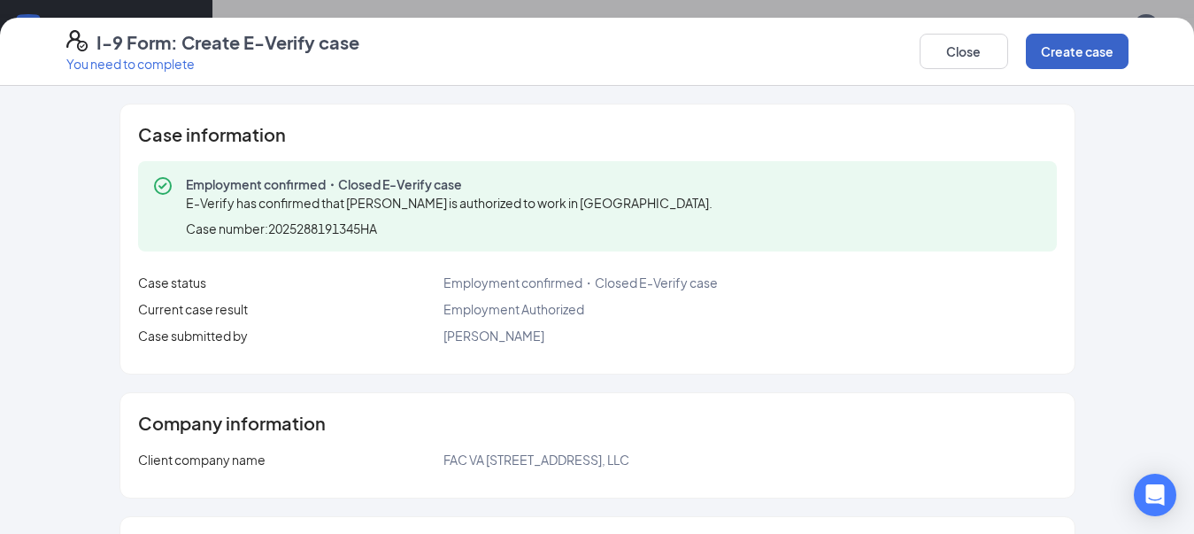
click at [1060, 63] on button "Create case" at bounding box center [1077, 51] width 103 height 35
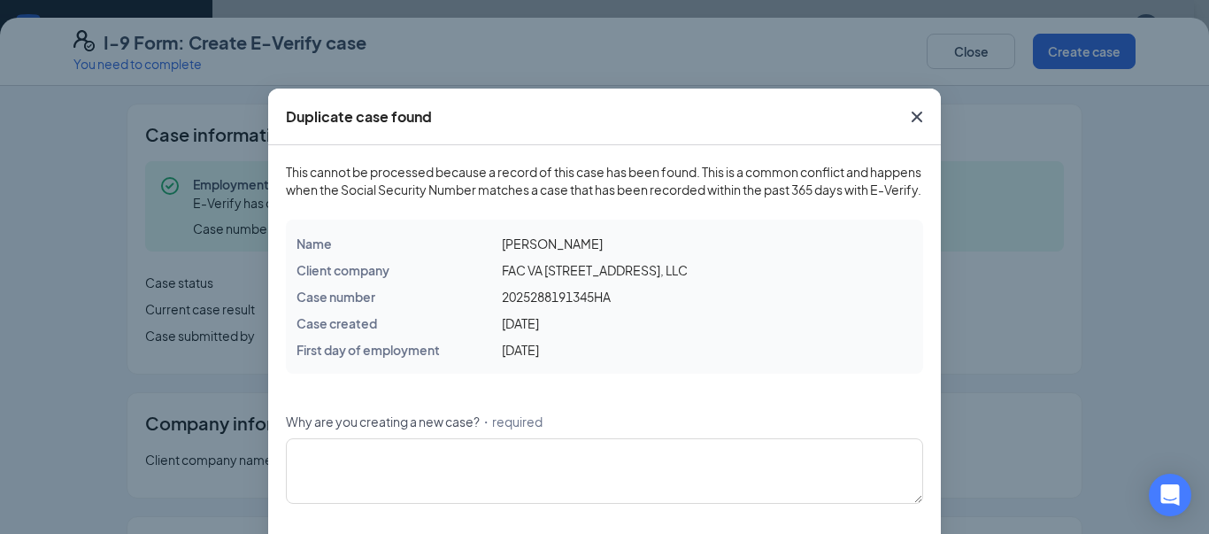
scroll to position [89, 0]
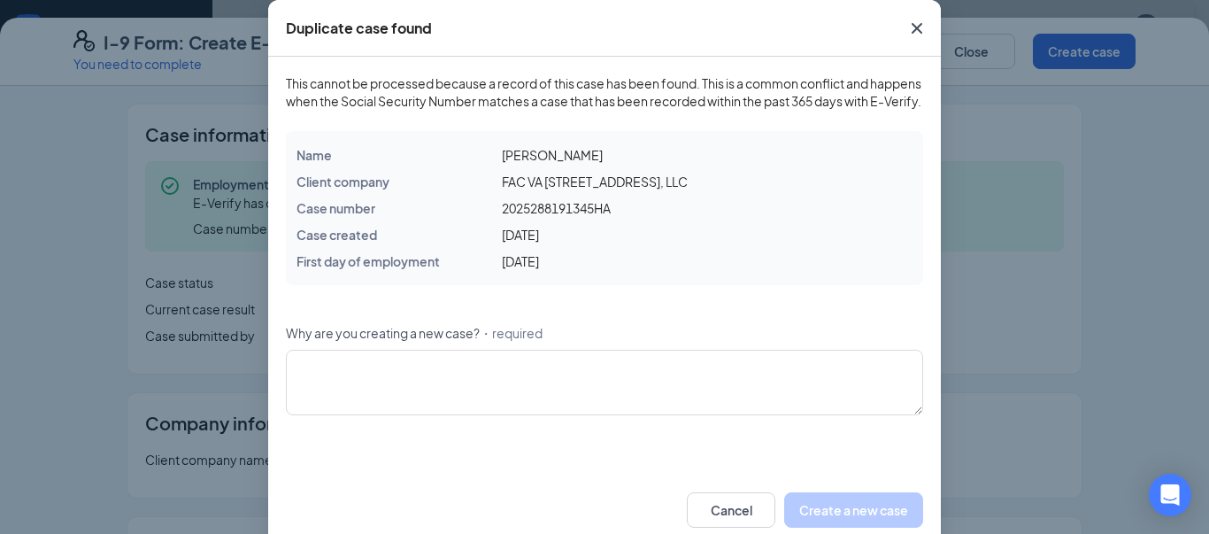
click at [914, 22] on icon "Cross" at bounding box center [917, 28] width 21 height 21
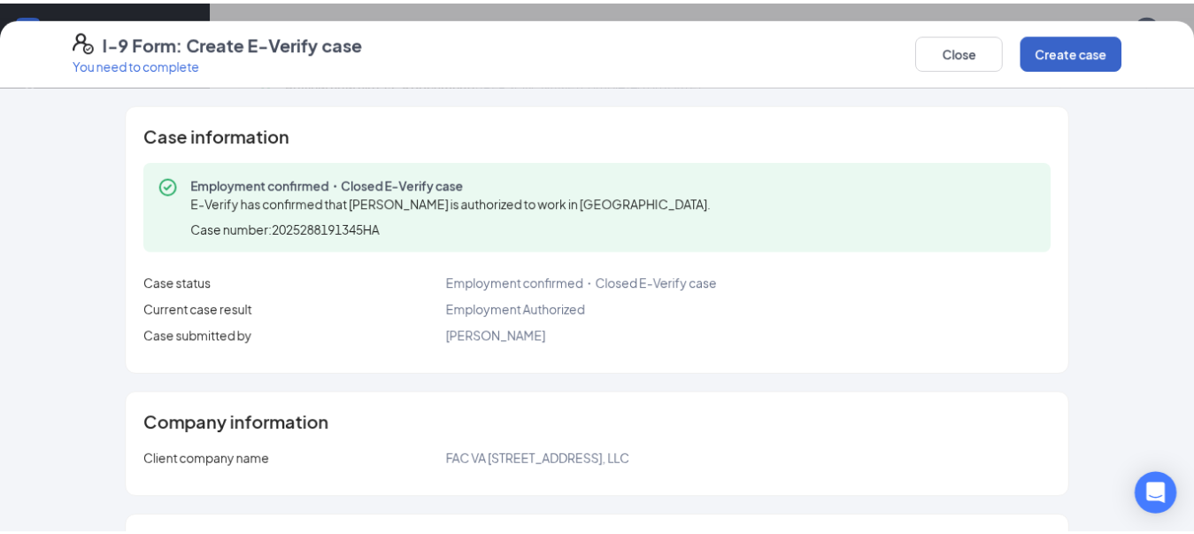
scroll to position [0, 0]
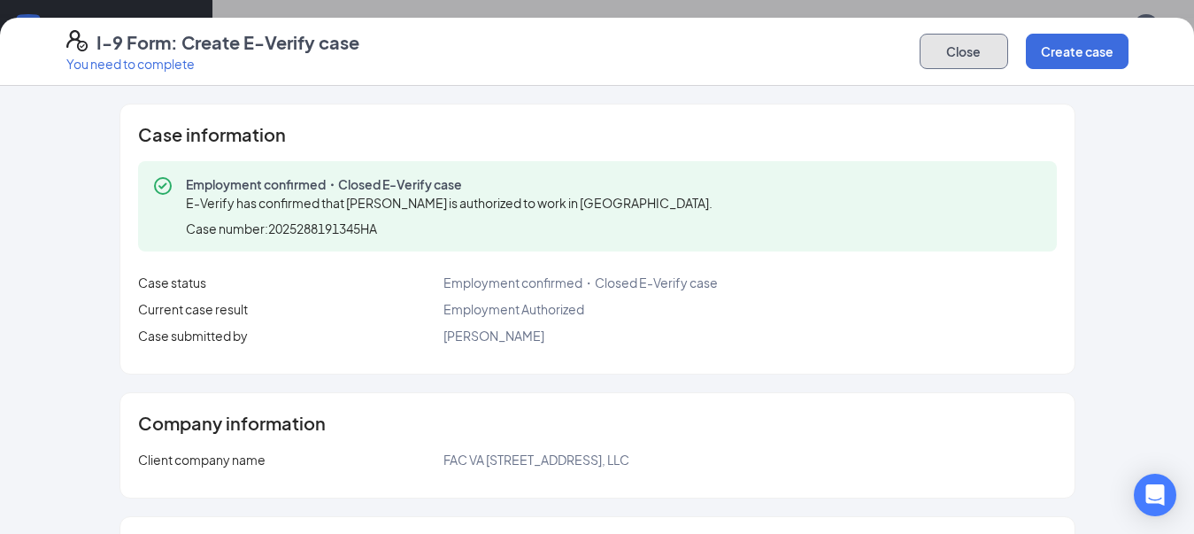
click at [990, 51] on button "Close" at bounding box center [964, 51] width 89 height 35
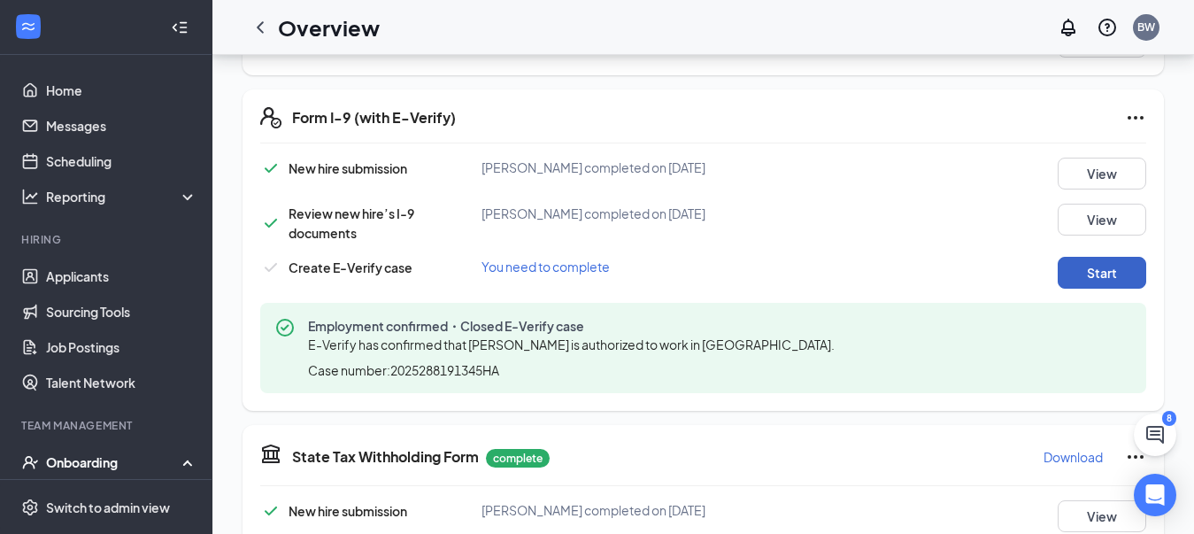
scroll to position [730, 0]
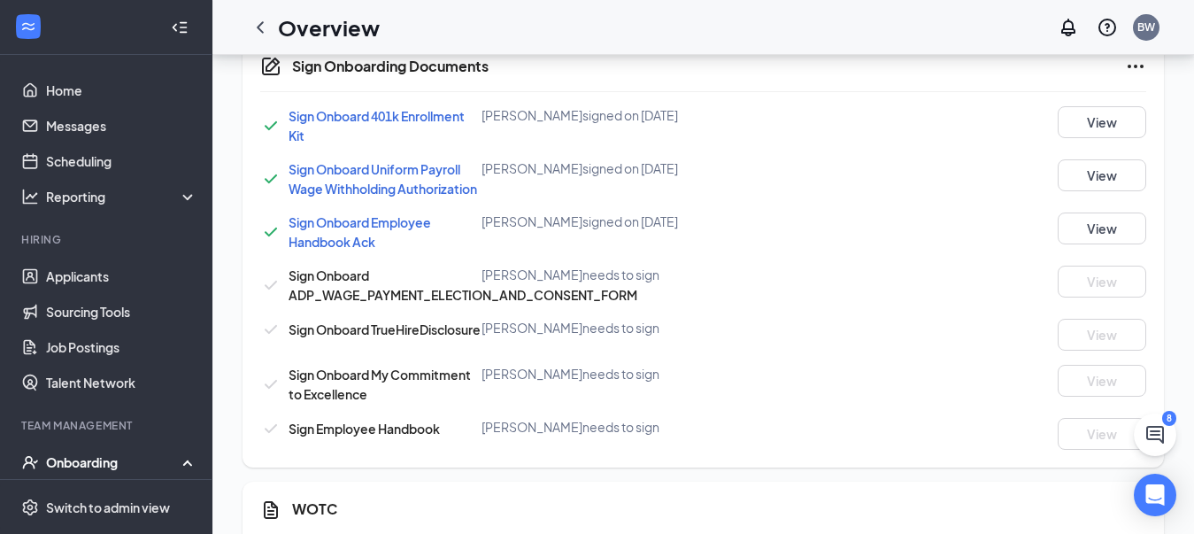
scroll to position [1139, 0]
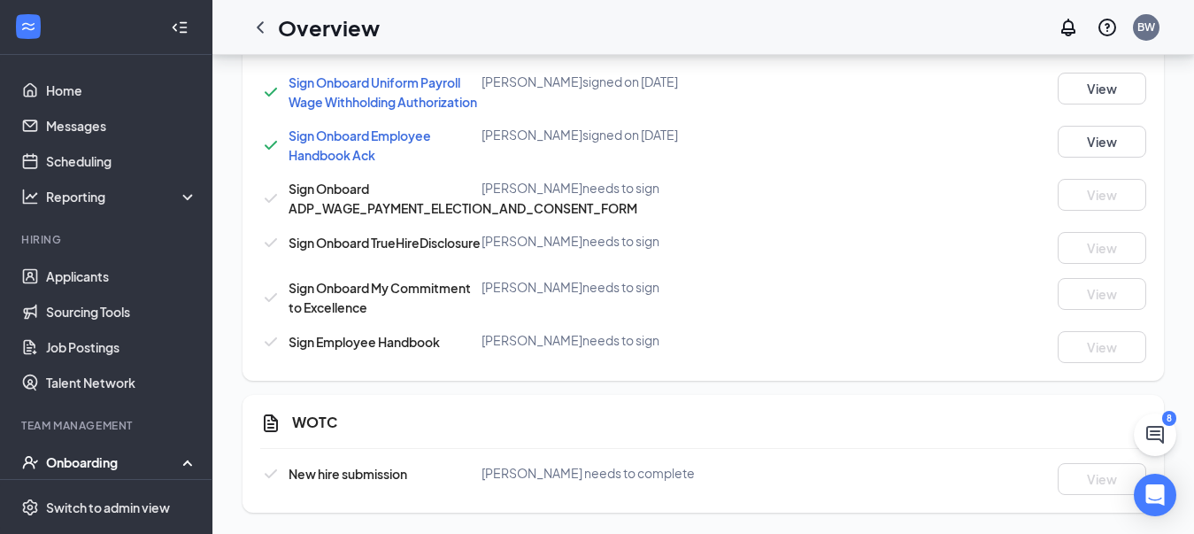
click at [909, 274] on div "Sign Onboard 401k Enrollment Kit [PERSON_NAME] signed on [DATE] View Sign Onboa…" at bounding box center [703, 191] width 886 height 344
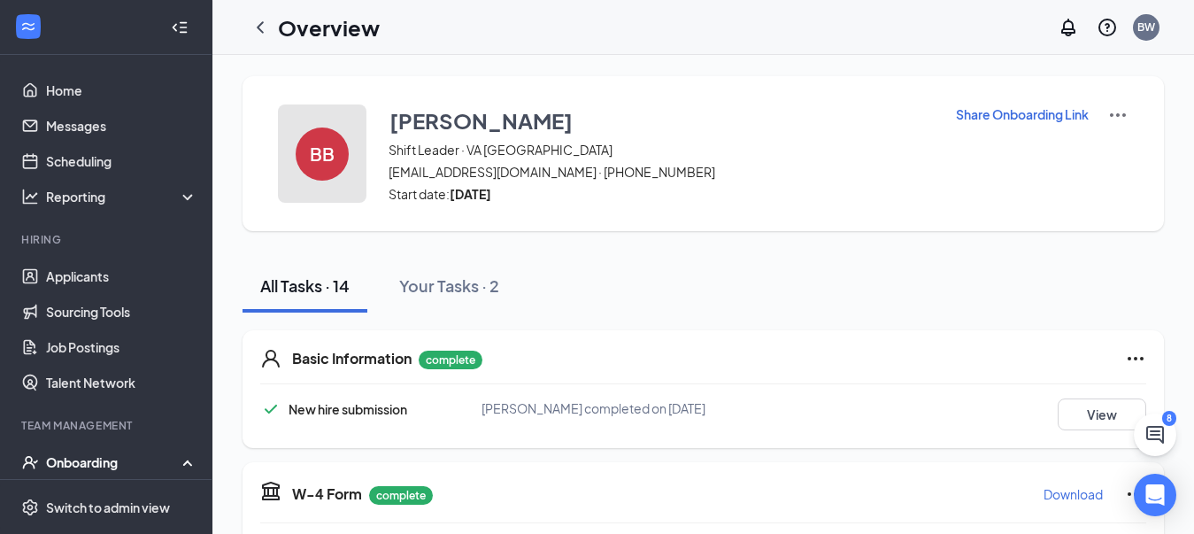
click at [320, 128] on div "BB" at bounding box center [322, 154] width 53 height 53
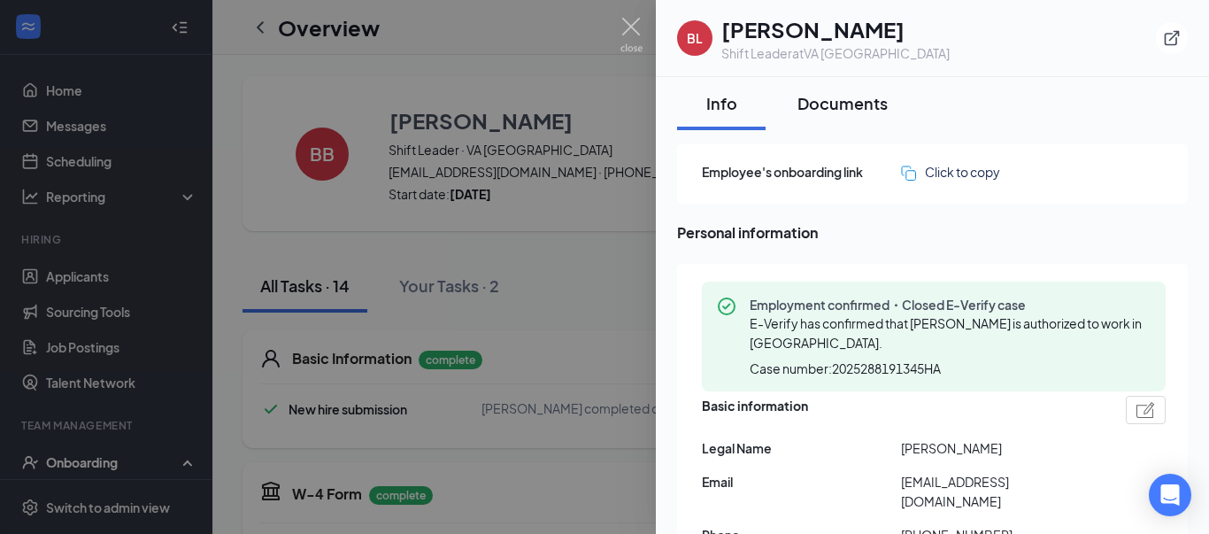
click at [856, 102] on div "Documents" at bounding box center [843, 103] width 90 height 22
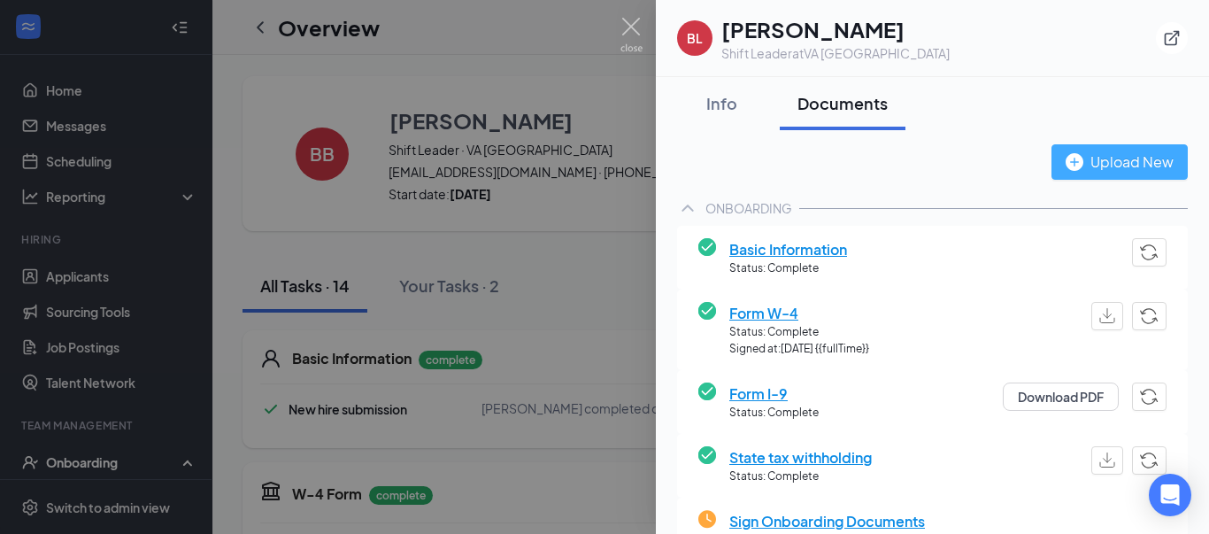
click at [1070, 164] on div "Upload New" at bounding box center [1120, 162] width 108 height 22
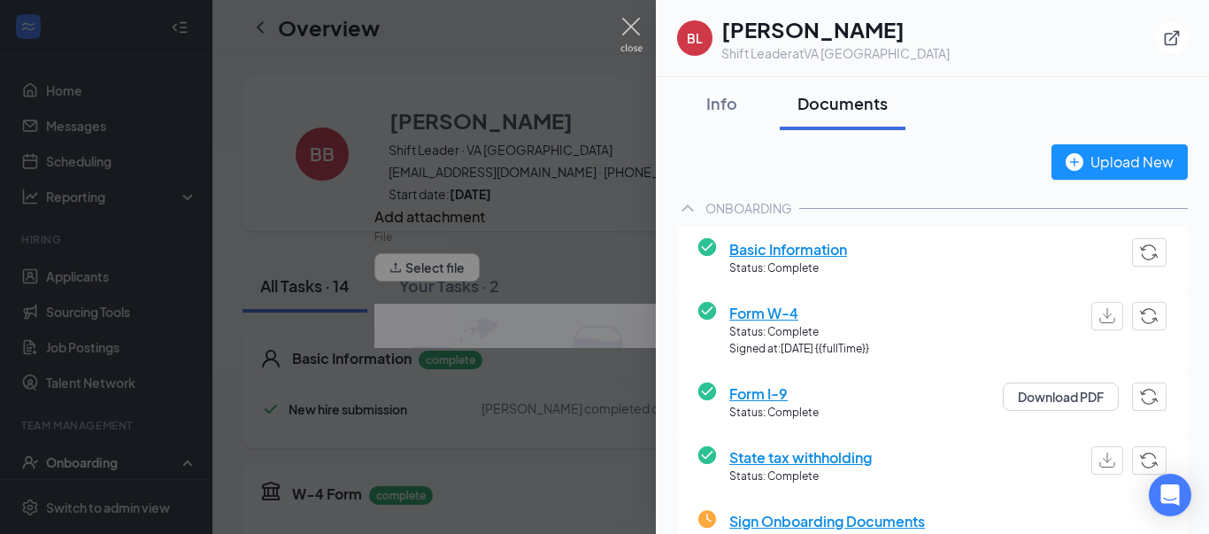
click at [468, 278] on div at bounding box center [604, 267] width 1209 height 534
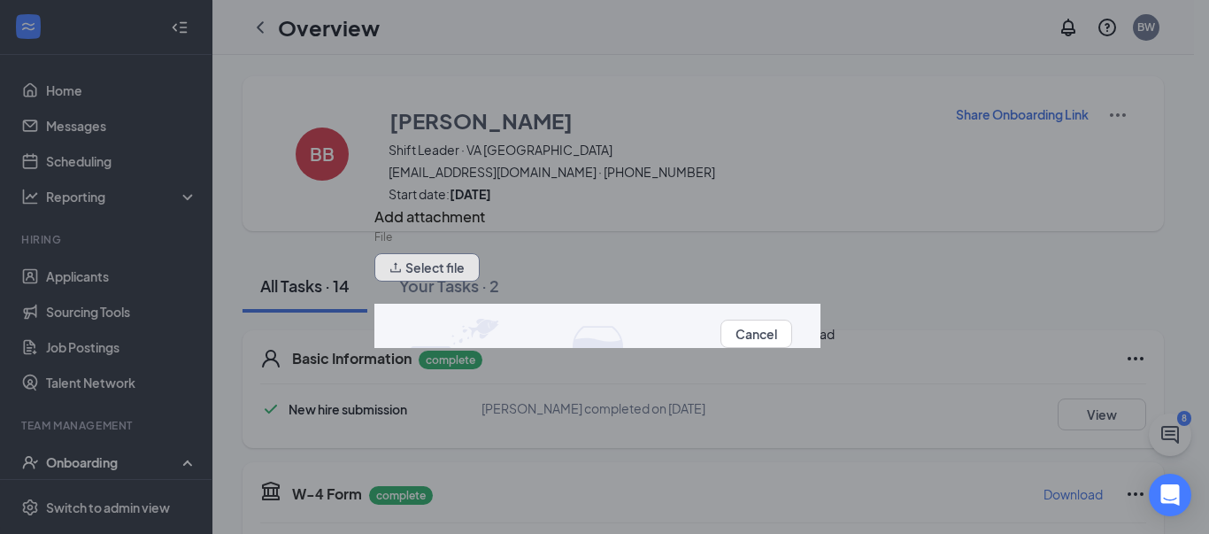
click at [452, 274] on button "Select file" at bounding box center [427, 267] width 105 height 28
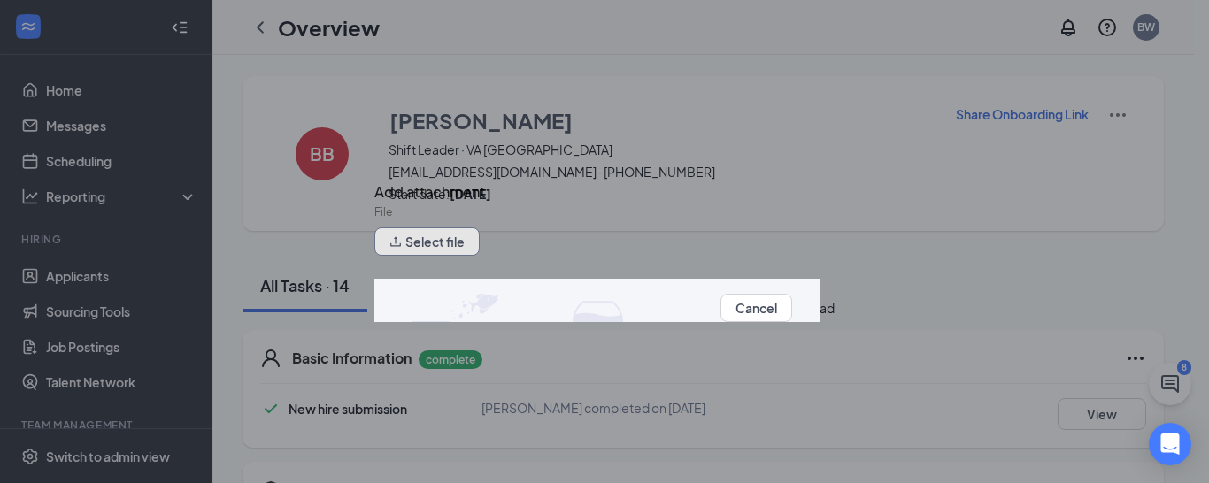
click at [430, 256] on button "Select file" at bounding box center [427, 242] width 105 height 28
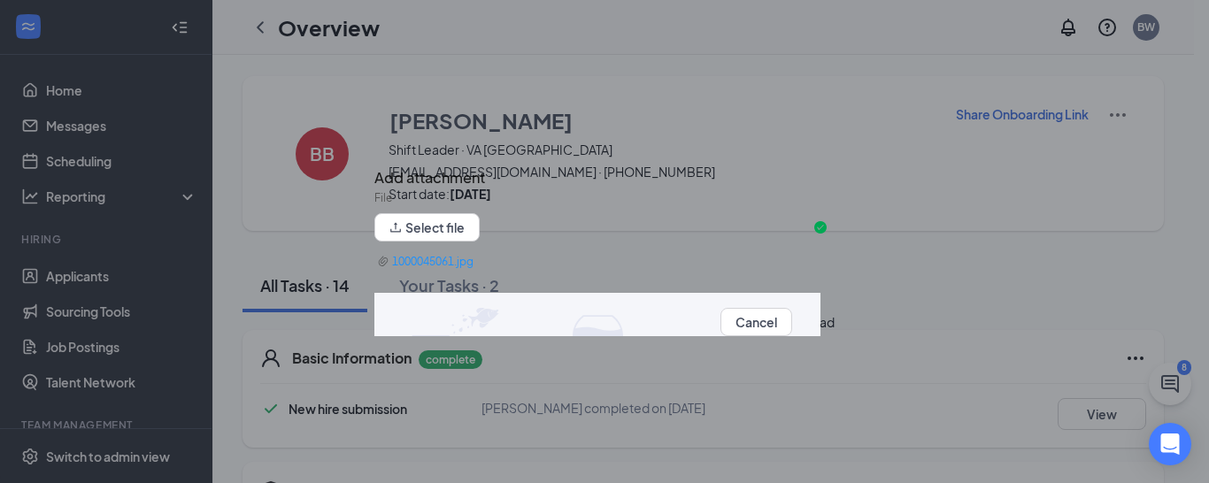
click at [792, 332] on button "Upload" at bounding box center [813, 322] width 43 height 19
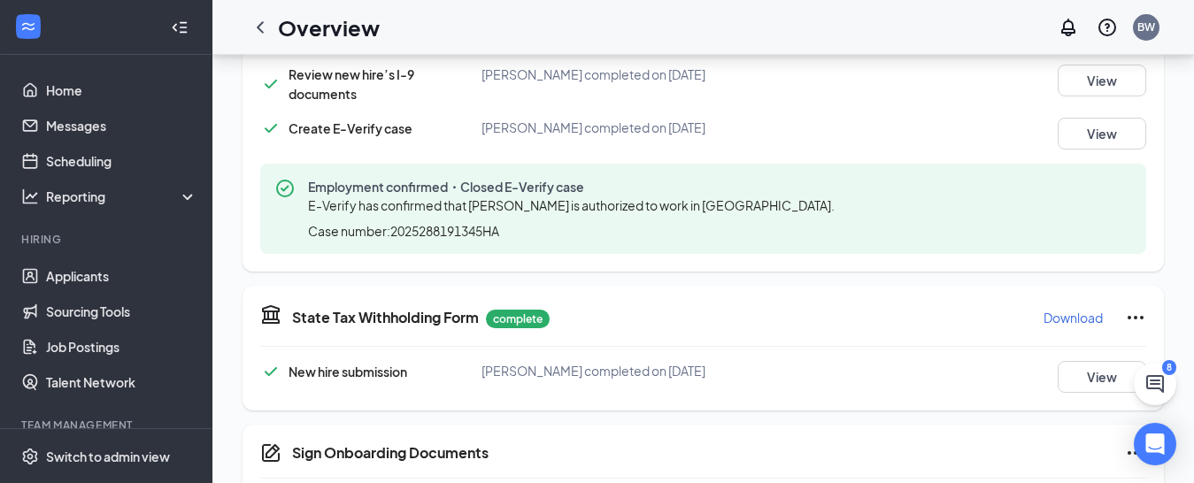
scroll to position [215, 0]
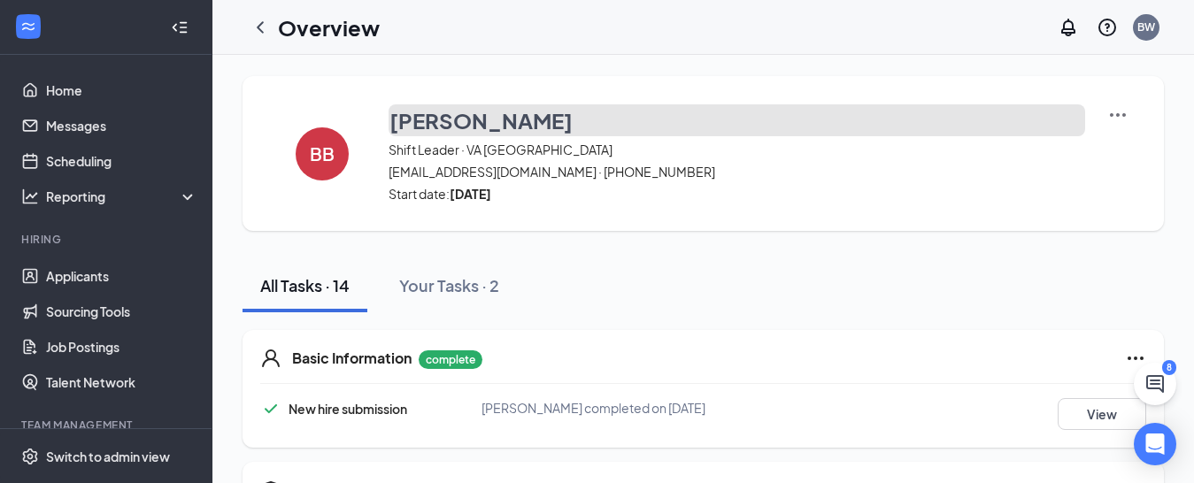
drag, startPoint x: 572, startPoint y: 117, endPoint x: 468, endPoint y: 114, distance: 104.5
click at [468, 114] on button "[PERSON_NAME]" at bounding box center [737, 120] width 697 height 32
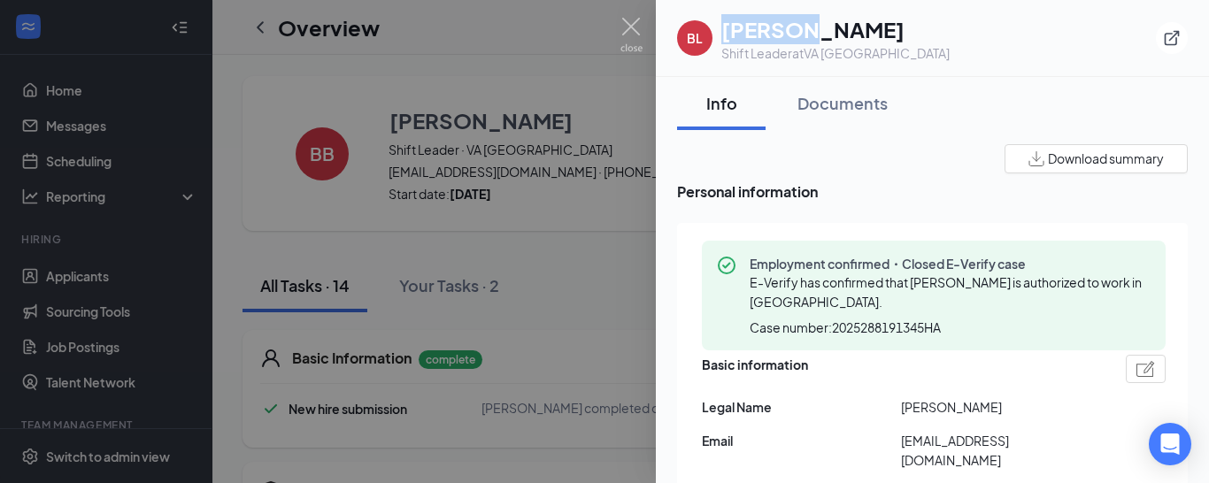
drag, startPoint x: 808, startPoint y: 30, endPoint x: 724, endPoint y: 19, distance: 84.9
click at [724, 19] on h1 "[PERSON_NAME]" at bounding box center [836, 29] width 228 height 30
copy h1 "[PERSON_NAME]"
drag, startPoint x: 908, startPoint y: 31, endPoint x: 827, endPoint y: 20, distance: 82.1
click at [827, 20] on h1 "[PERSON_NAME]" at bounding box center [836, 29] width 228 height 30
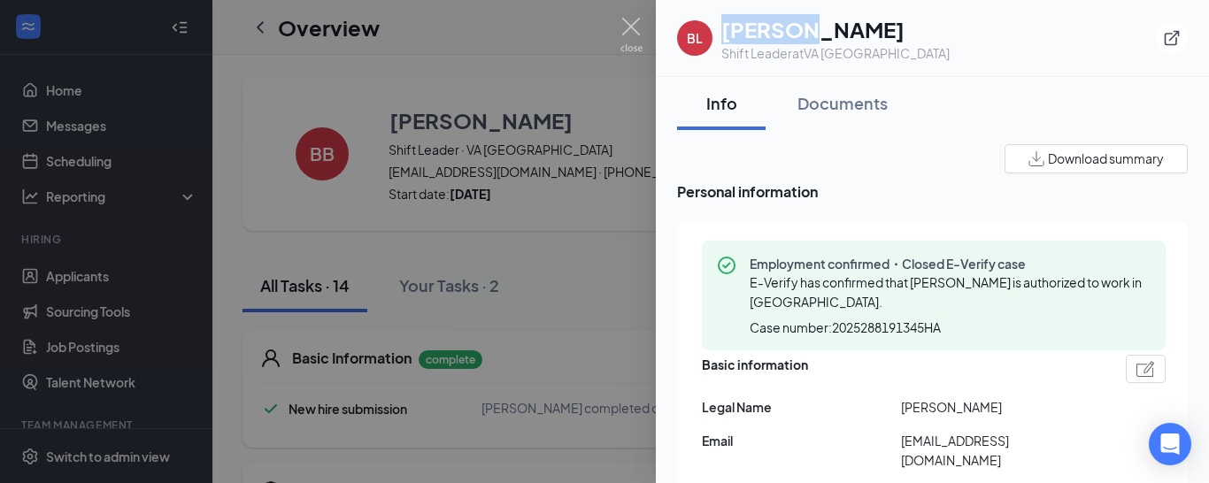
copy h1 "[PERSON_NAME]"
click at [560, 230] on div at bounding box center [604, 241] width 1209 height 483
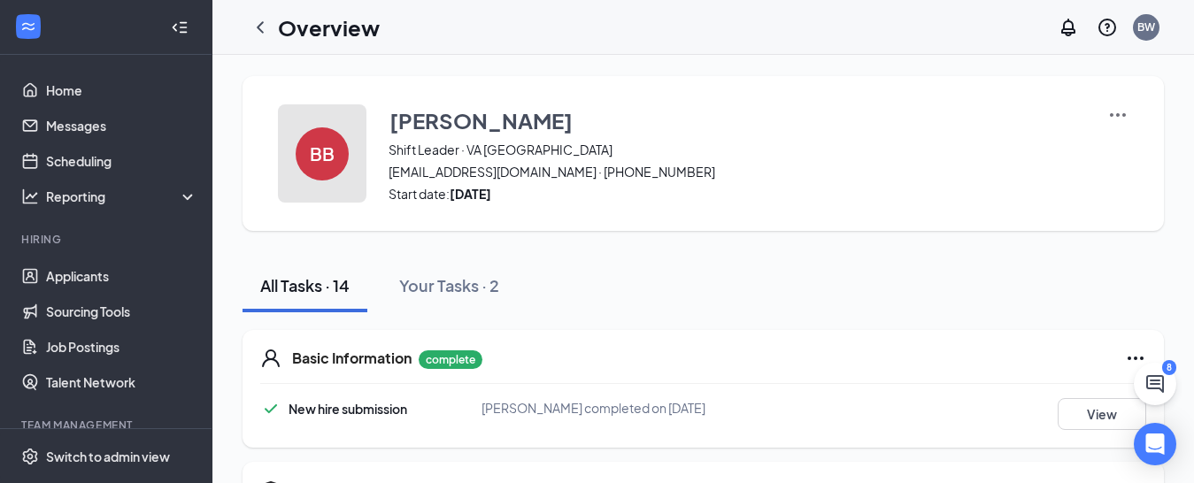
click at [337, 158] on div "BB" at bounding box center [322, 154] width 53 height 53
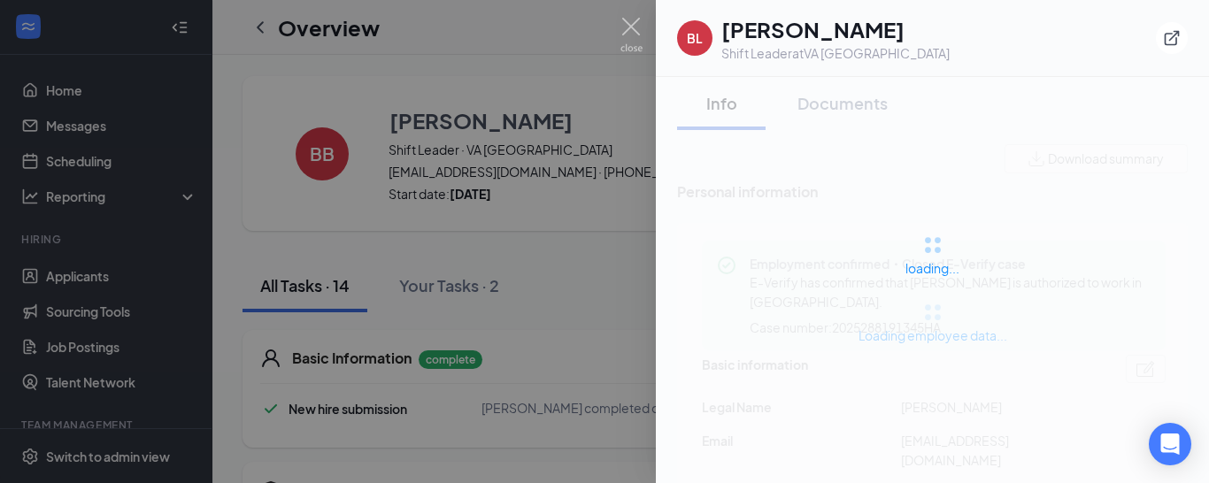
click at [534, 283] on div at bounding box center [604, 241] width 1209 height 483
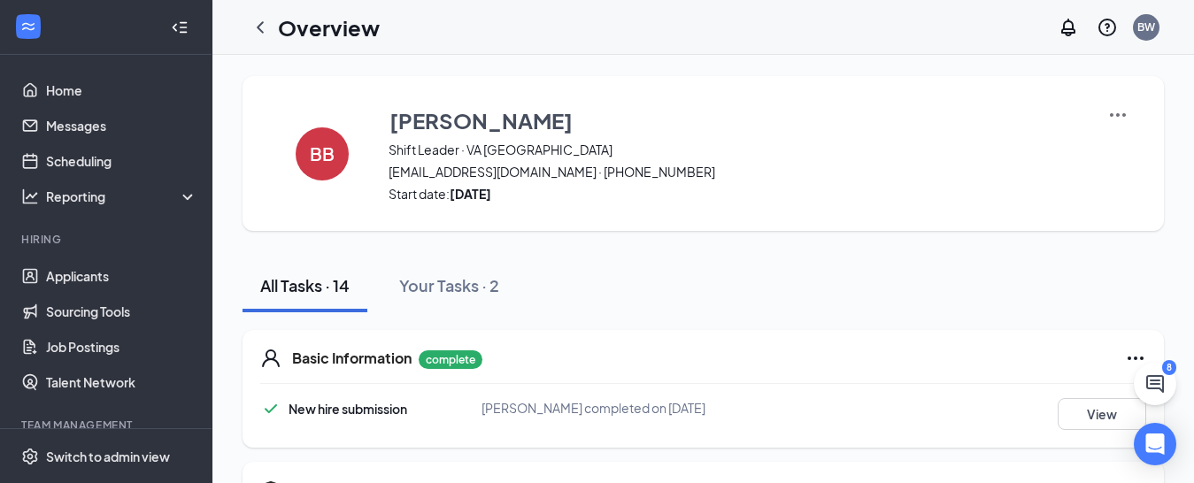
click at [351, 357] on h5 "Basic Information" at bounding box center [352, 358] width 120 height 19
click at [353, 366] on h5 "Basic Information" at bounding box center [352, 358] width 120 height 19
click at [445, 359] on p "complete" at bounding box center [451, 360] width 64 height 19
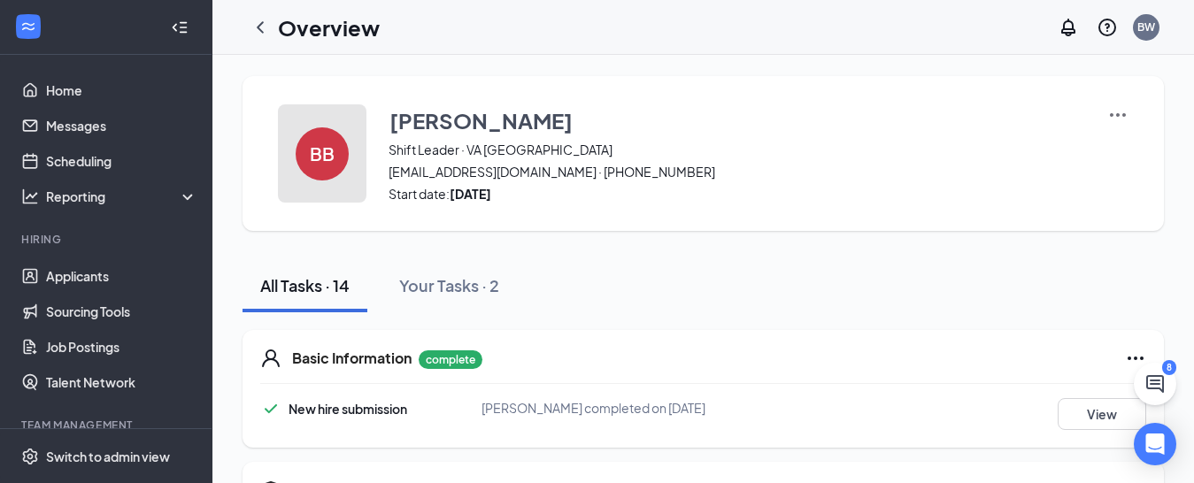
click at [313, 140] on div "BB" at bounding box center [322, 154] width 53 height 53
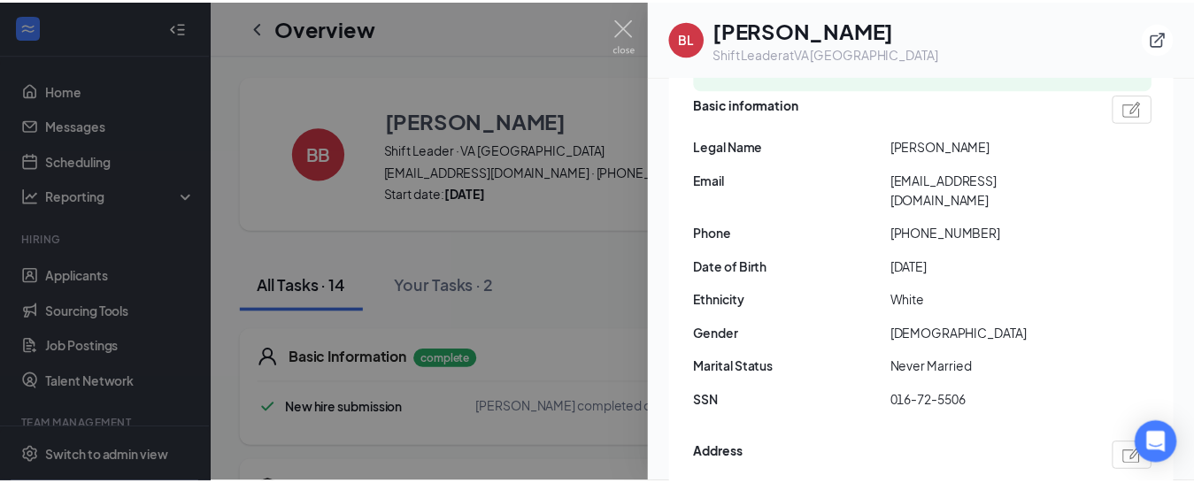
scroll to position [266, 0]
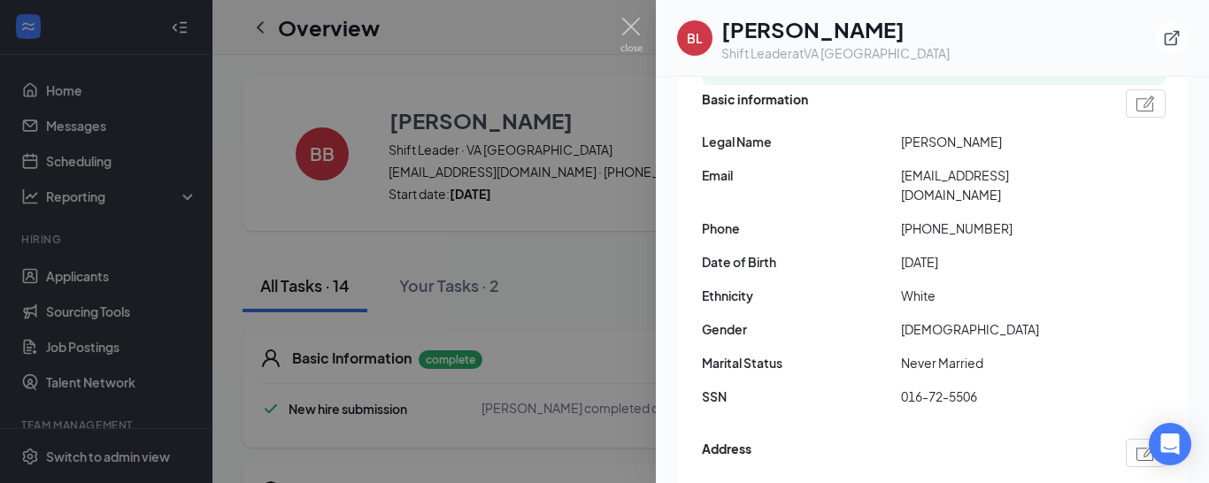
click at [590, 231] on div at bounding box center [604, 241] width 1209 height 483
